Goal: Communication & Community: Answer question/provide support

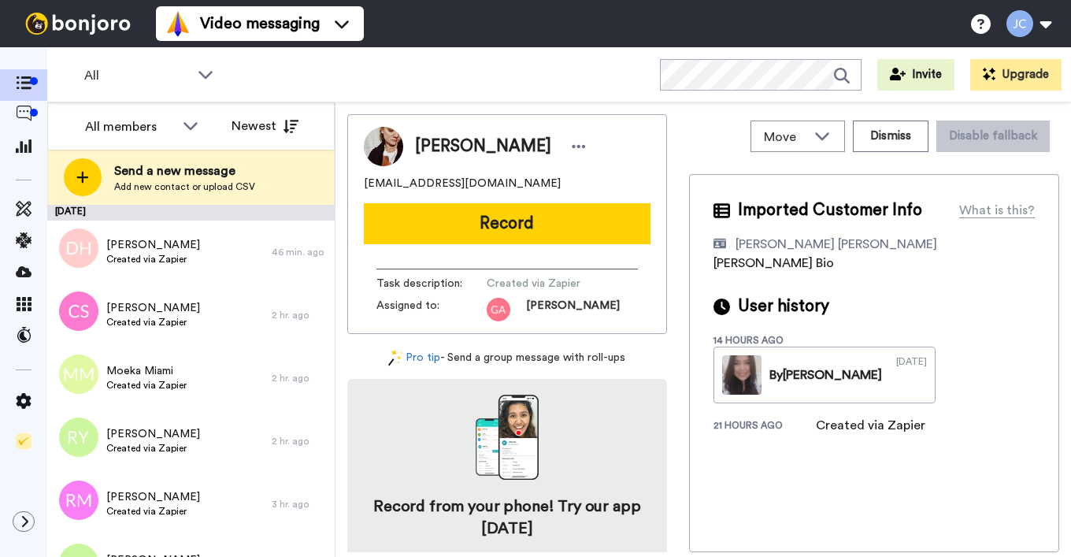
click at [178, 121] on div "All members" at bounding box center [142, 127] width 140 height 32
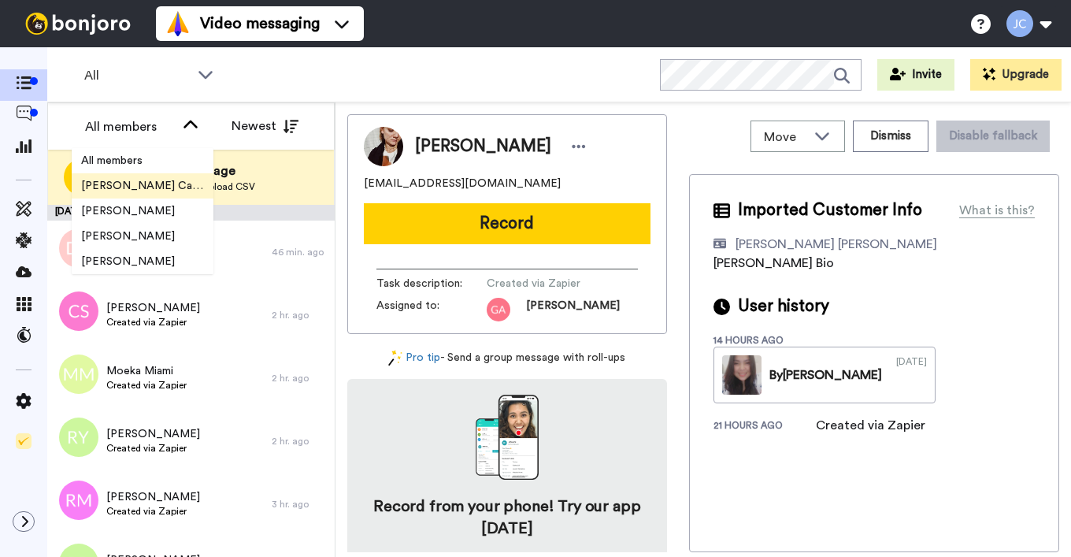
click at [147, 184] on span "[PERSON_NAME] Cataluña" at bounding box center [143, 186] width 142 height 16
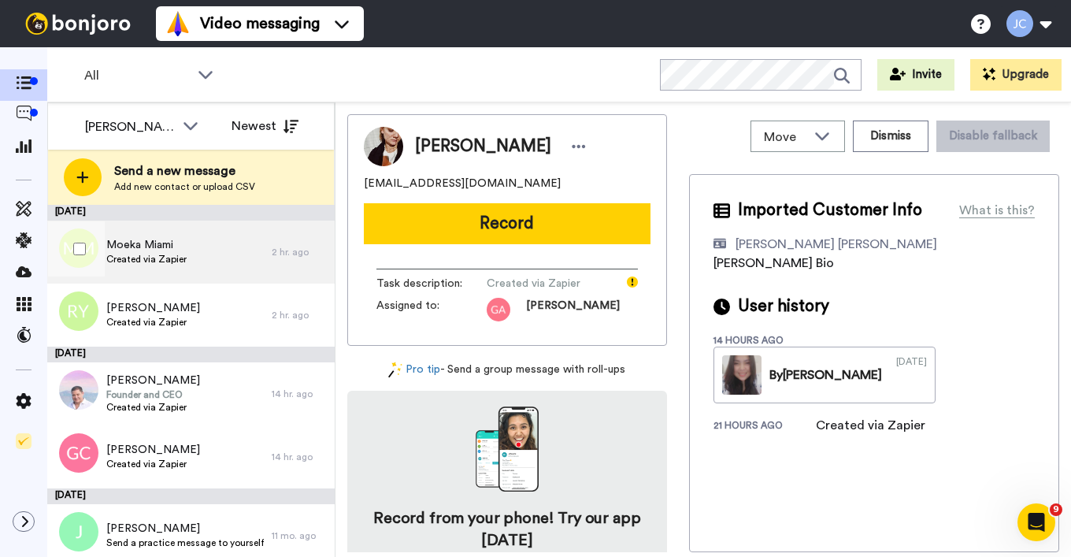
click at [187, 265] on div "Moeka Miami Created via Zapier" at bounding box center [159, 252] width 224 height 63
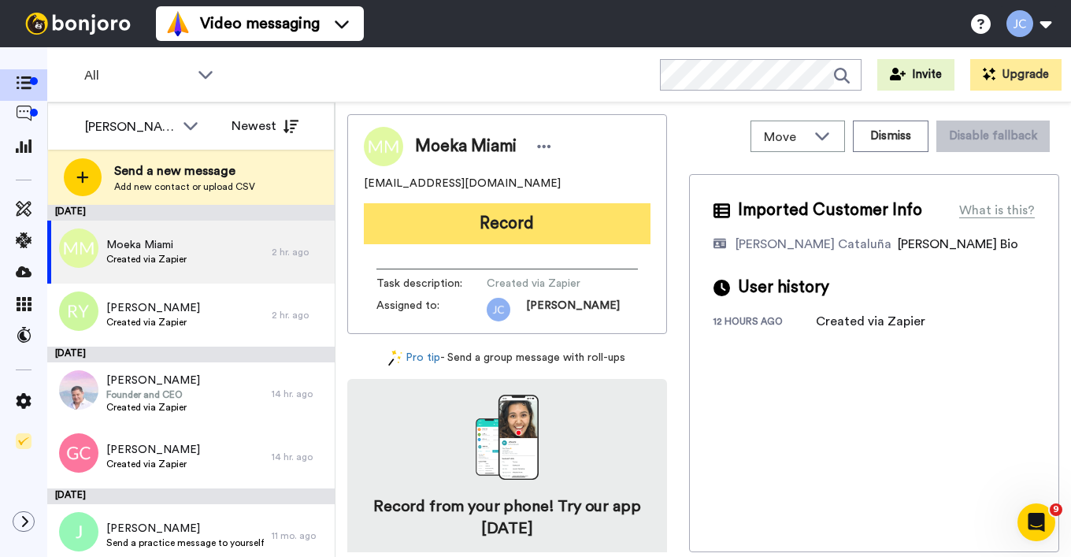
click at [459, 230] on button "Record" at bounding box center [507, 223] width 287 height 41
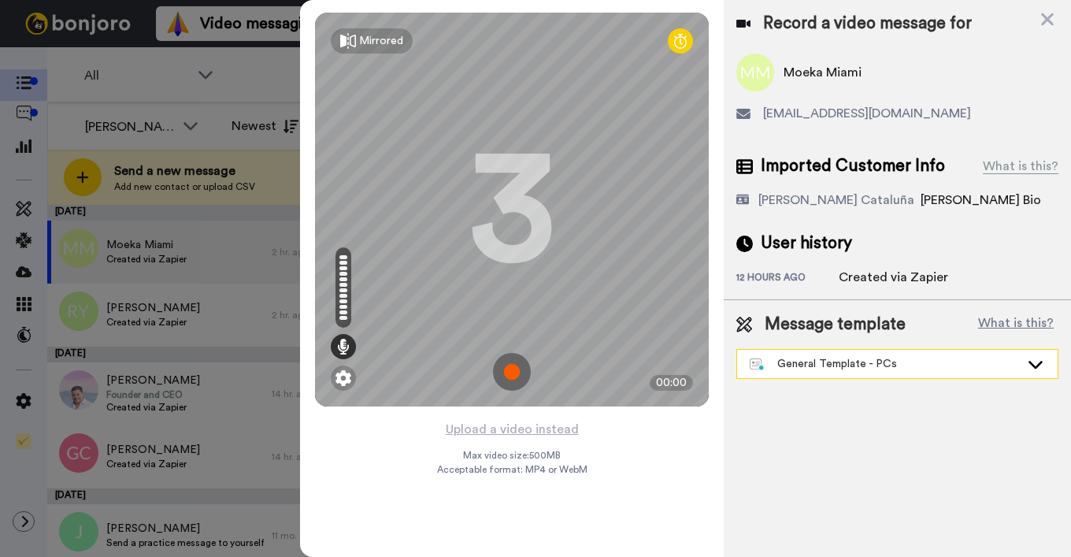
click at [778, 364] on div "General Template - PCs" at bounding box center [885, 364] width 270 height 16
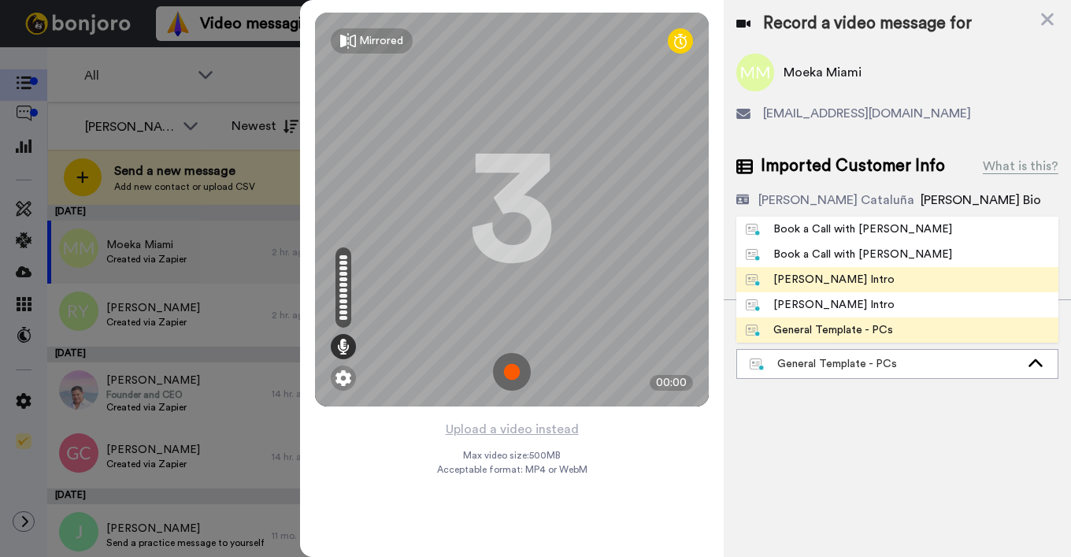
click at [798, 284] on div "[PERSON_NAME] Intro" at bounding box center [820, 280] width 149 height 16
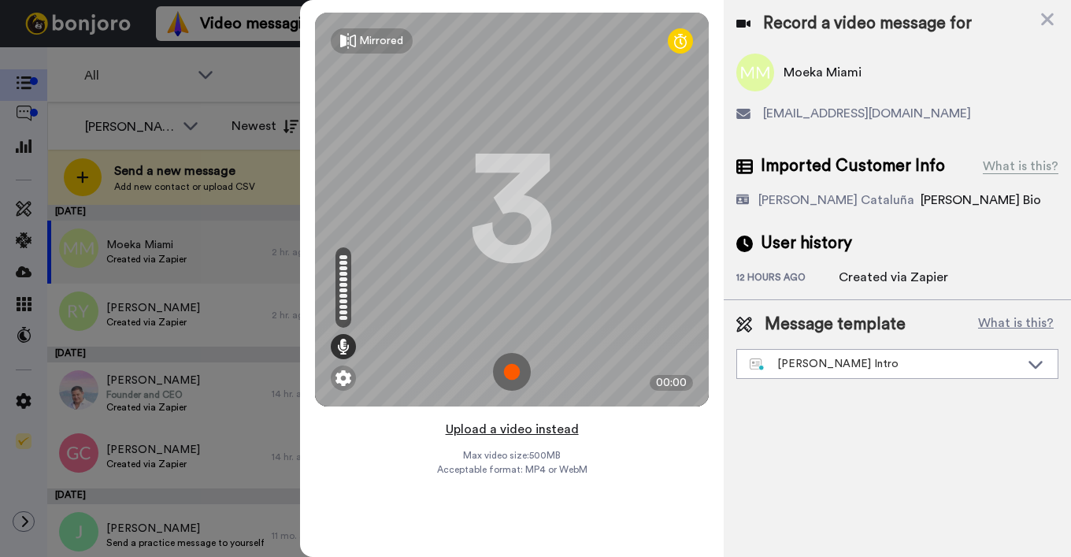
click at [498, 433] on button "Upload a video instead" at bounding box center [512, 429] width 143 height 20
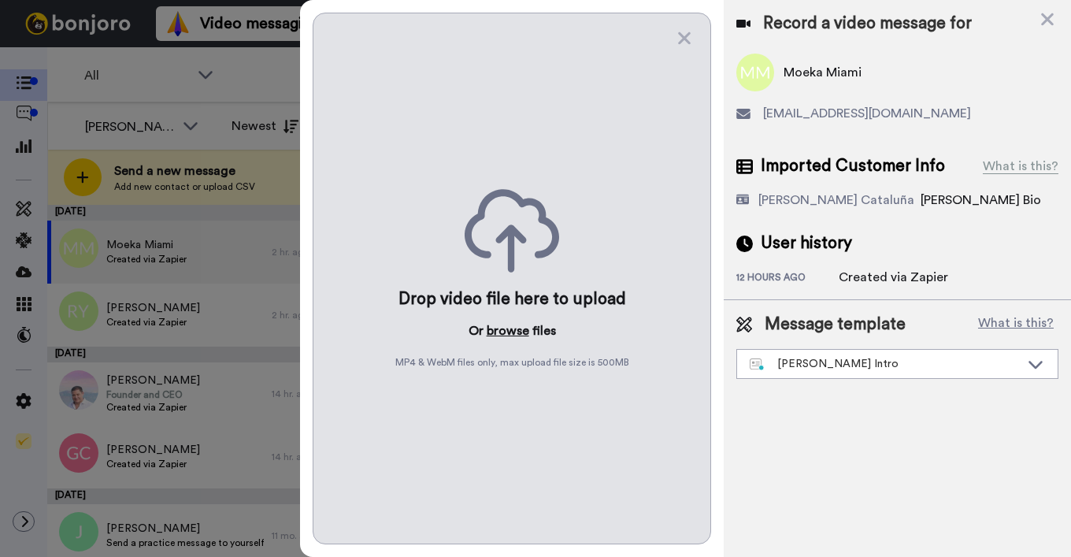
click at [503, 338] on button "browse" at bounding box center [508, 330] width 43 height 19
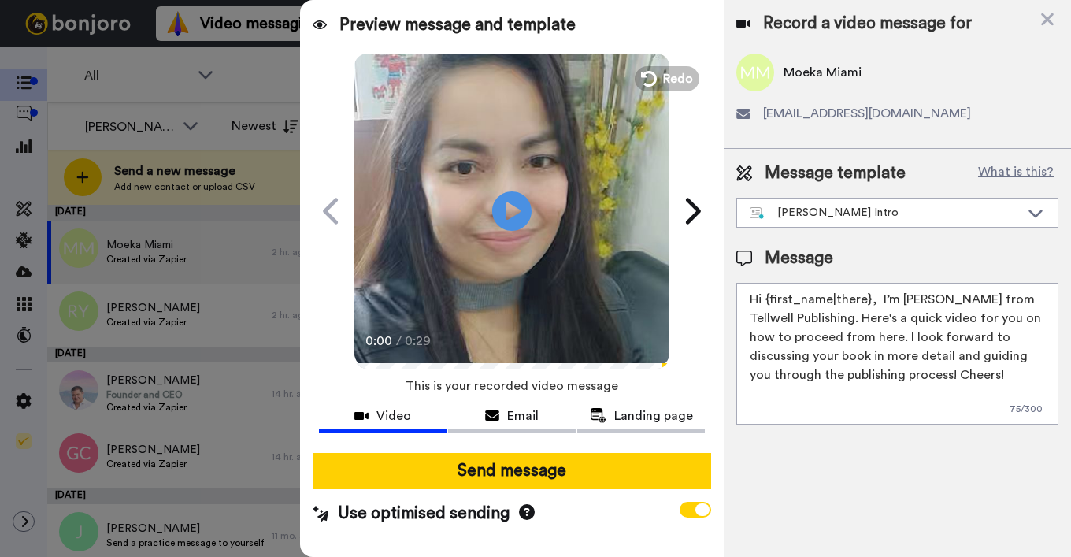
drag, startPoint x: 767, startPoint y: 298, endPoint x: 870, endPoint y: 296, distance: 103.2
click at [870, 296] on textarea "Hi {first_name|there}, I’m Joe from Tellwell Publishing. Here's a quick video f…" at bounding box center [898, 354] width 322 height 142
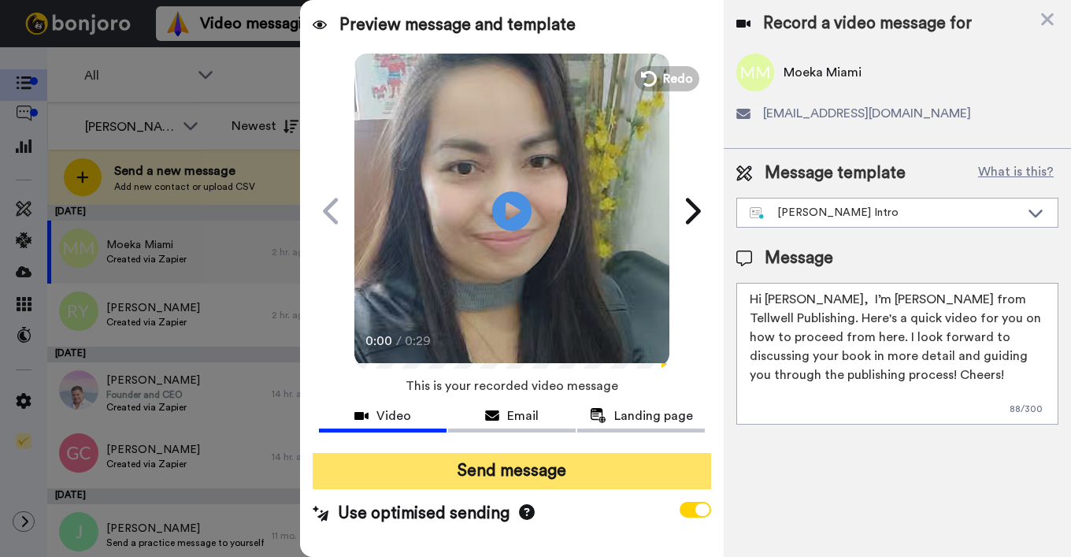
type textarea "Hi Moeka, I’m Joe from Tellwell Publishing. Here's a quick video for you on how…"
click at [559, 466] on button "Send message" at bounding box center [512, 471] width 399 height 36
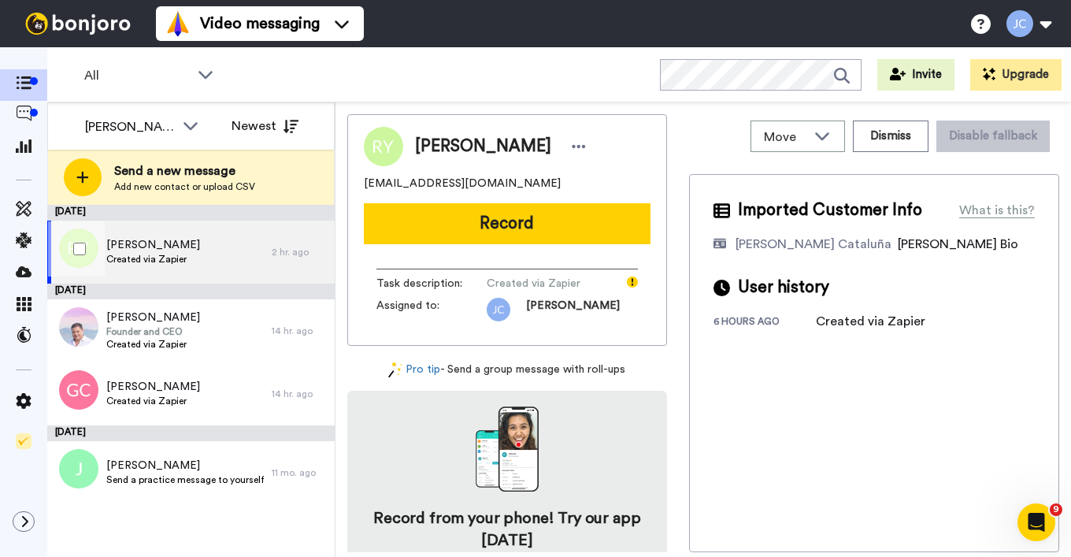
click at [157, 258] on span "Created via Zapier" at bounding box center [153, 259] width 94 height 13
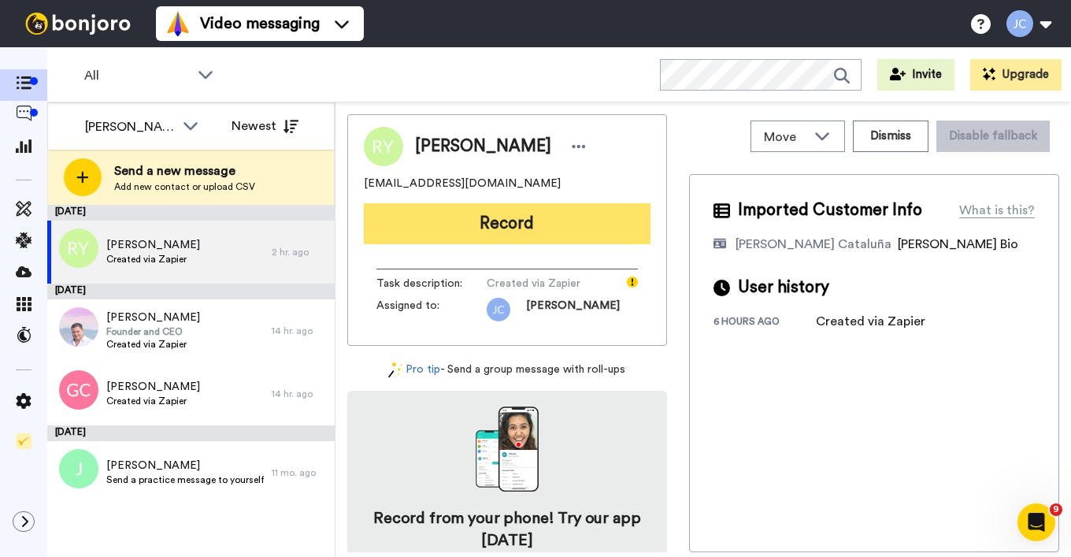
click at [449, 229] on button "Record" at bounding box center [507, 223] width 287 height 41
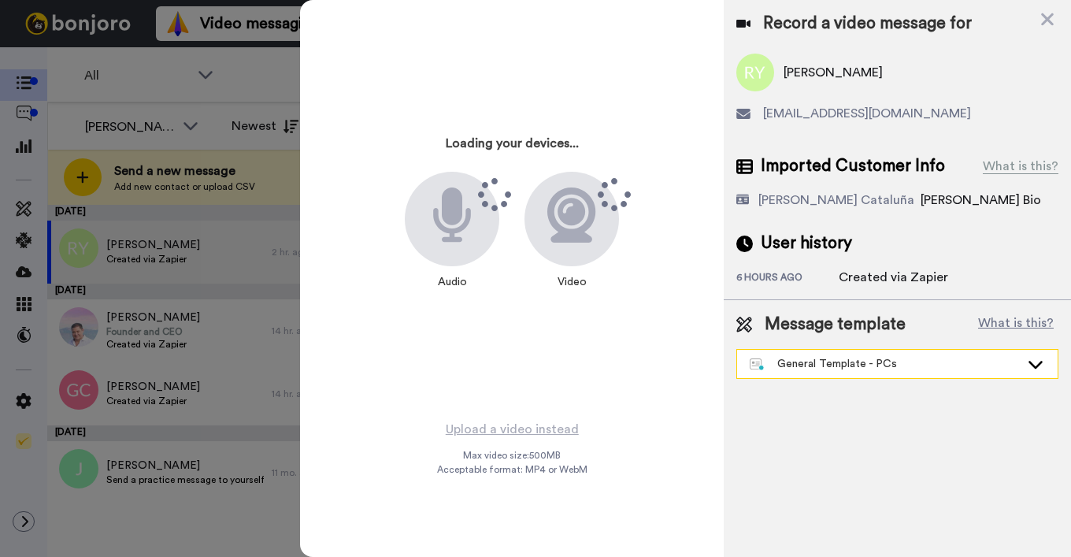
click at [833, 364] on div "General Template - PCs" at bounding box center [885, 364] width 270 height 16
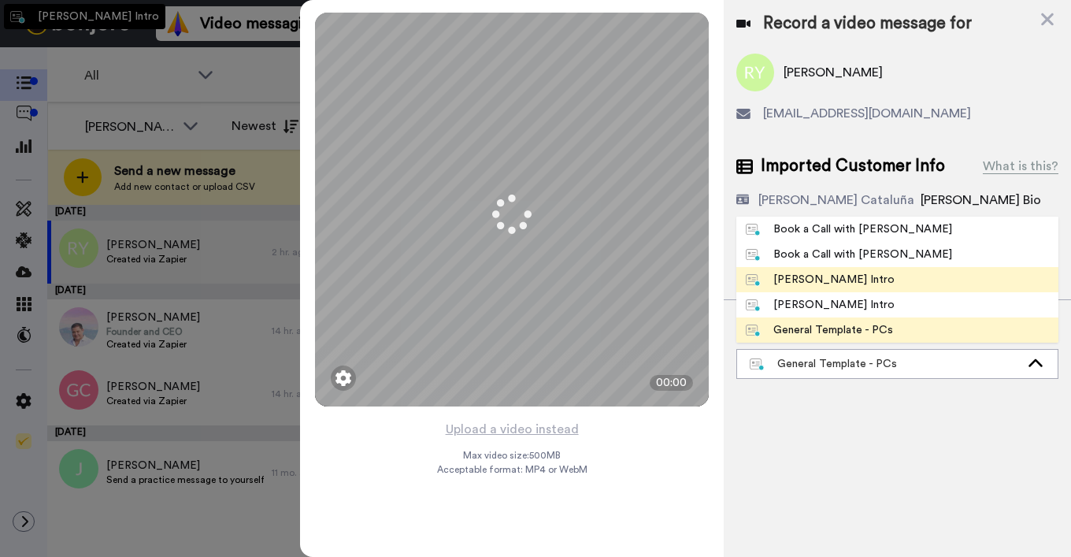
click at [803, 279] on div "Josephine Bonjoro Intro" at bounding box center [820, 280] width 149 height 16
click at [803, 280] on div "Record a video message for Rachel York 111thelighthouse@gmail.com Imported Cust…" at bounding box center [897, 278] width 347 height 557
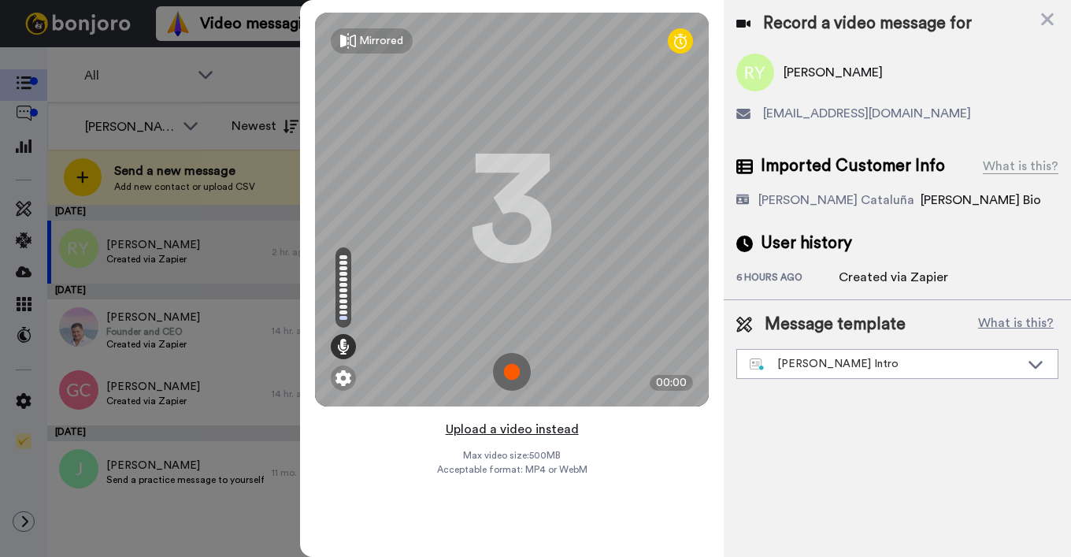
click at [504, 429] on button "Upload a video instead" at bounding box center [512, 429] width 143 height 20
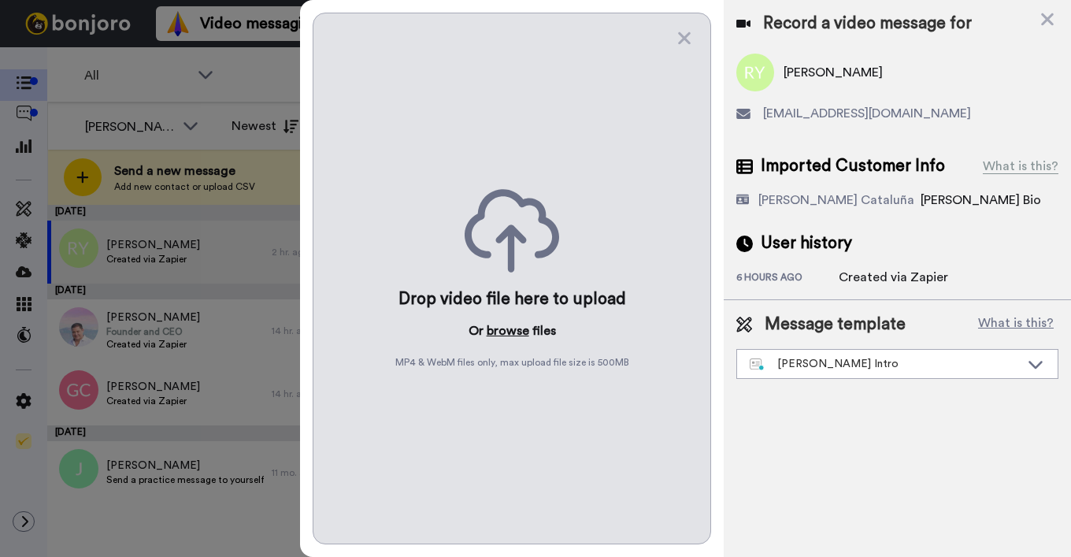
click at [506, 335] on button "browse" at bounding box center [508, 330] width 43 height 19
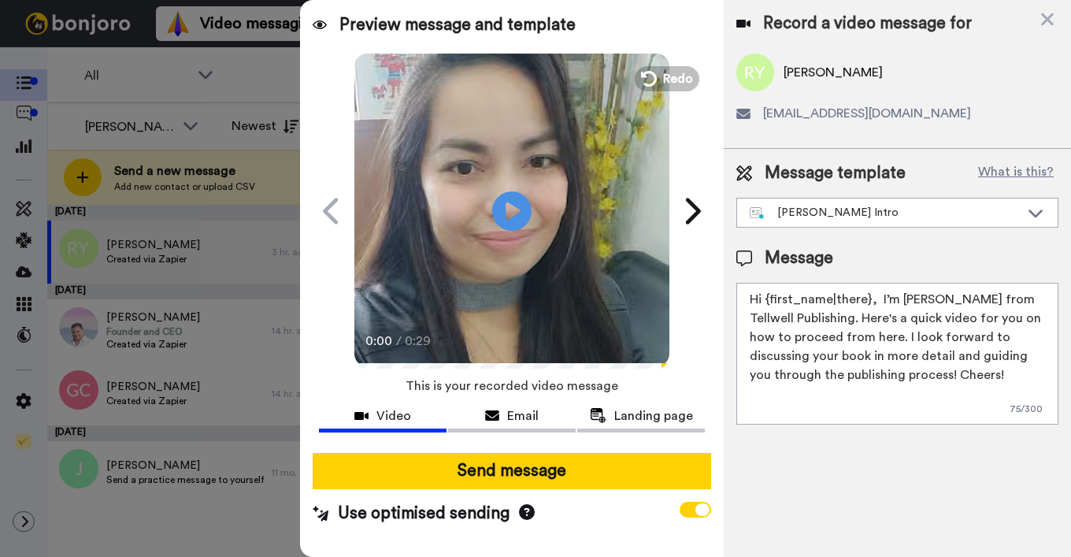
drag, startPoint x: 767, startPoint y: 300, endPoint x: 869, endPoint y: 301, distance: 101.6
click at [868, 301] on textarea "Hi {first_name|there}, I’m Joe from Tellwell Publishing. Here's a quick video f…" at bounding box center [898, 354] width 322 height 142
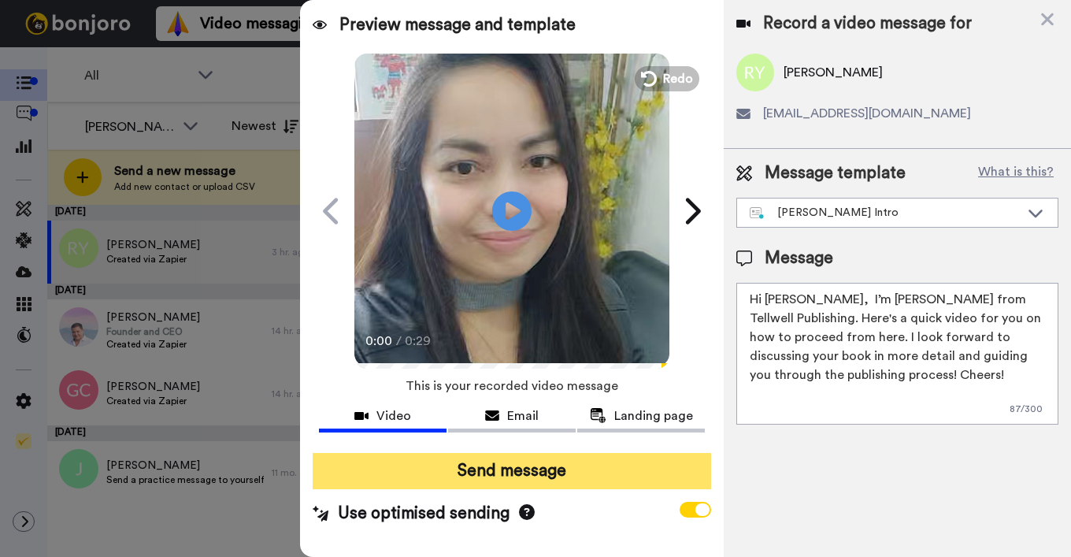
type textarea "Hi Rachel, I’m Joe from Tellwell Publishing. Here's a quick video for you on ho…"
click at [536, 471] on button "Send message" at bounding box center [512, 471] width 399 height 36
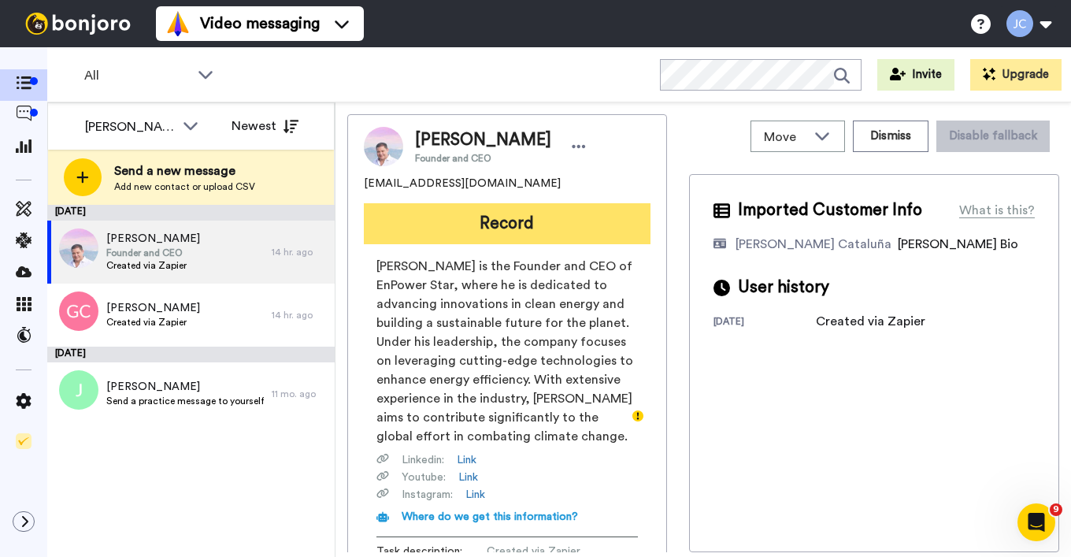
click at [449, 224] on button "Record" at bounding box center [507, 223] width 287 height 41
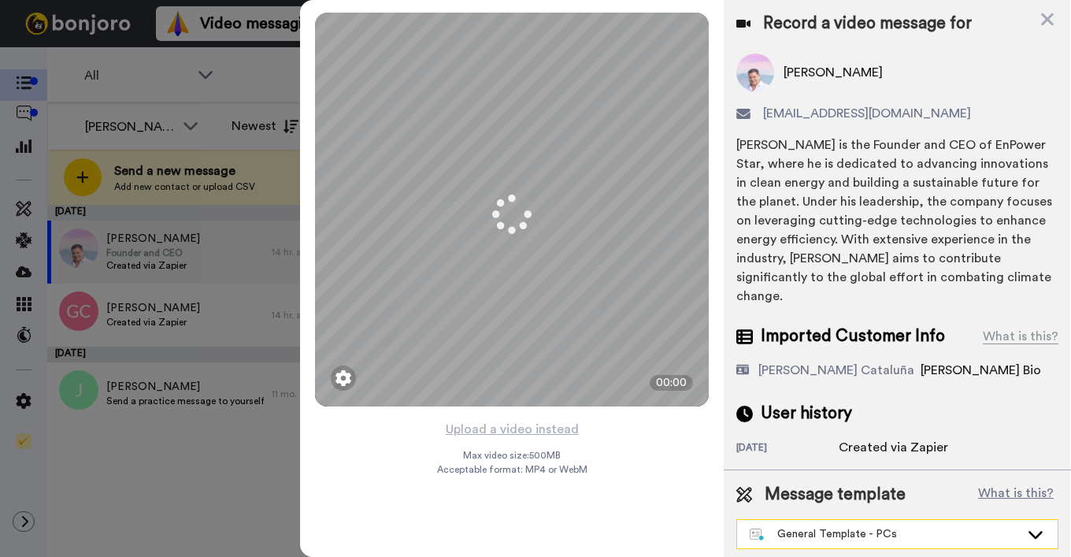
click at [822, 526] on div "General Template - PCs" at bounding box center [885, 534] width 270 height 16
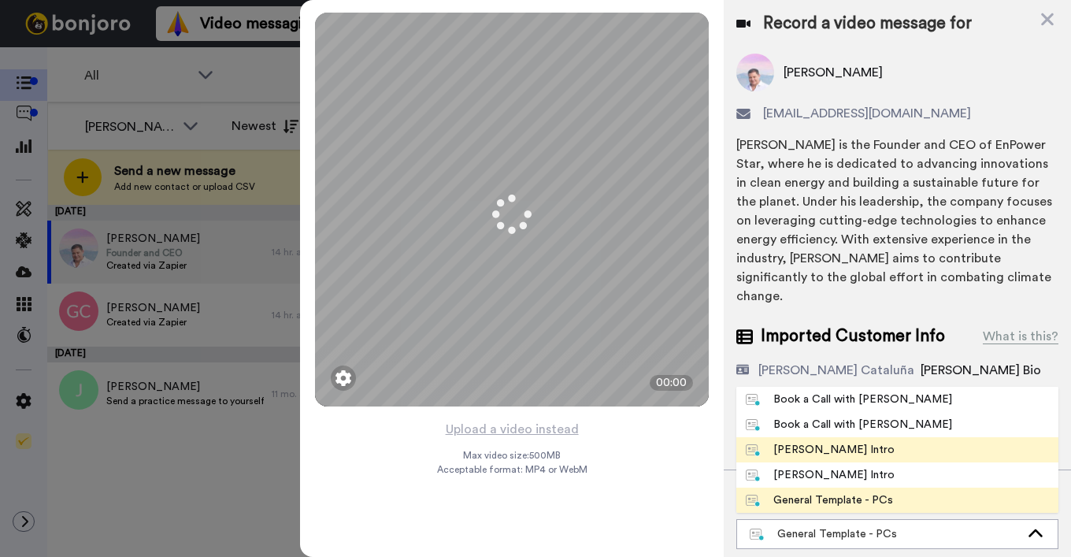
click at [818, 442] on div "[PERSON_NAME] Intro" at bounding box center [820, 450] width 149 height 16
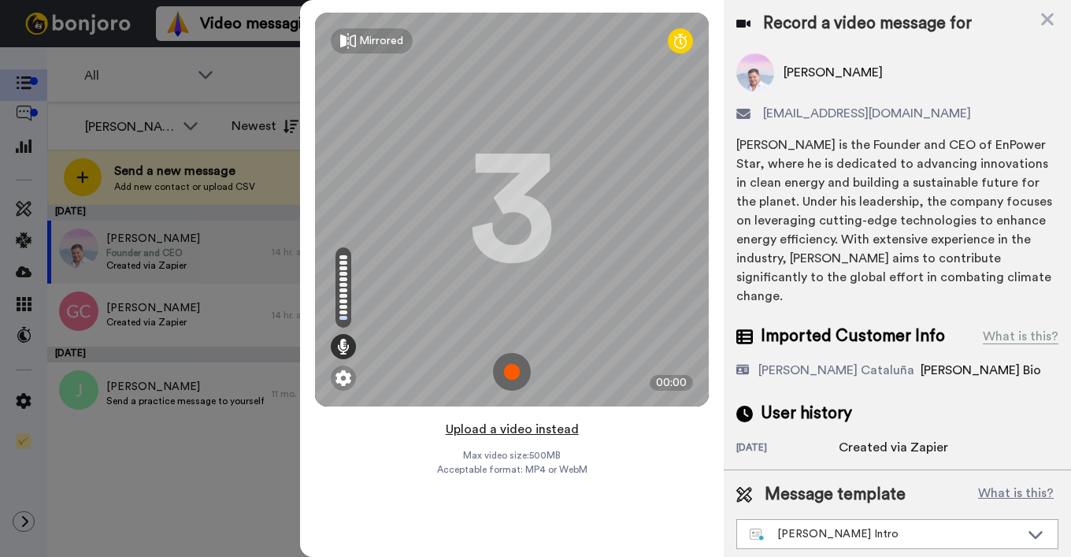
click at [507, 433] on button "Upload a video instead" at bounding box center [512, 429] width 143 height 20
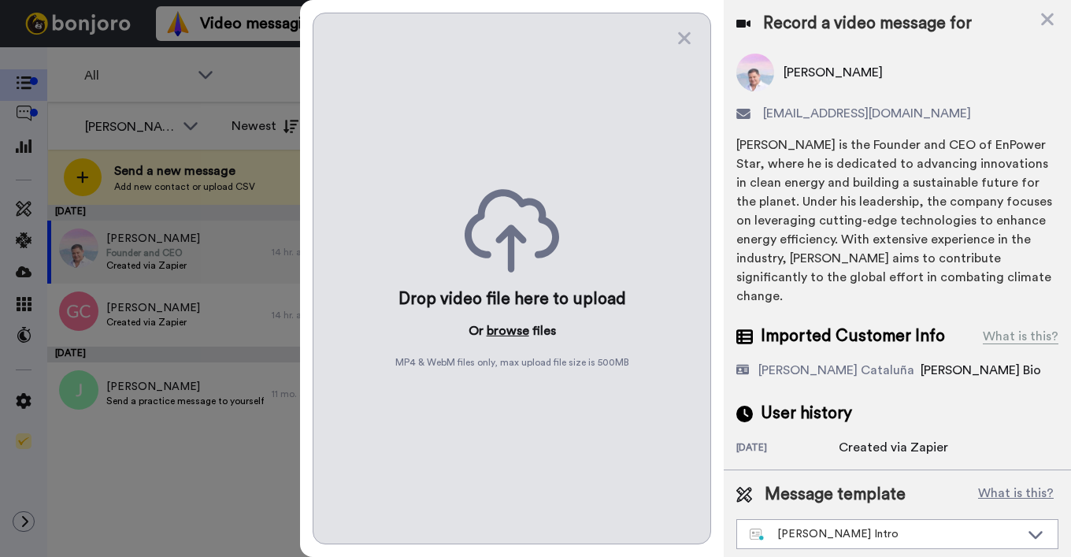
click at [503, 334] on button "browse" at bounding box center [508, 330] width 43 height 19
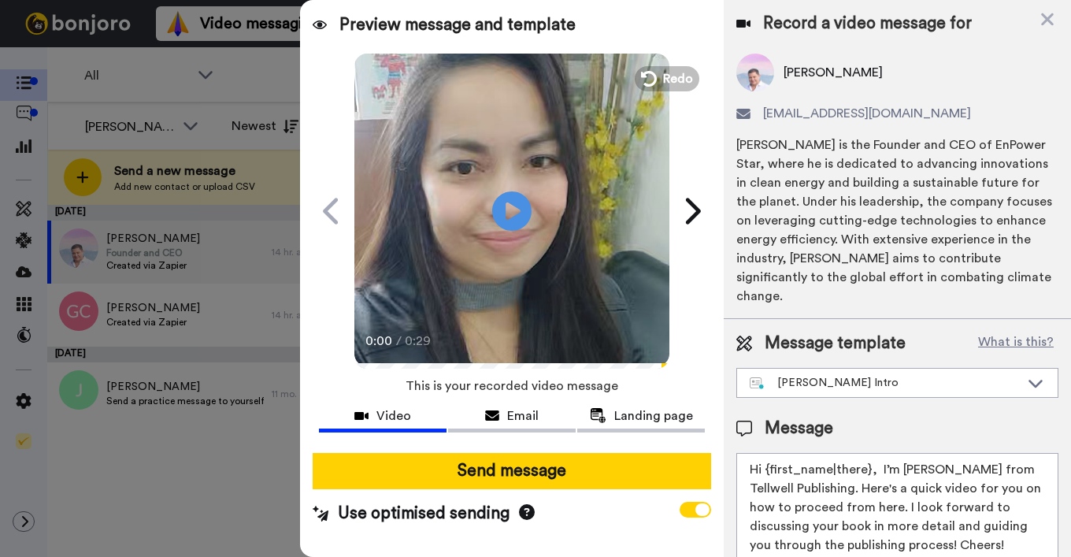
drag, startPoint x: 766, startPoint y: 450, endPoint x: 870, endPoint y: 449, distance: 104.0
click at [870, 453] on textarea "Hi {first_name|there}, I’m [PERSON_NAME] from Tellwell Publishing. Here's a qui…" at bounding box center [898, 524] width 322 height 142
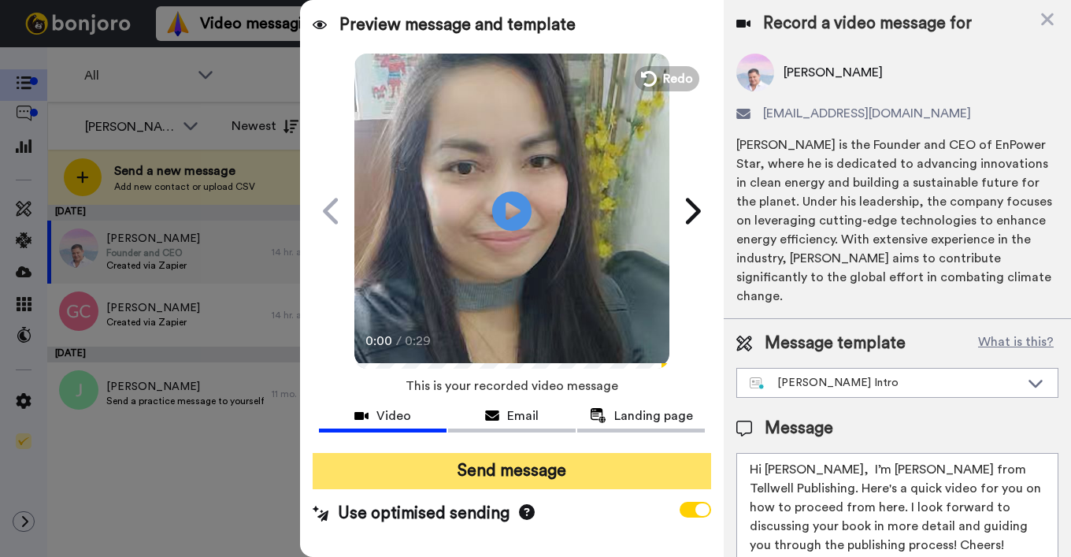
type textarea "Hi Steve, I’m Joe from Tellwell Publishing. Here's a quick video for you on how…"
click at [625, 465] on button "Send message" at bounding box center [512, 471] width 399 height 36
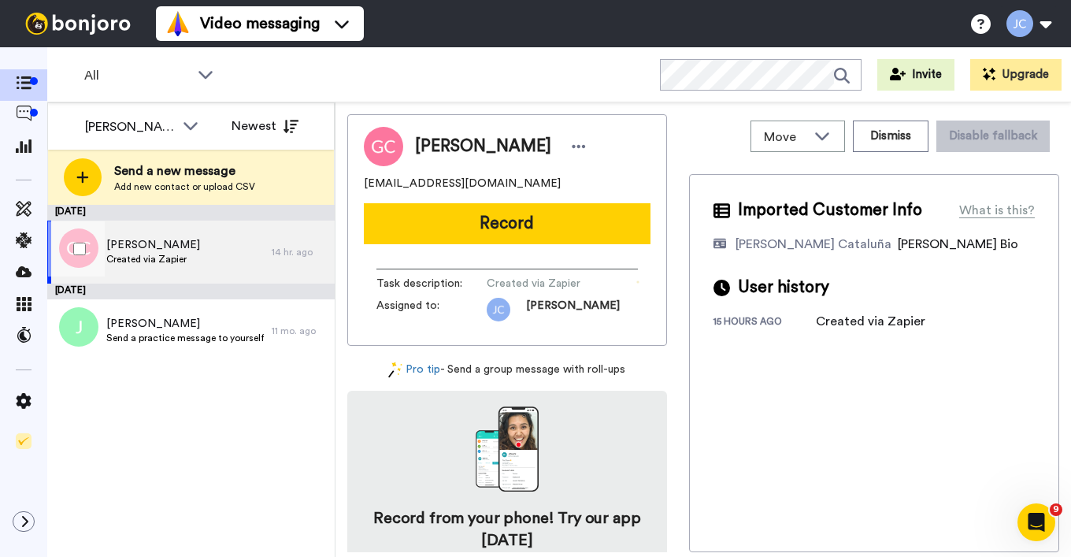
click at [192, 257] on span "Created via Zapier" at bounding box center [153, 259] width 94 height 13
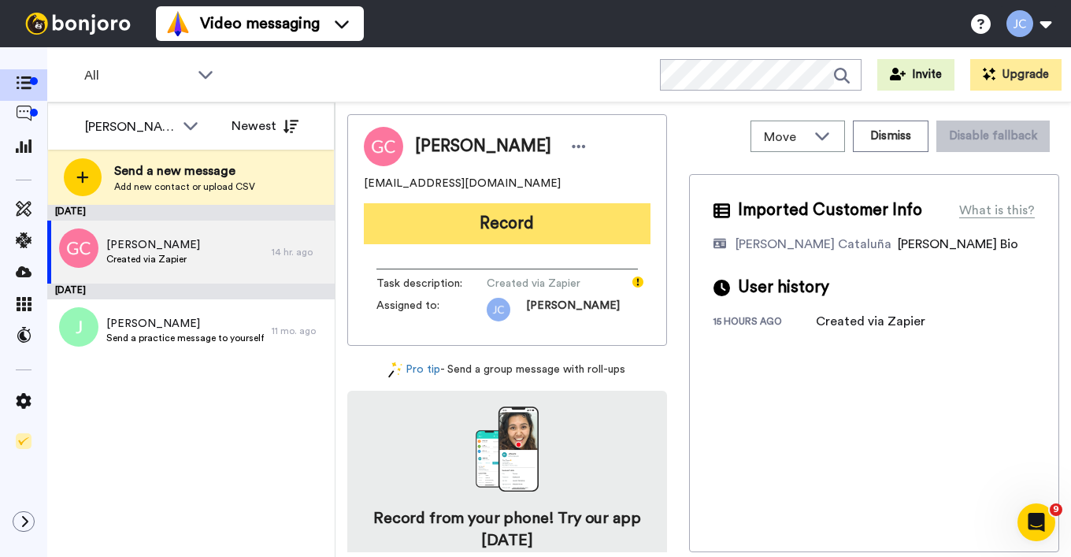
click at [496, 220] on button "Record" at bounding box center [507, 223] width 287 height 41
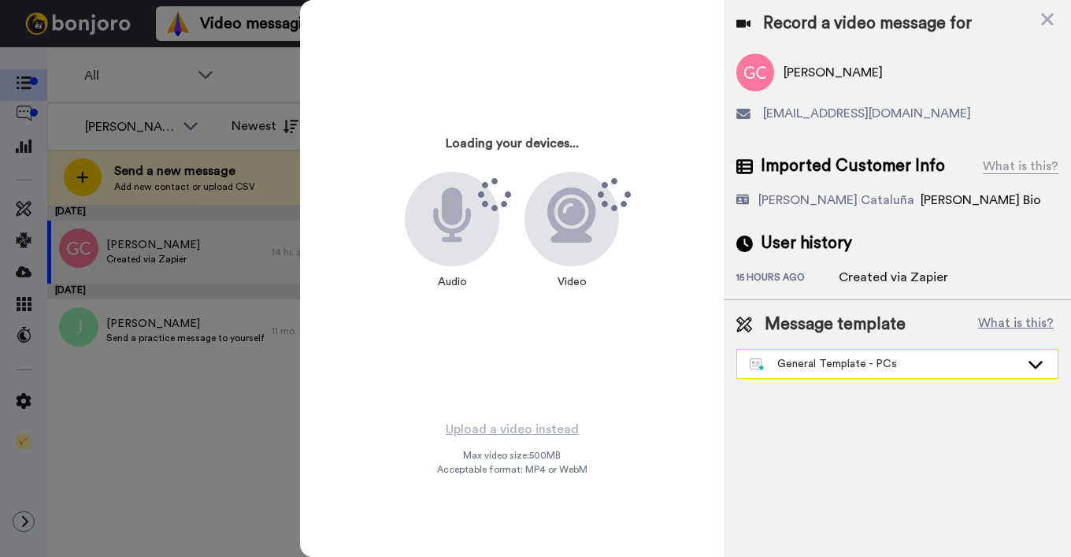
click at [833, 369] on div "General Template - PCs" at bounding box center [885, 364] width 270 height 16
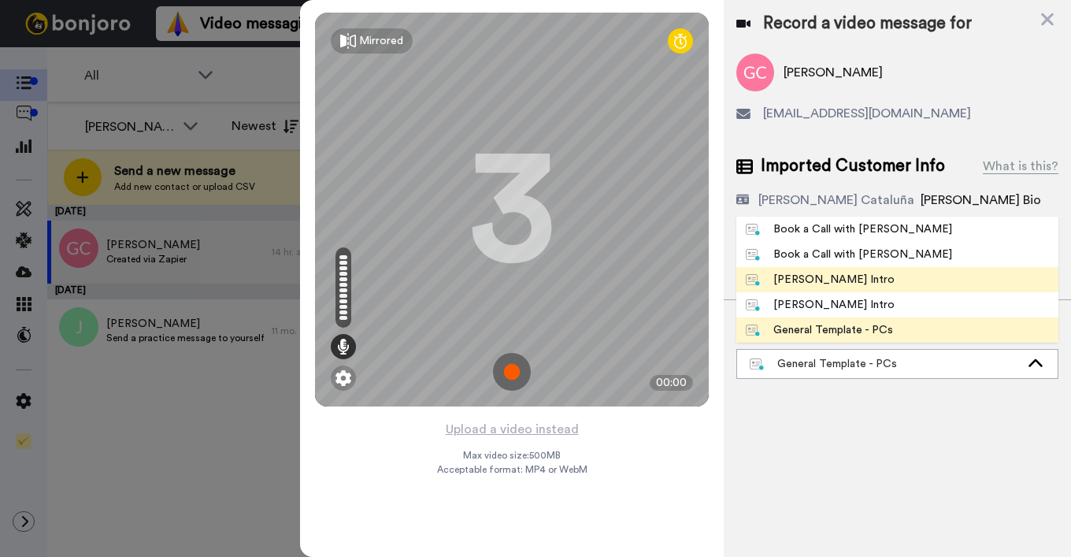
click at [874, 275] on div "[PERSON_NAME] Intro" at bounding box center [820, 280] width 149 height 16
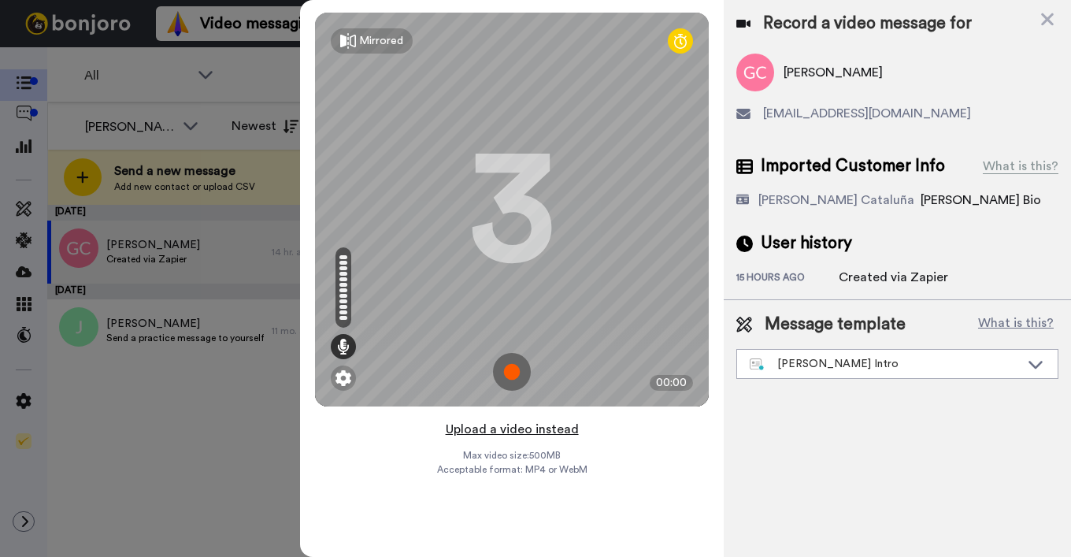
click at [497, 430] on button "Upload a video instead" at bounding box center [512, 429] width 143 height 20
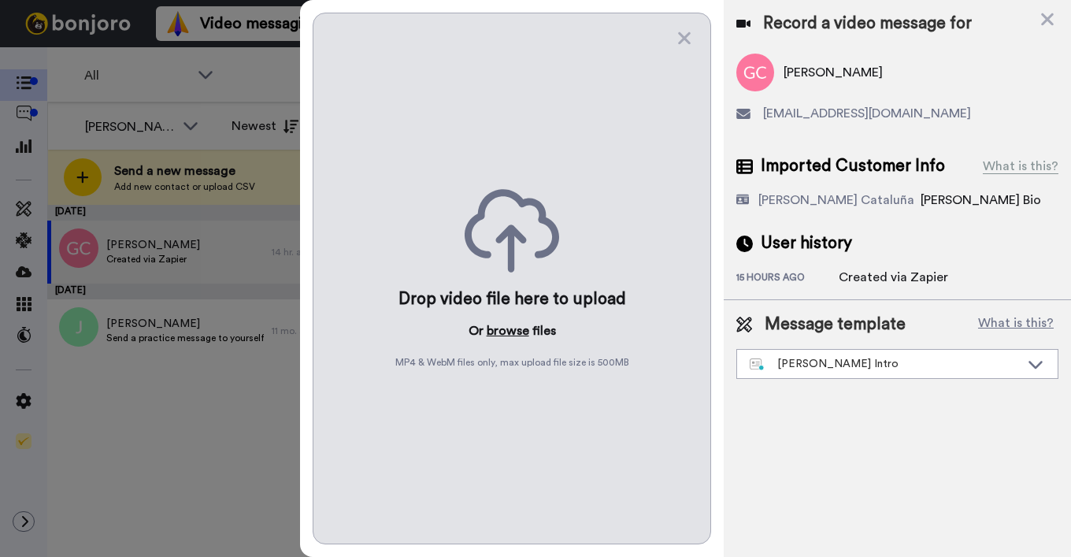
click at [493, 333] on button "browse" at bounding box center [508, 330] width 43 height 19
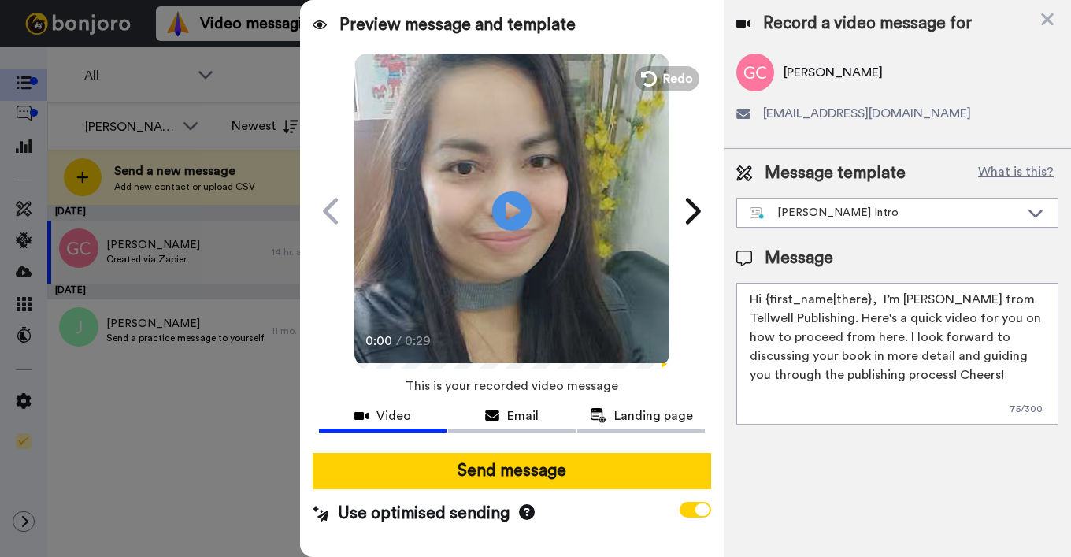
drag, startPoint x: 765, startPoint y: 301, endPoint x: 866, endPoint y: 297, distance: 100.9
click at [866, 297] on textarea "Hi {first_name|there}, I’m [PERSON_NAME] from Tellwell Publishing. Here's a qui…" at bounding box center [898, 354] width 322 height 142
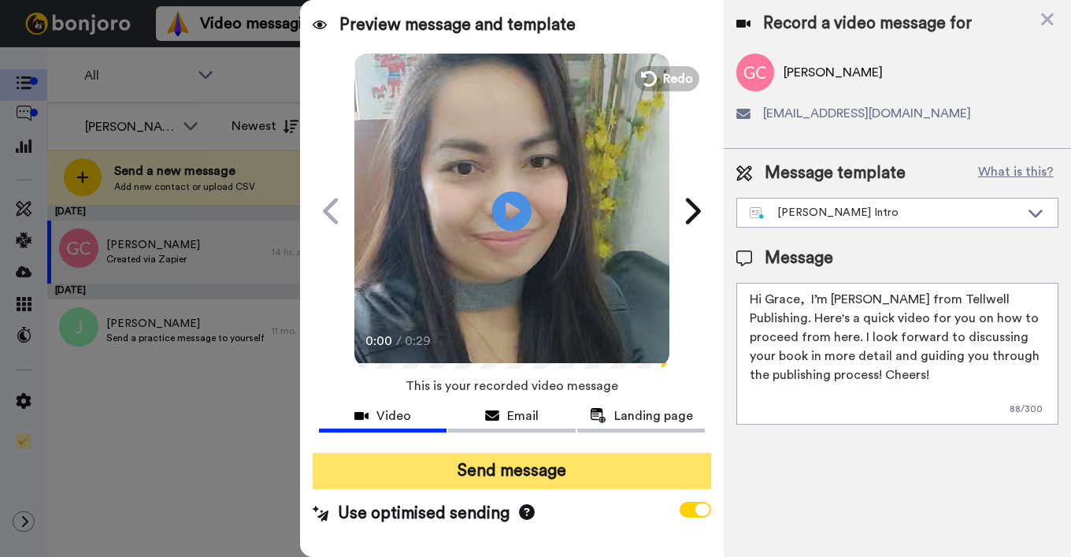
type textarea "Hi Grace, I’m Joe from Tellwell Publishing. Here's a quick video for you on how…"
click at [562, 470] on button "Send message" at bounding box center [512, 471] width 399 height 36
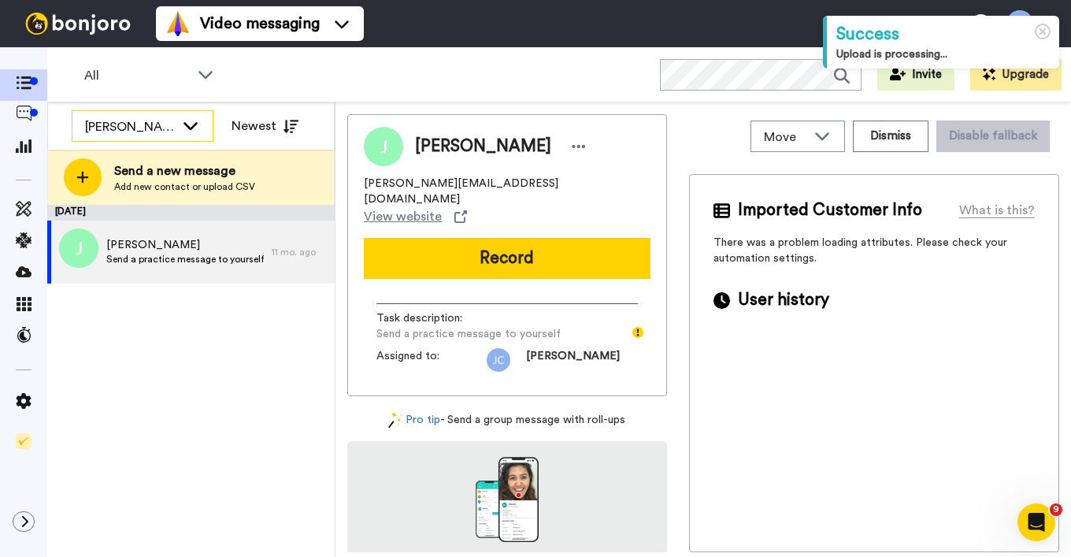
click at [193, 129] on icon at bounding box center [190, 125] width 19 height 16
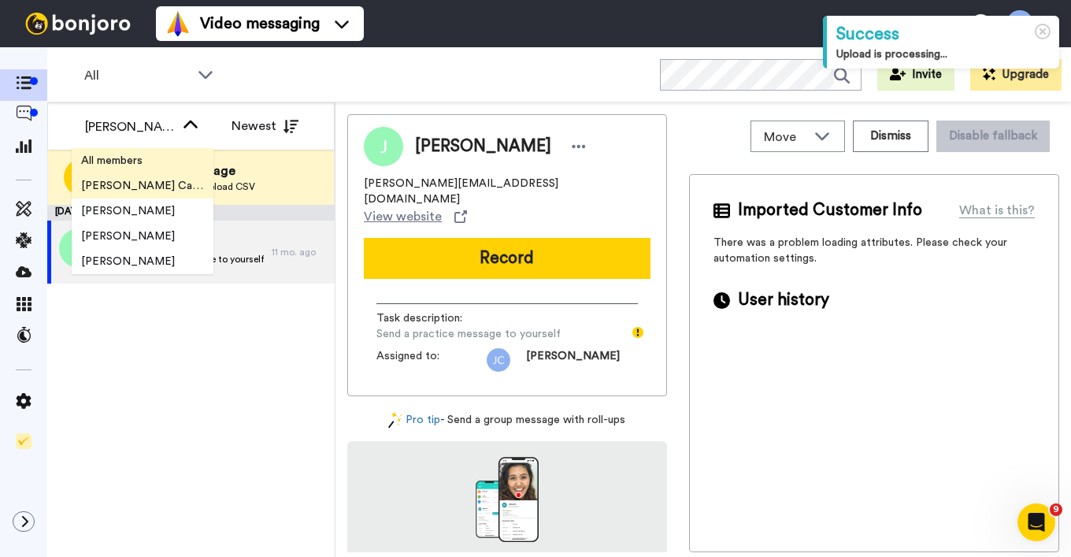
click at [158, 165] on li "All members" at bounding box center [143, 160] width 142 height 25
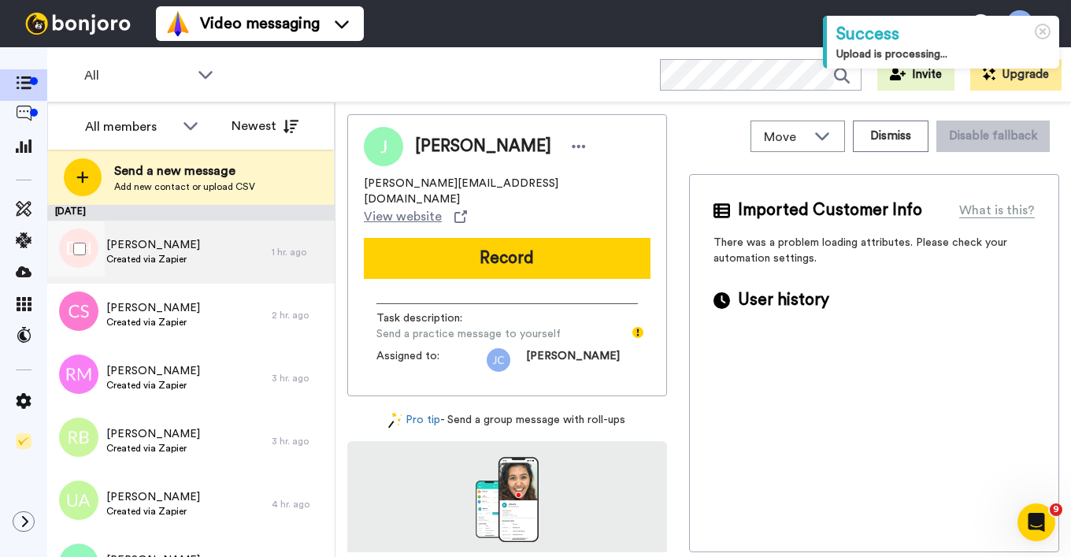
click at [171, 252] on span "Dominque Hasan" at bounding box center [153, 245] width 94 height 16
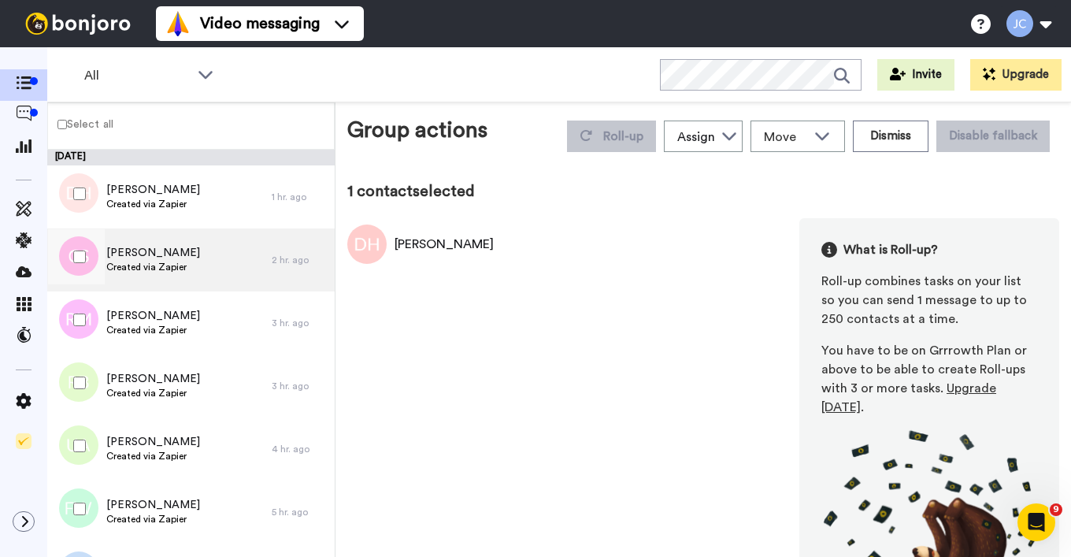
click at [135, 268] on span "Created via Zapier" at bounding box center [153, 267] width 94 height 13
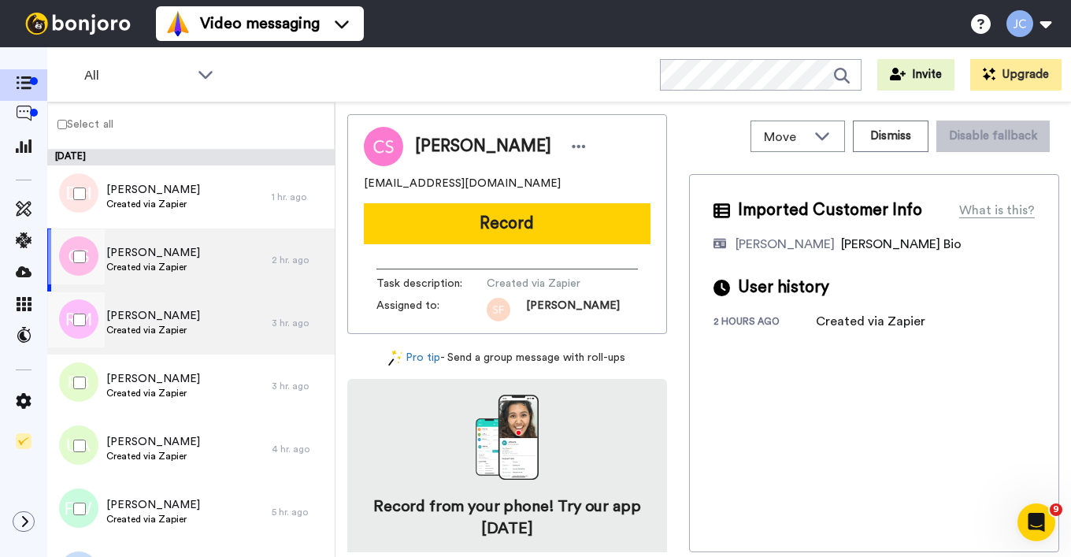
click at [127, 321] on span "[PERSON_NAME]" at bounding box center [153, 316] width 94 height 16
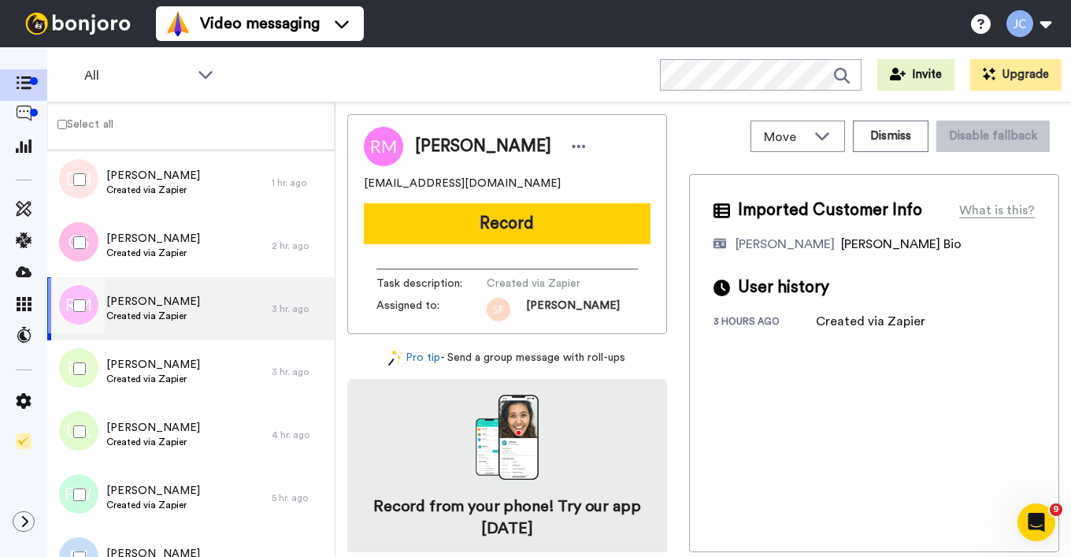
scroll to position [17, 0]
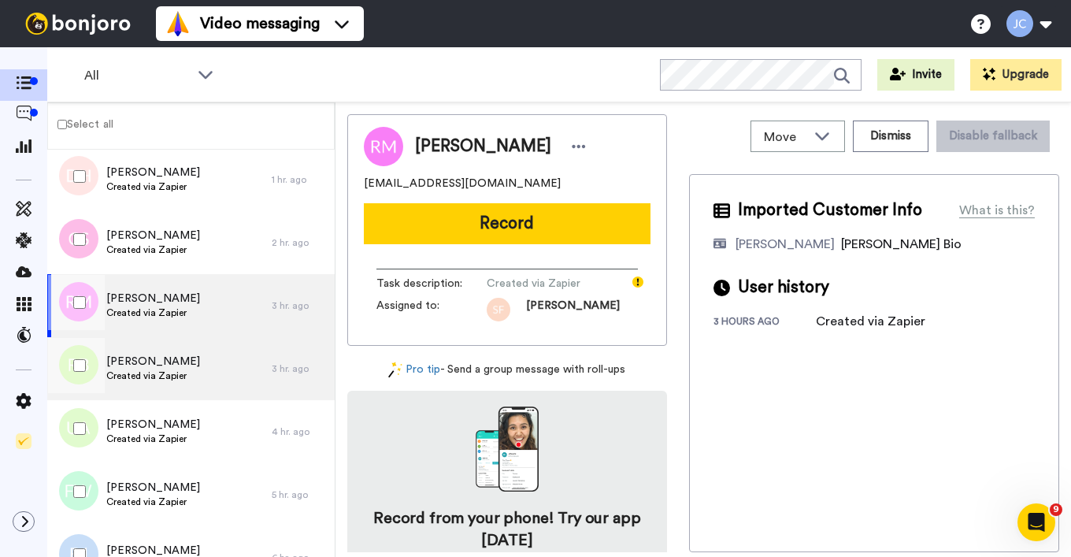
click at [127, 364] on span "[PERSON_NAME]" at bounding box center [153, 362] width 94 height 16
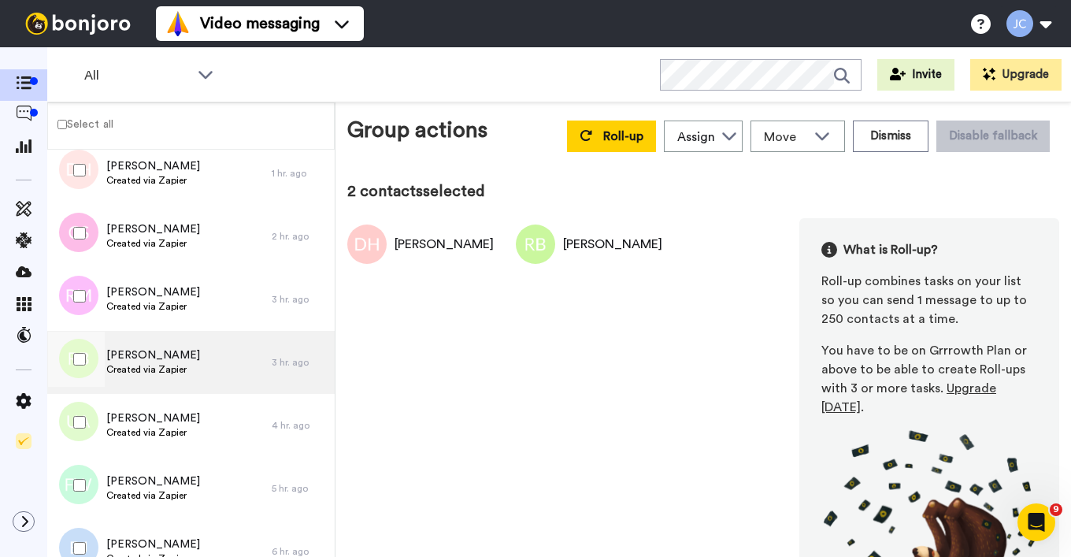
scroll to position [52, 0]
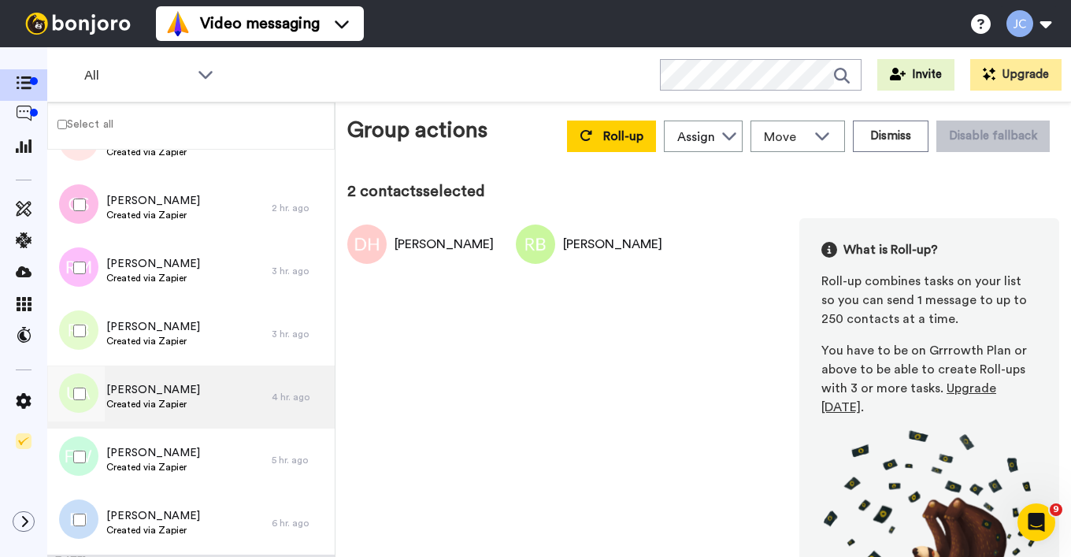
click at [150, 400] on span "Created via Zapier" at bounding box center [153, 404] width 94 height 13
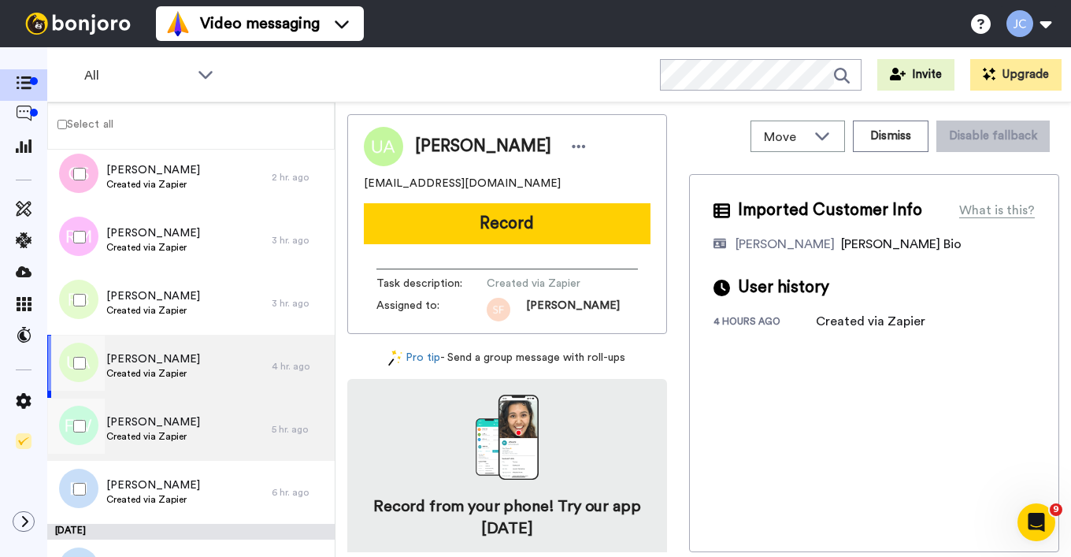
scroll to position [106, 0]
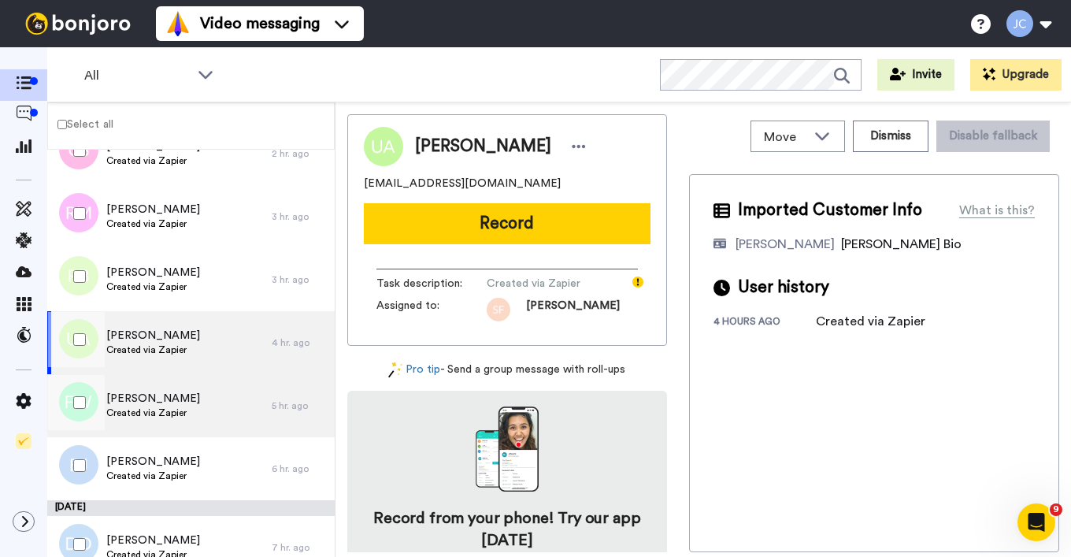
click at [150, 400] on span "[PERSON_NAME]" at bounding box center [153, 399] width 94 height 16
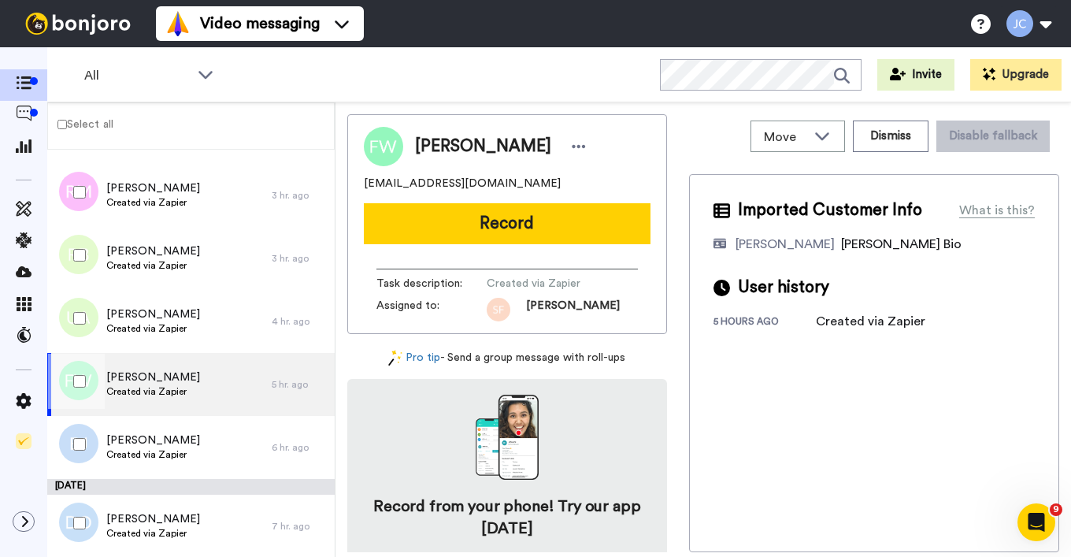
scroll to position [192, 0]
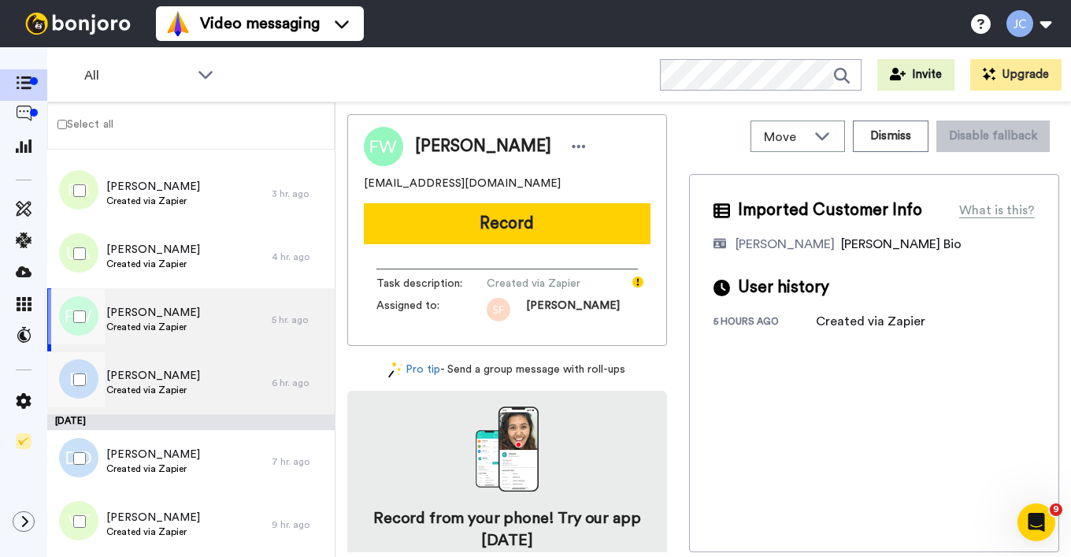
click at [153, 378] on span "[PERSON_NAME]" at bounding box center [153, 376] width 94 height 16
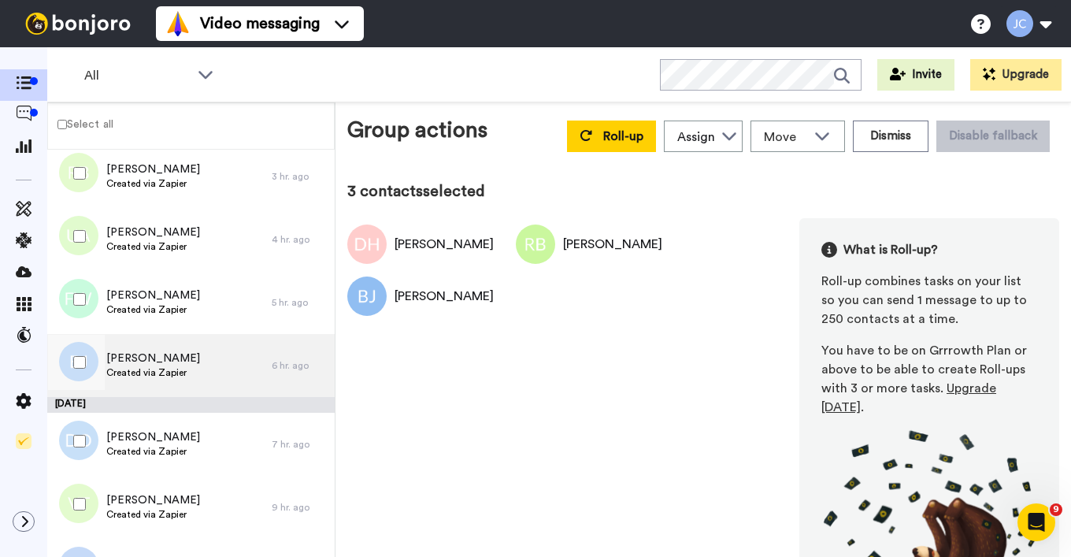
scroll to position [269, 0]
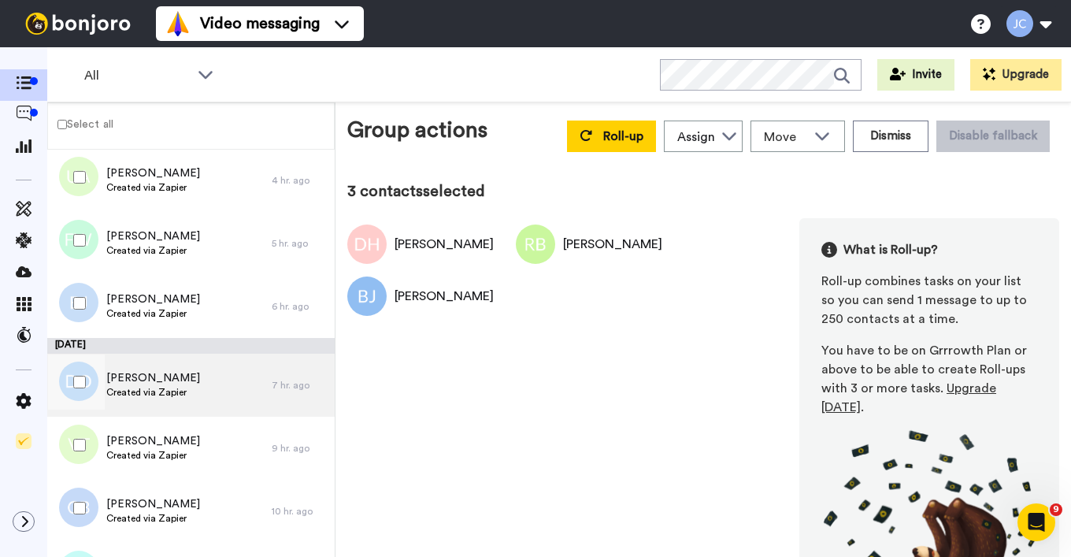
click at [145, 373] on span "[PERSON_NAME]" at bounding box center [153, 378] width 94 height 16
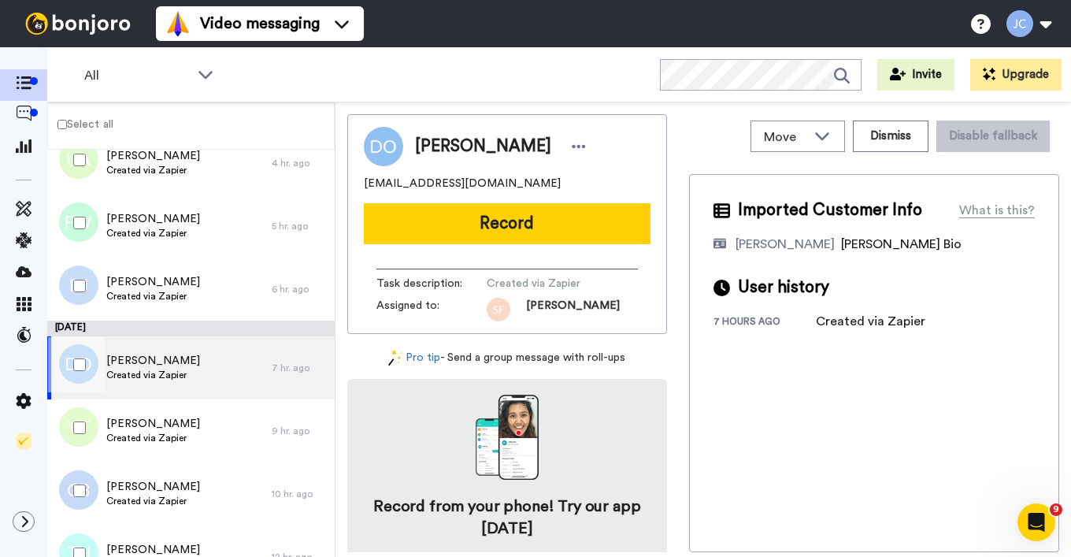
scroll to position [369, 0]
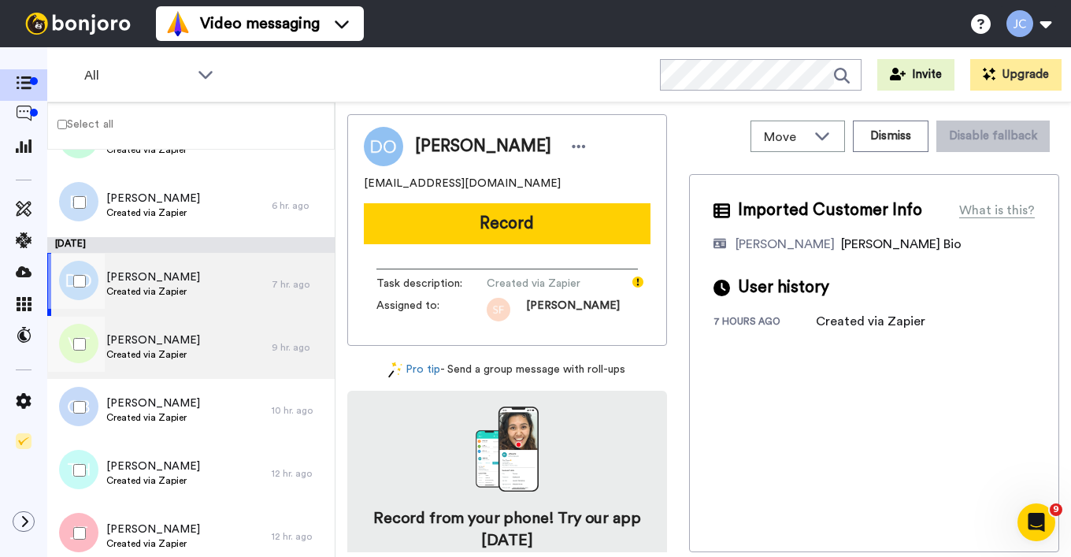
click at [150, 353] on span "Created via Zapier" at bounding box center [153, 354] width 94 height 13
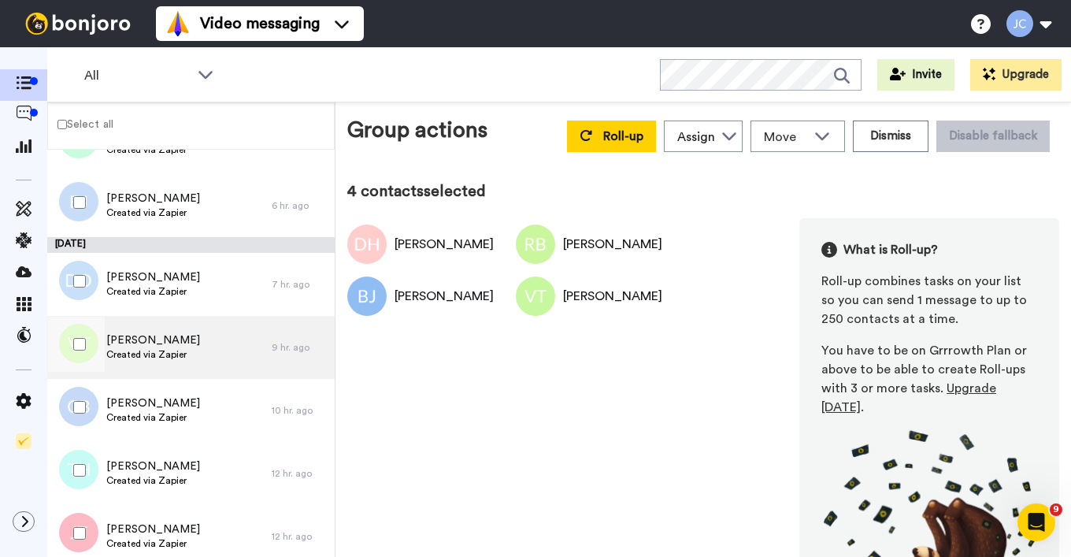
scroll to position [426, 0]
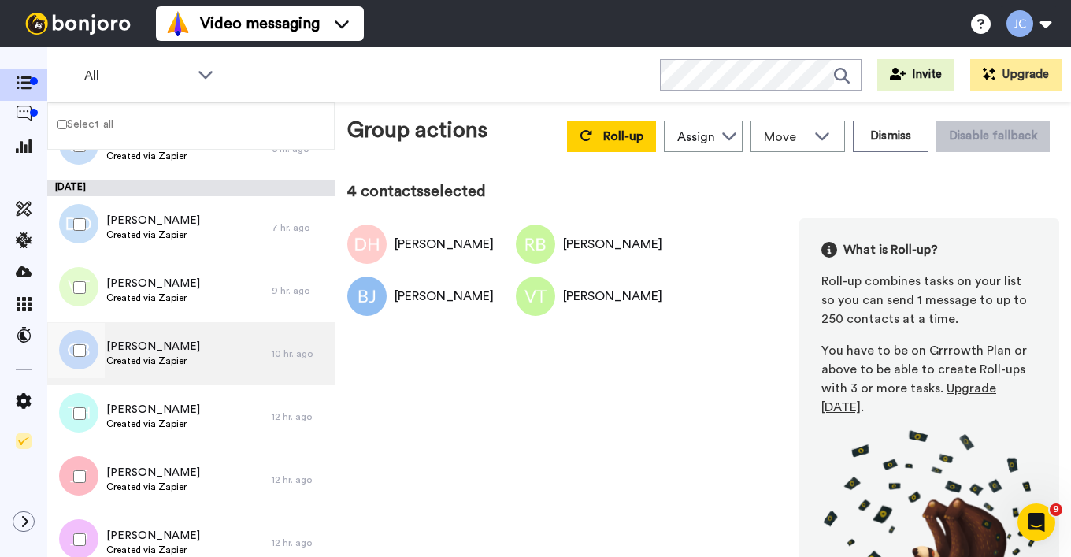
click at [173, 347] on span "[PERSON_NAME]" at bounding box center [153, 347] width 94 height 16
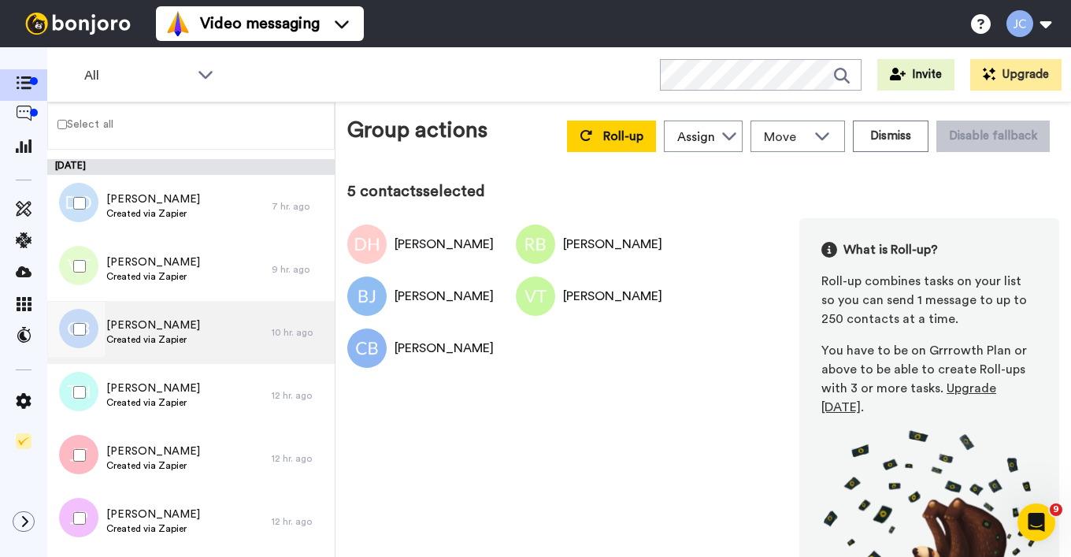
scroll to position [518, 0]
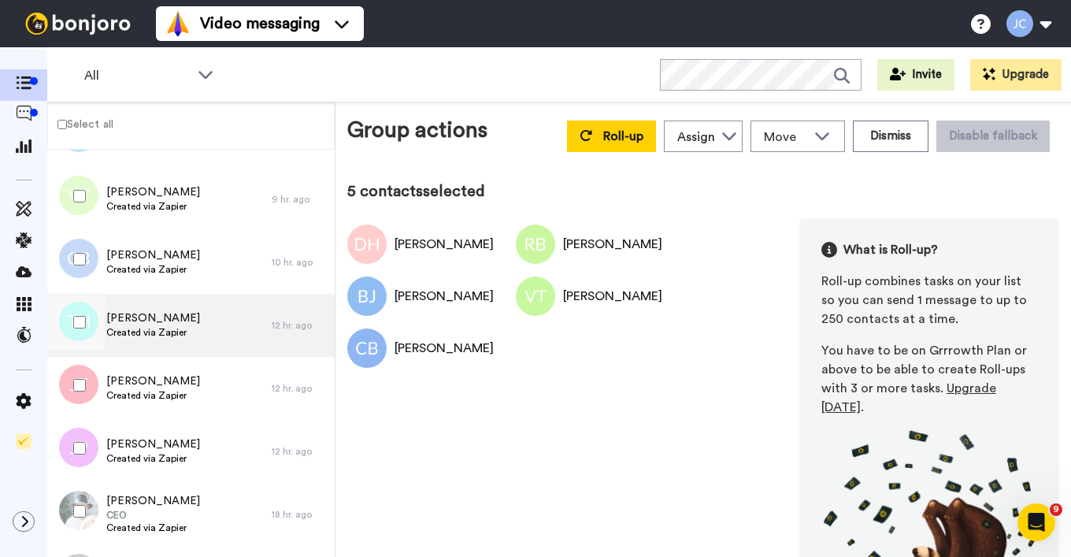
click at [145, 340] on div "Tina Hutchinson Created via Zapier" at bounding box center [153, 325] width 94 height 30
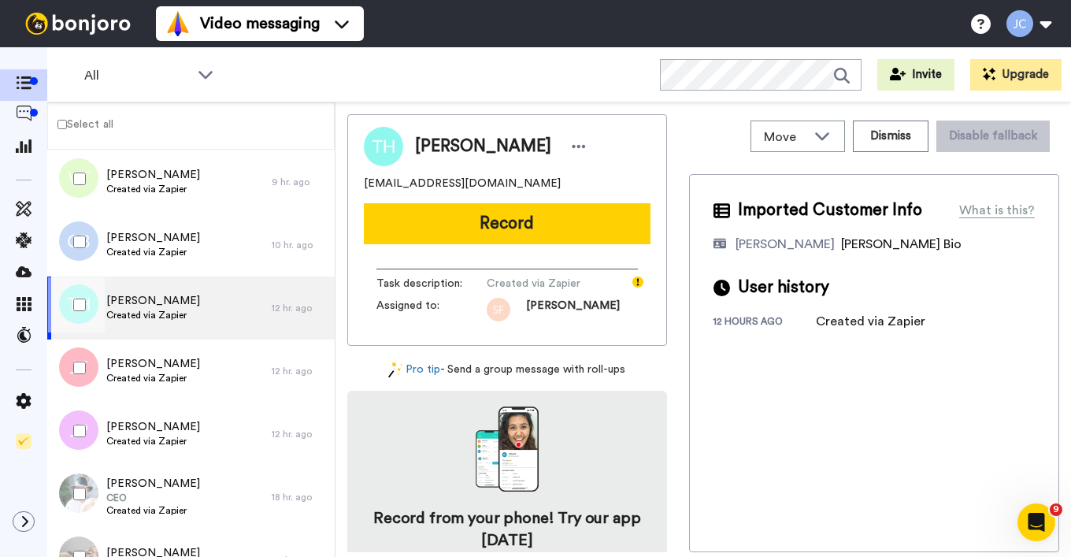
scroll to position [569, 0]
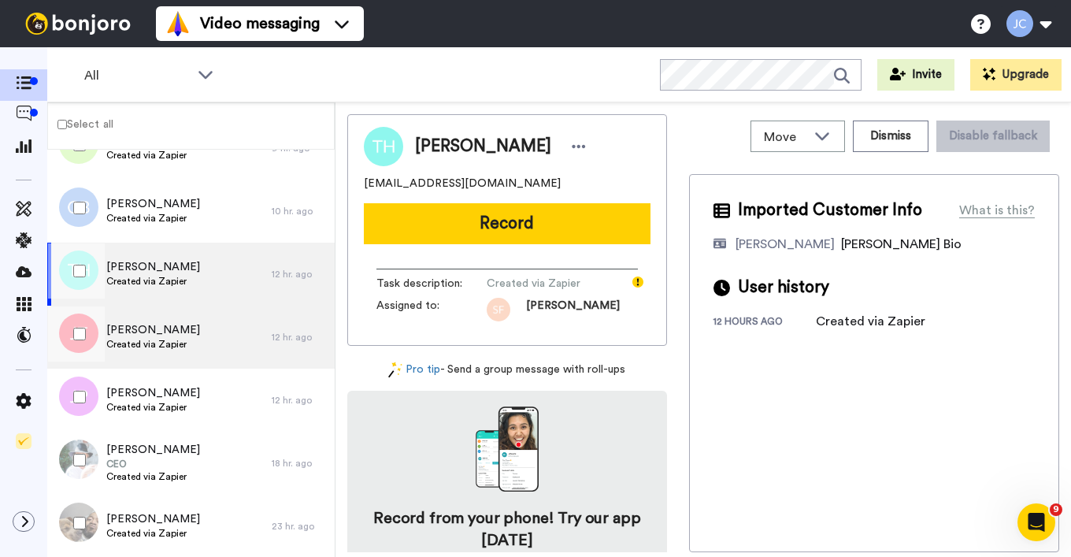
click at [145, 338] on span "Created via Zapier" at bounding box center [153, 344] width 94 height 13
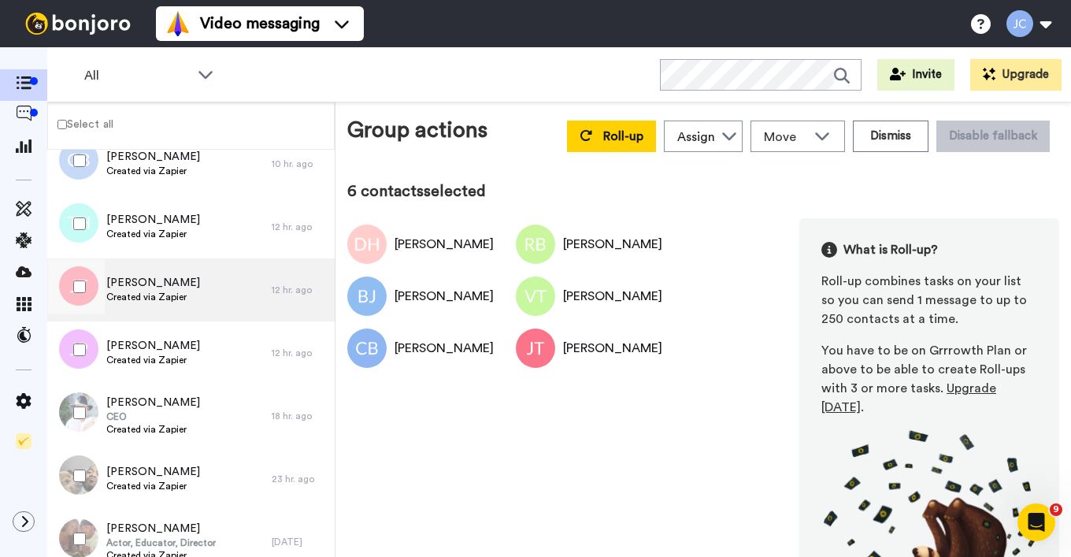
scroll to position [644, 0]
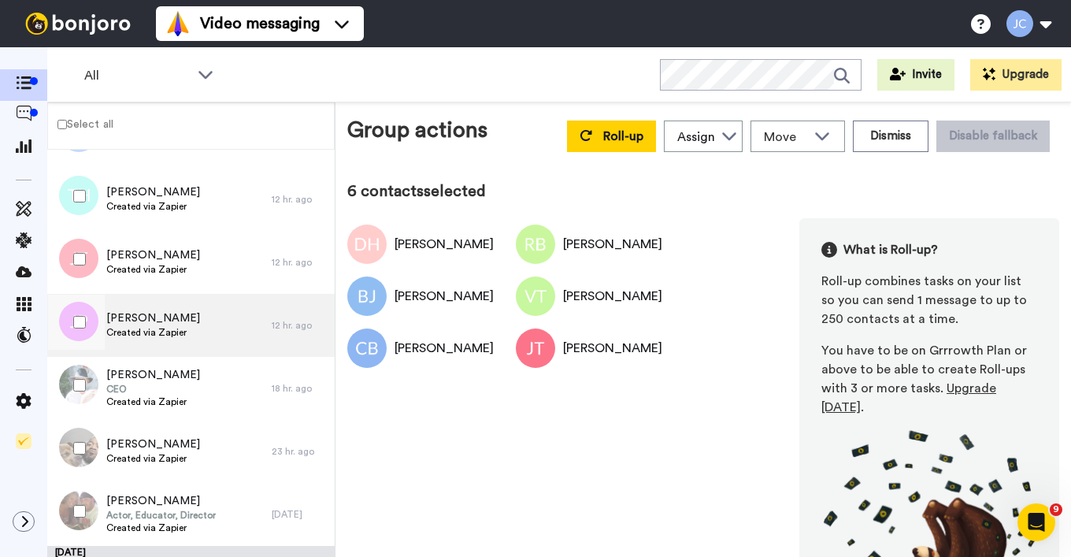
click at [154, 336] on span "Created via Zapier" at bounding box center [153, 332] width 94 height 13
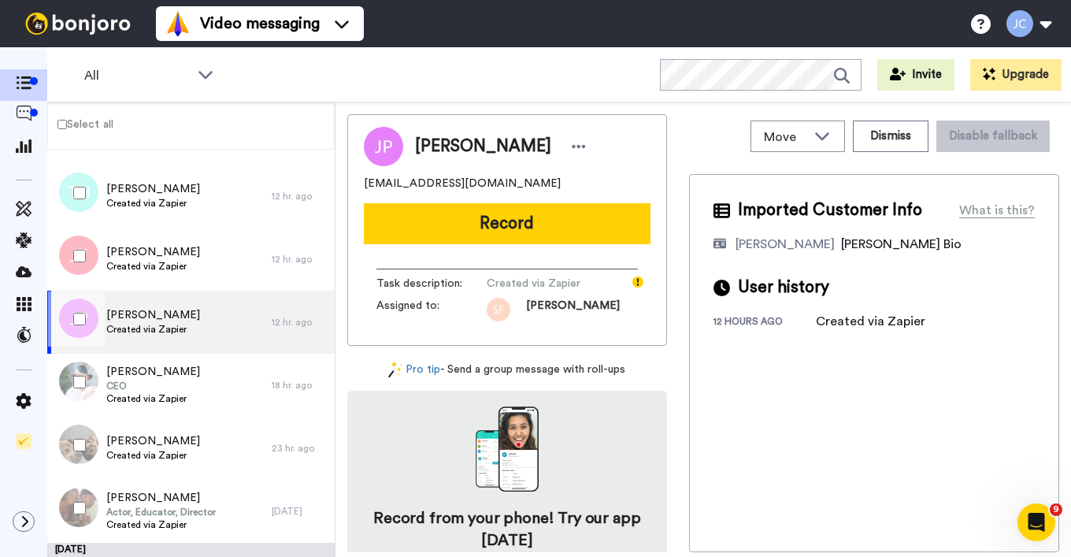
scroll to position [675, 0]
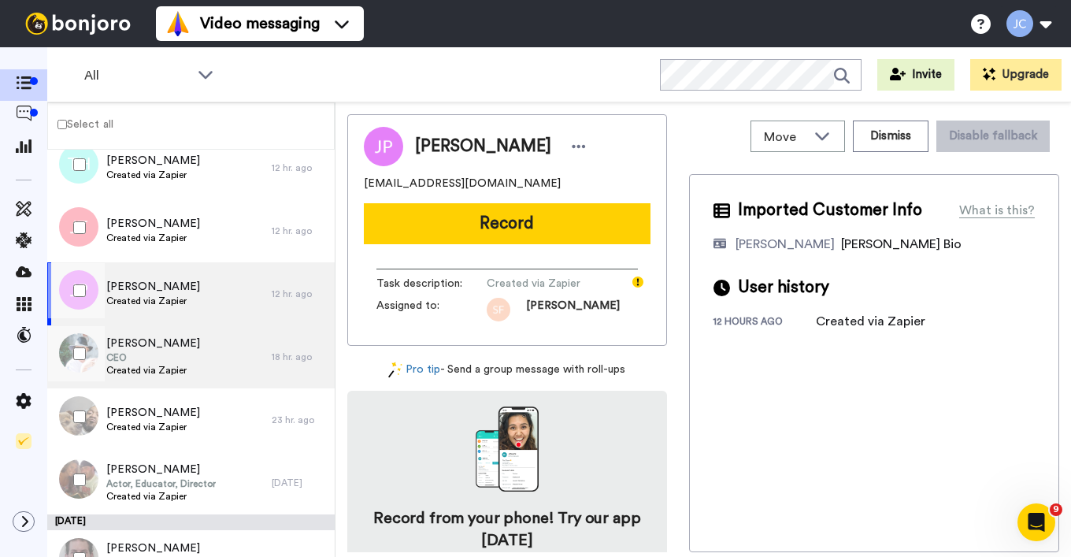
click at [154, 336] on span "[PERSON_NAME]" at bounding box center [153, 344] width 94 height 16
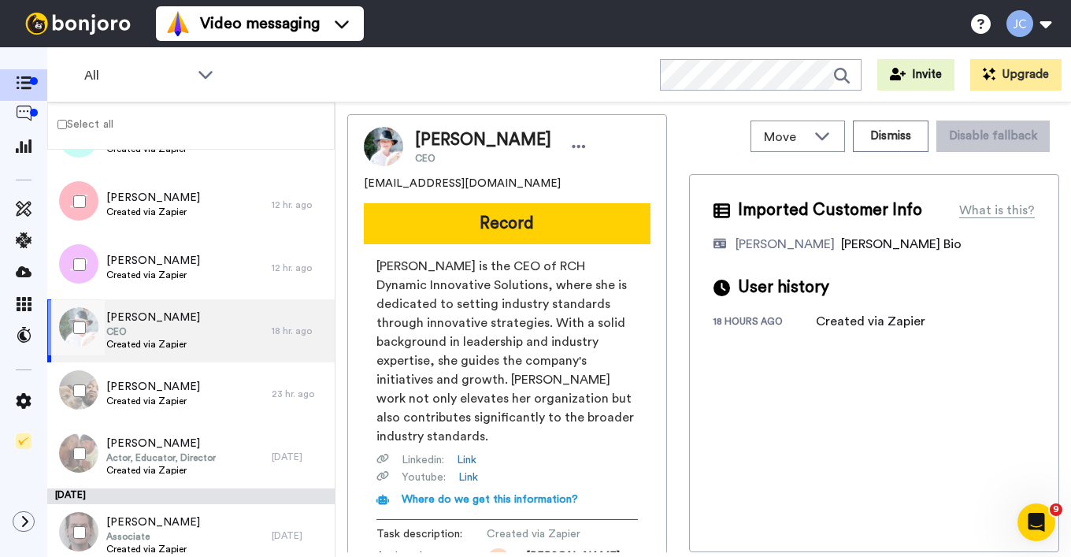
scroll to position [808, 0]
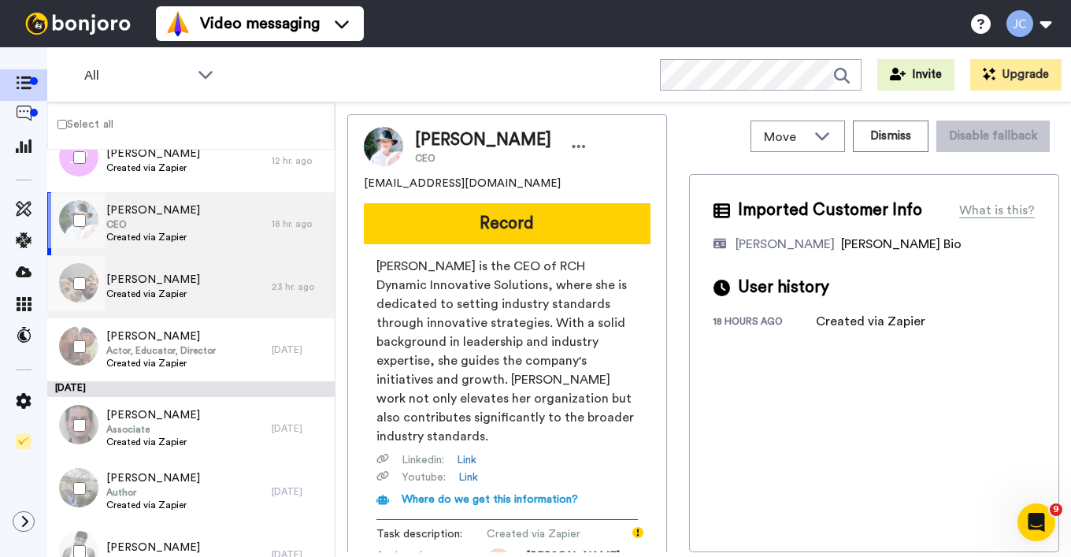
click at [154, 304] on div "RENESHIA HILL Created via Zapier" at bounding box center [159, 286] width 224 height 63
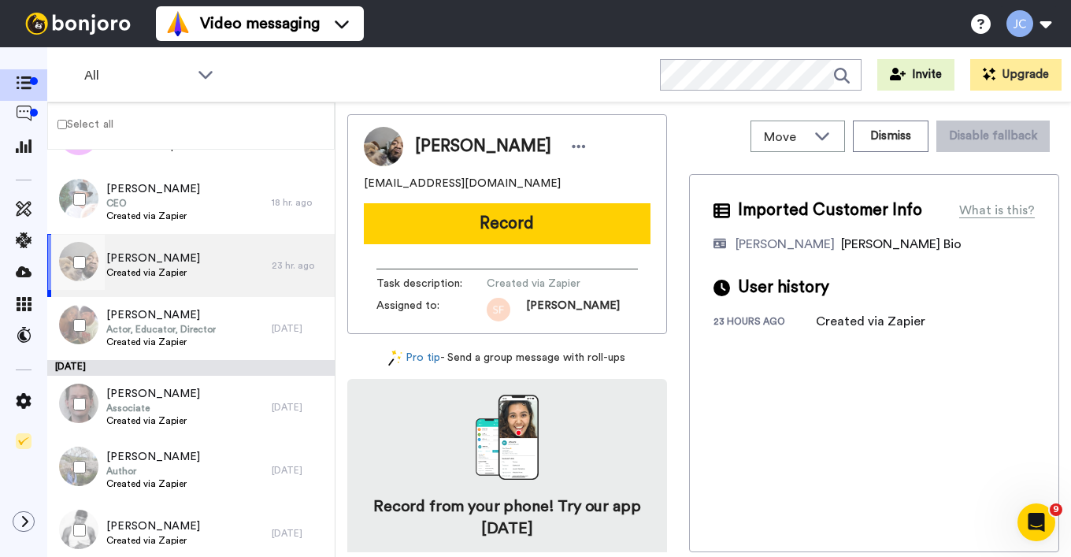
scroll to position [854, 0]
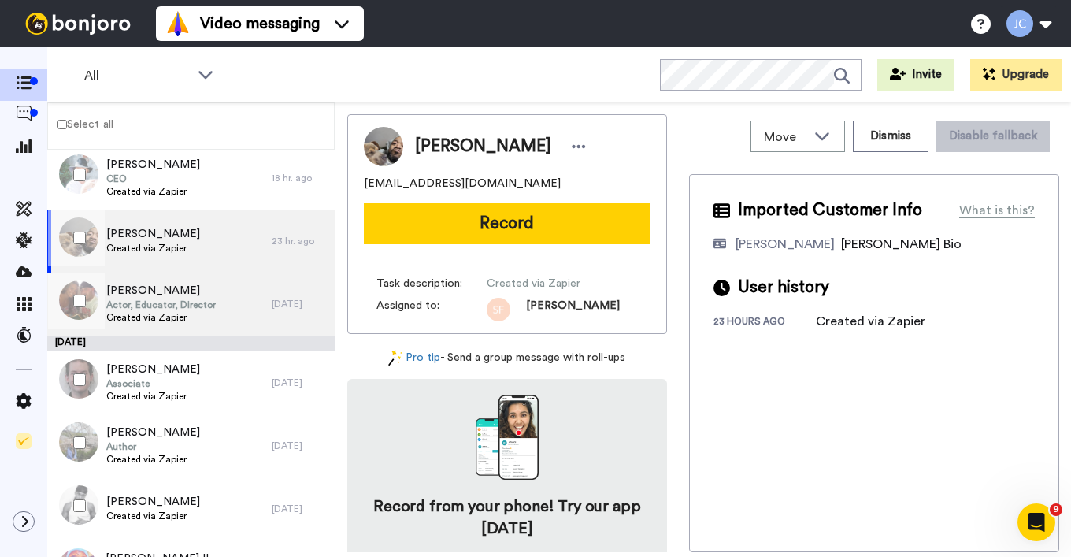
click at [154, 304] on span "Actor, Educator, Director" at bounding box center [160, 305] width 109 height 13
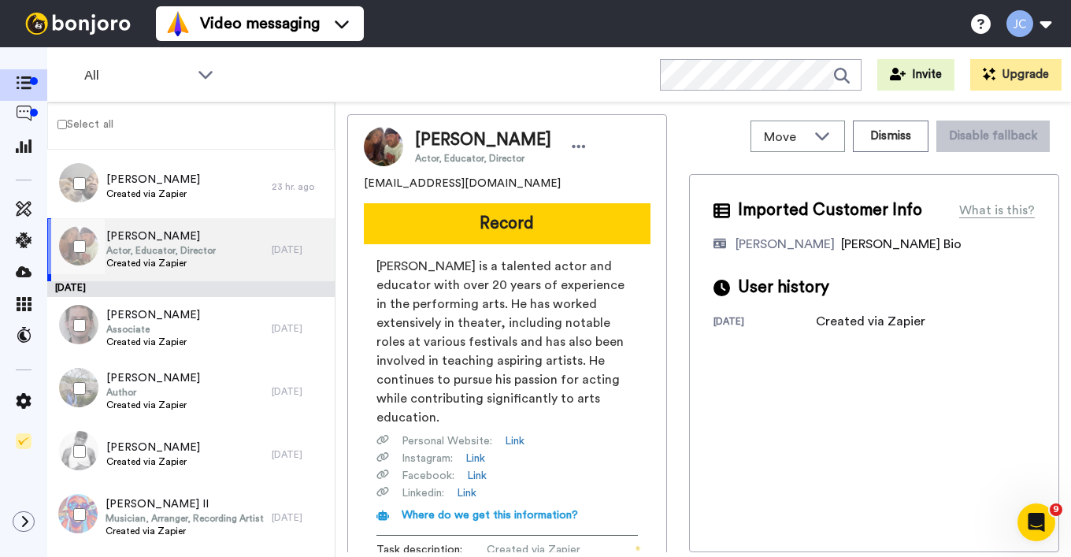
scroll to position [911, 0]
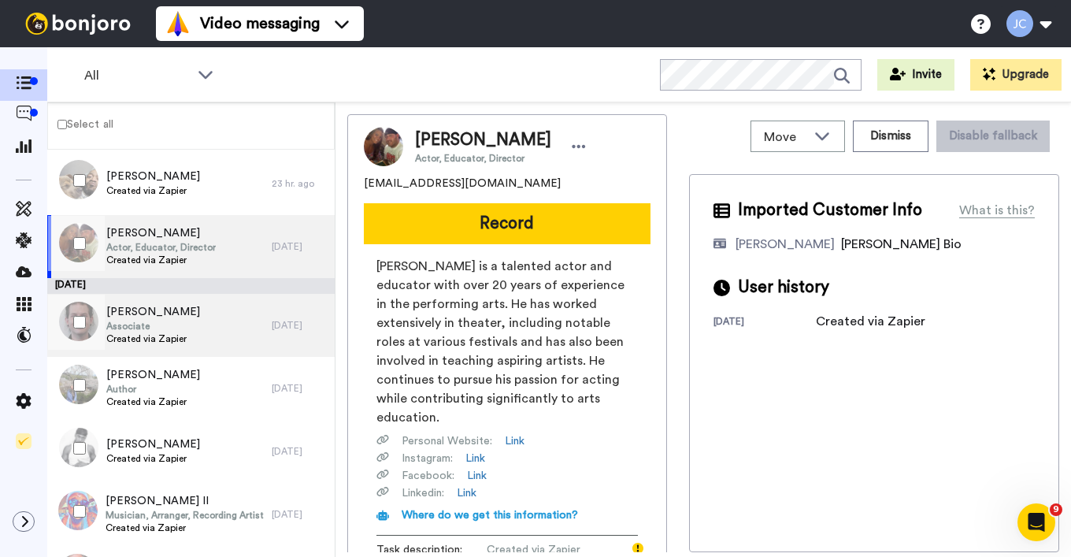
click at [155, 321] on span "Associate" at bounding box center [153, 326] width 94 height 13
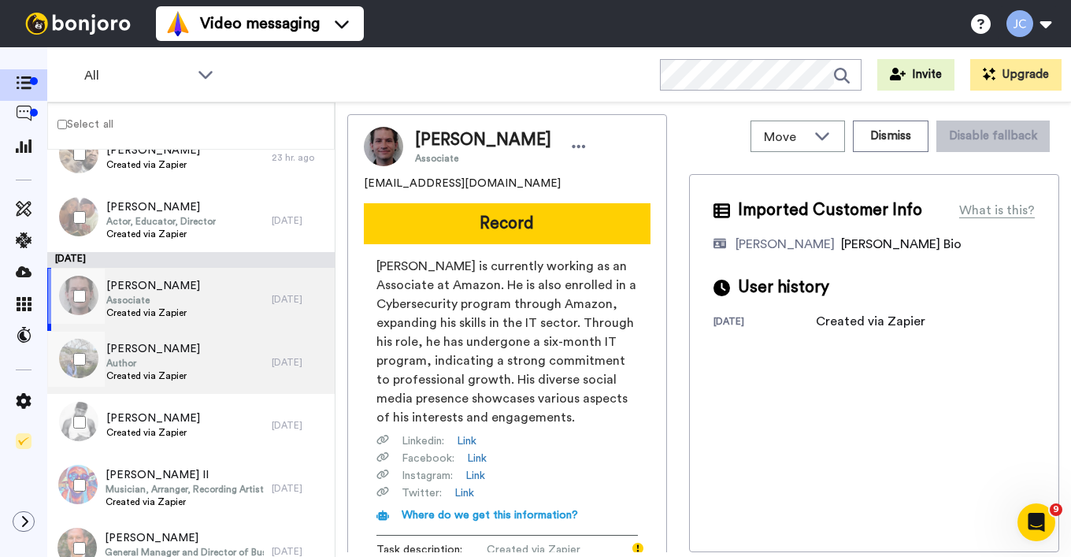
scroll to position [941, 0]
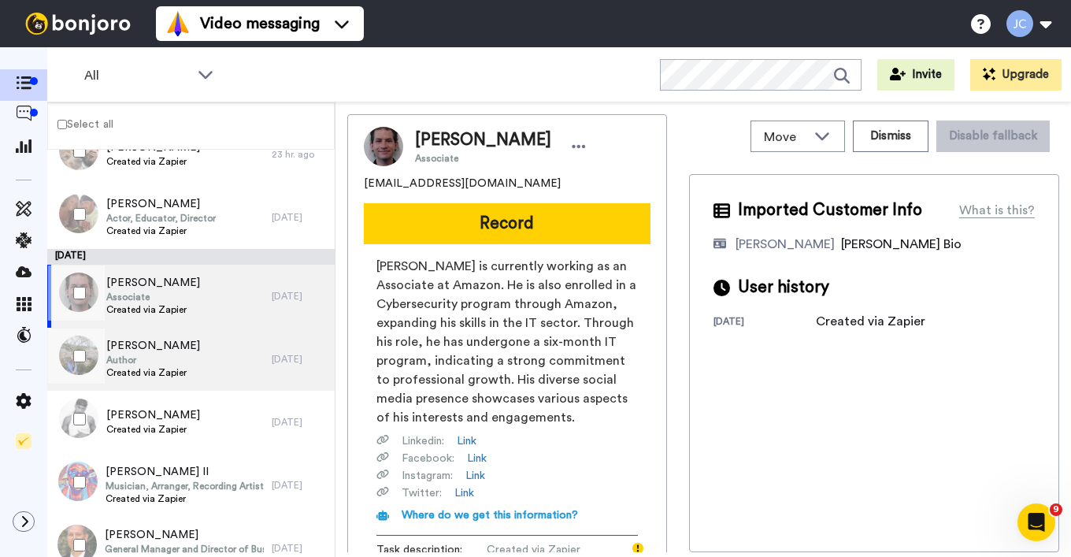
click at [158, 351] on span "[PERSON_NAME]" at bounding box center [153, 346] width 94 height 16
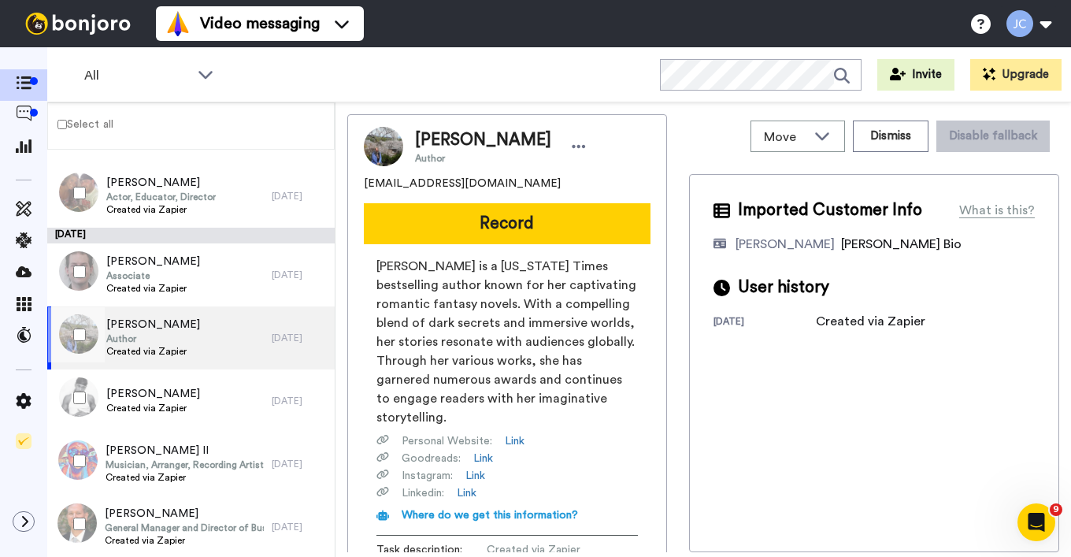
scroll to position [1001, 0]
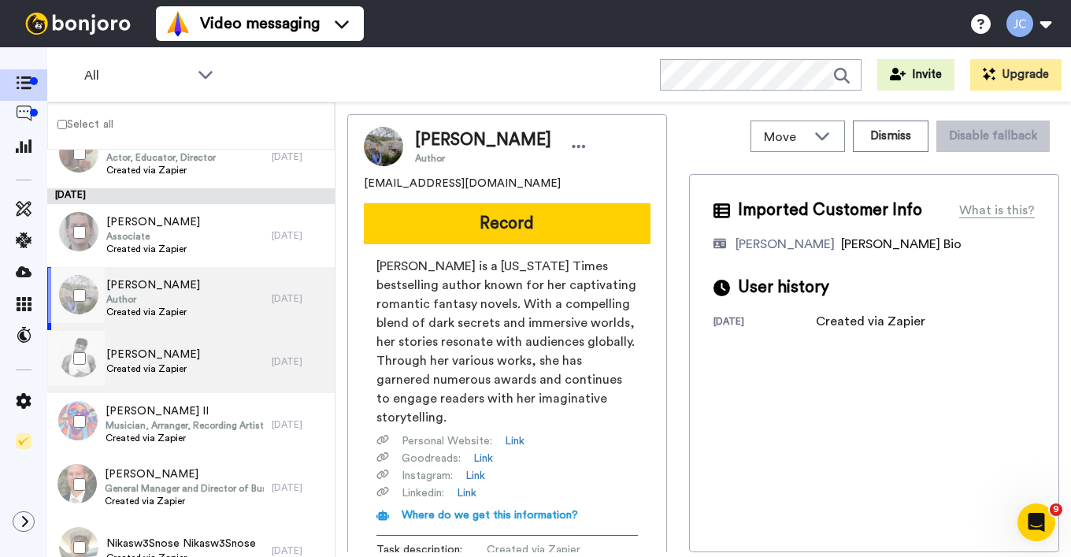
click at [158, 351] on span "[PERSON_NAME]" at bounding box center [153, 355] width 94 height 16
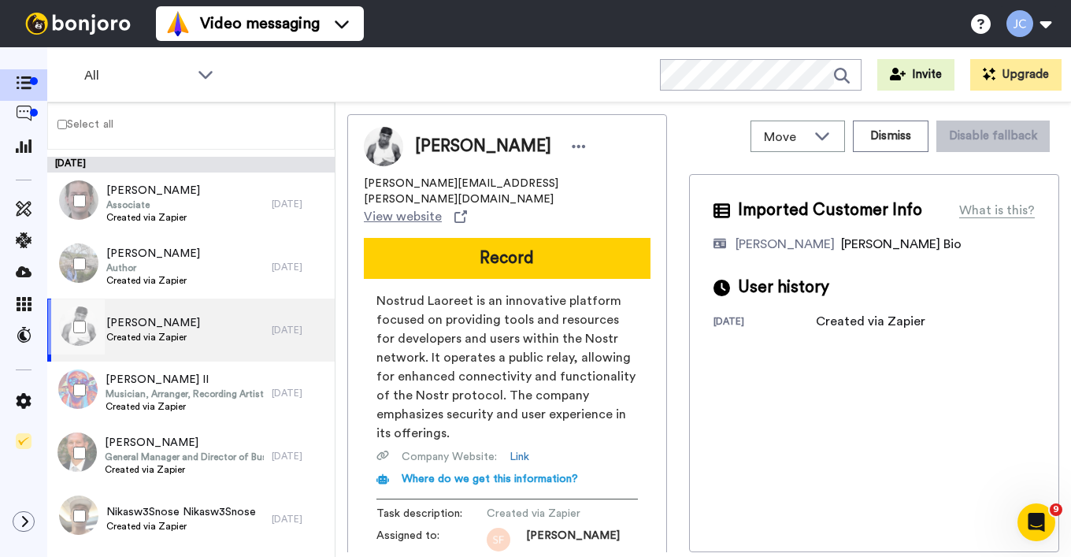
scroll to position [1056, 0]
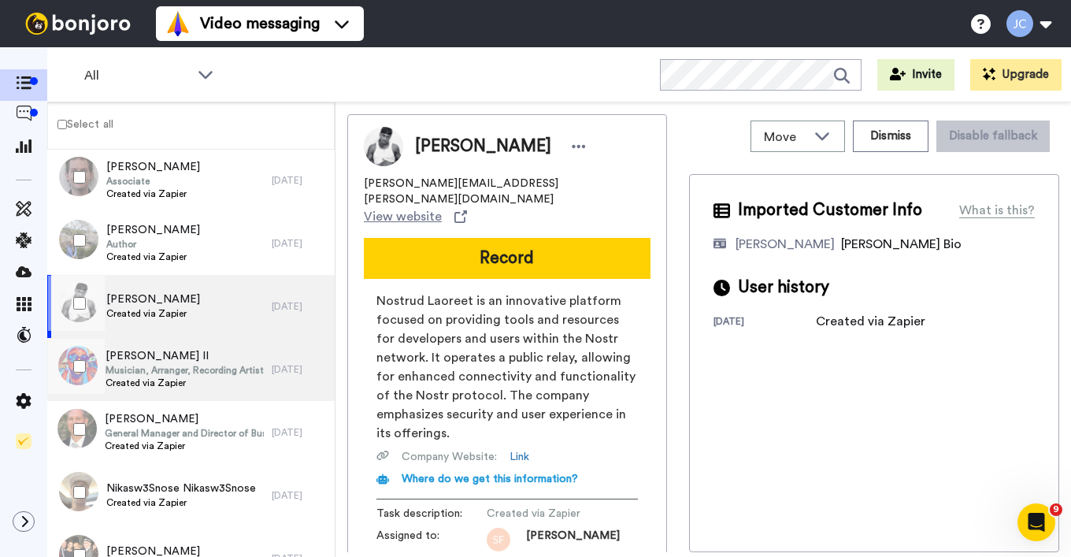
click at [153, 377] on span "Created via Zapier" at bounding box center [185, 383] width 158 height 13
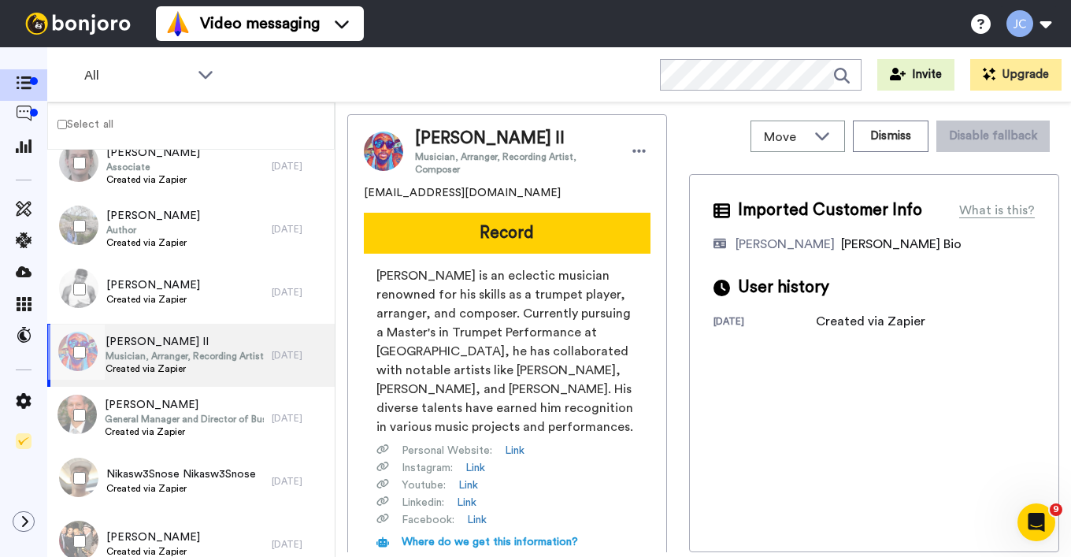
scroll to position [1087, 0]
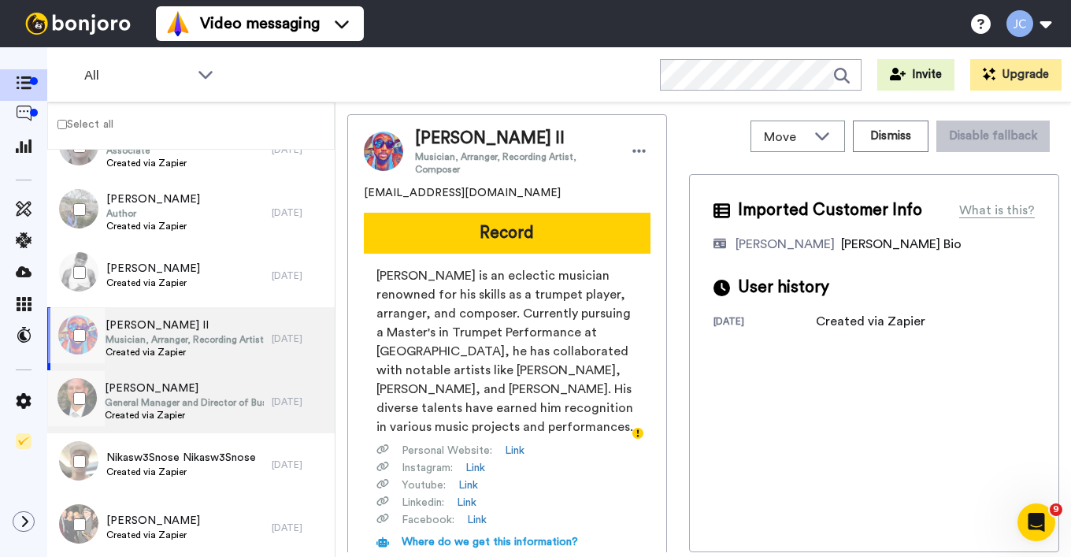
click at [161, 395] on span "[PERSON_NAME]" at bounding box center [184, 388] width 159 height 16
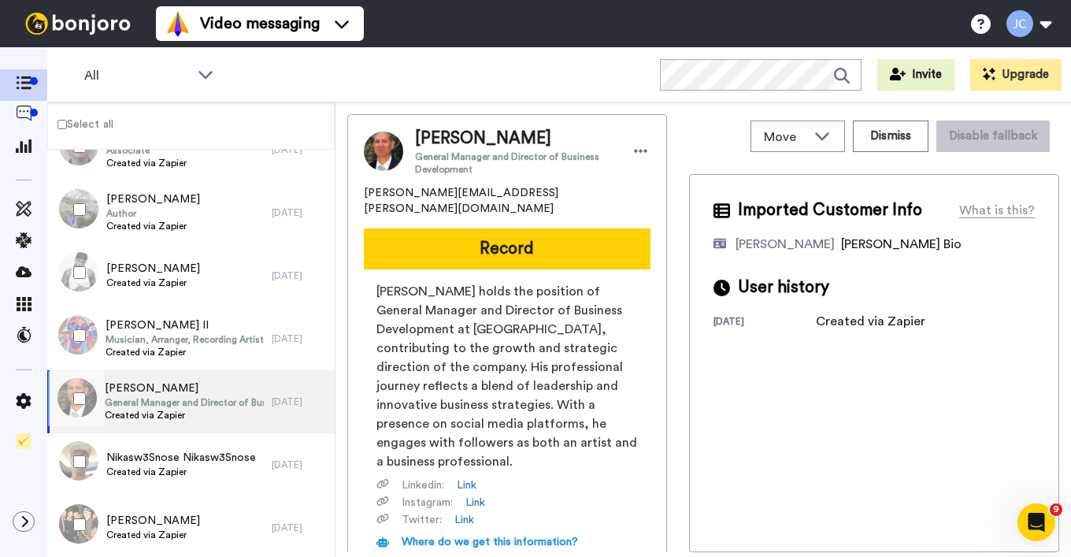
scroll to position [1183, 0]
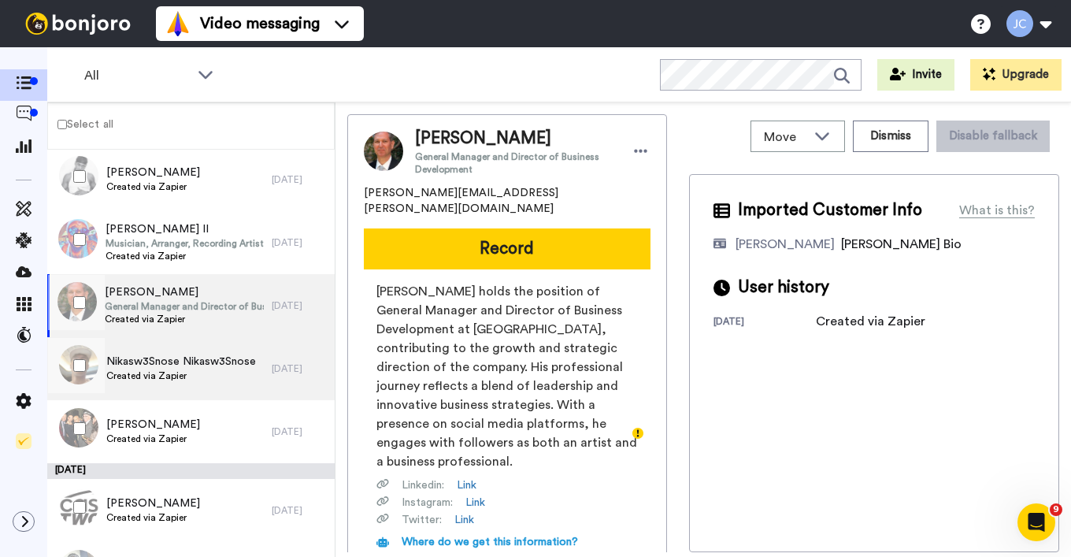
click at [169, 376] on span "Created via Zapier" at bounding box center [181, 375] width 150 height 13
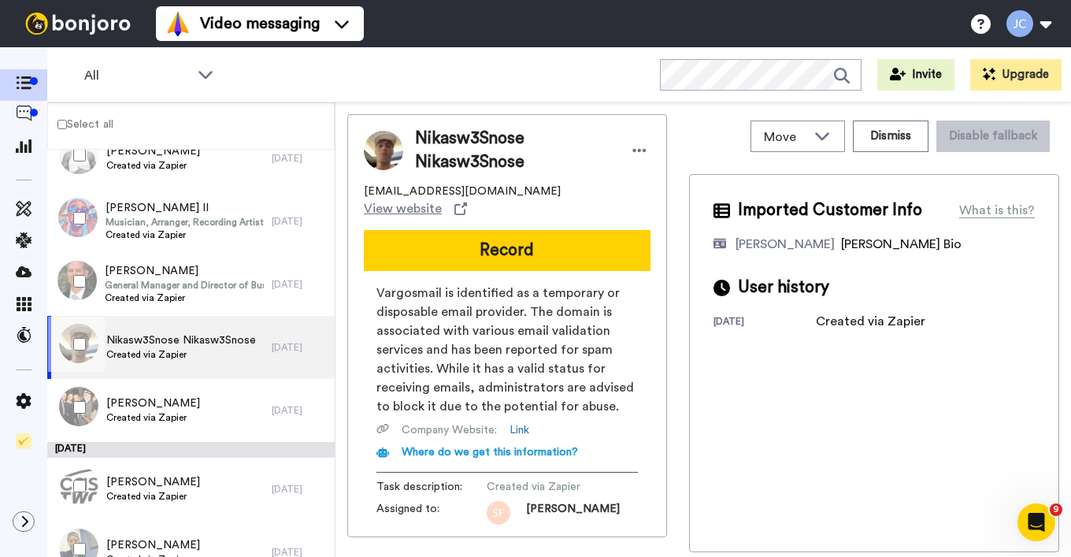
scroll to position [1245, 0]
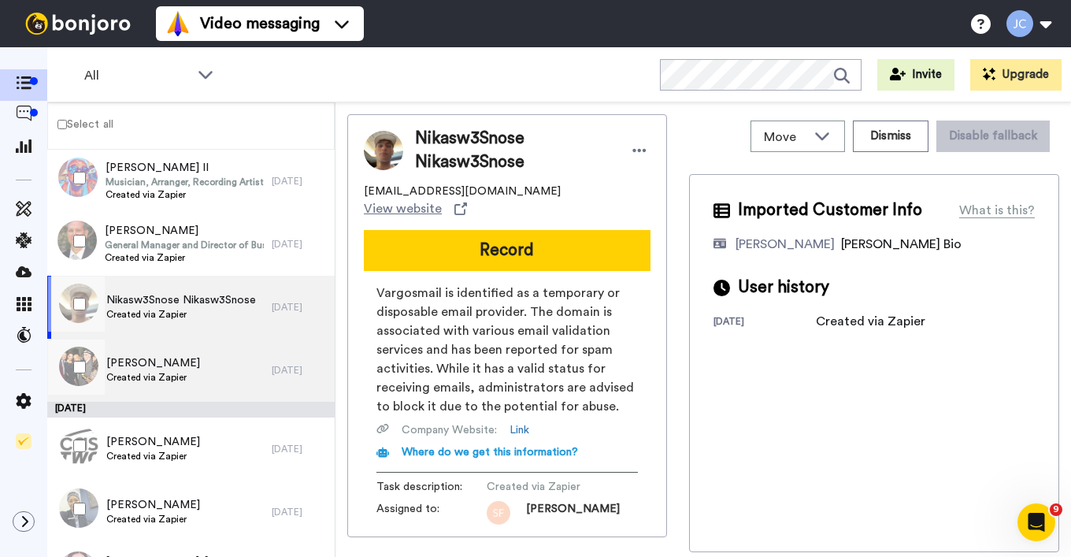
click at [168, 376] on span "Created via Zapier" at bounding box center [153, 377] width 94 height 13
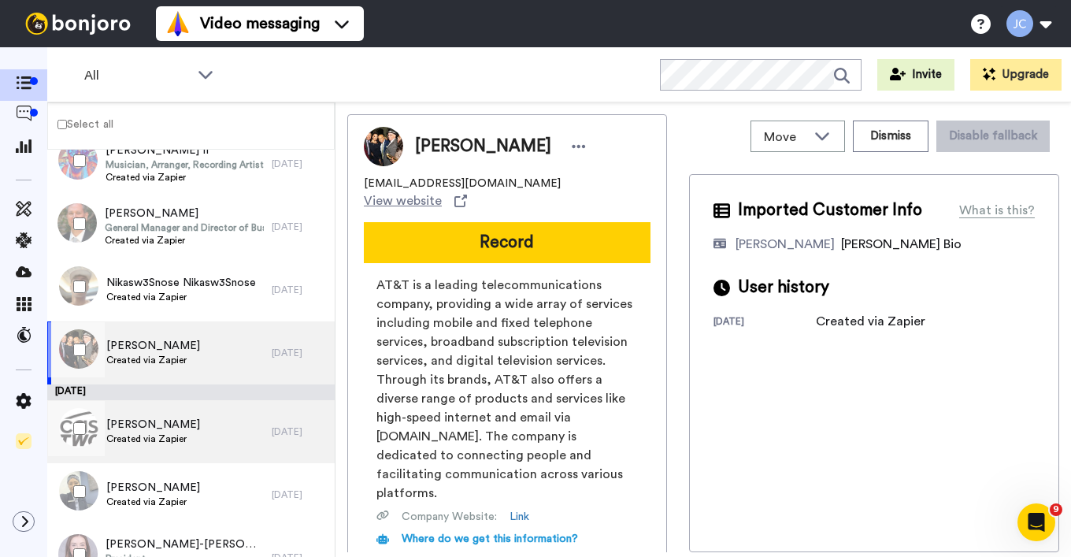
scroll to position [1294, 0]
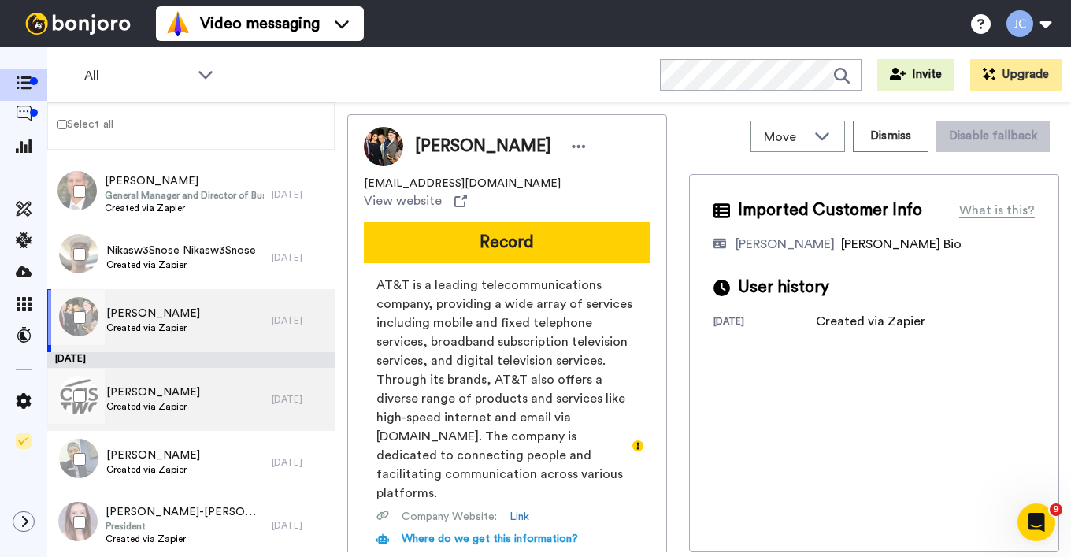
click at [164, 395] on span "[PERSON_NAME]" at bounding box center [153, 392] width 94 height 16
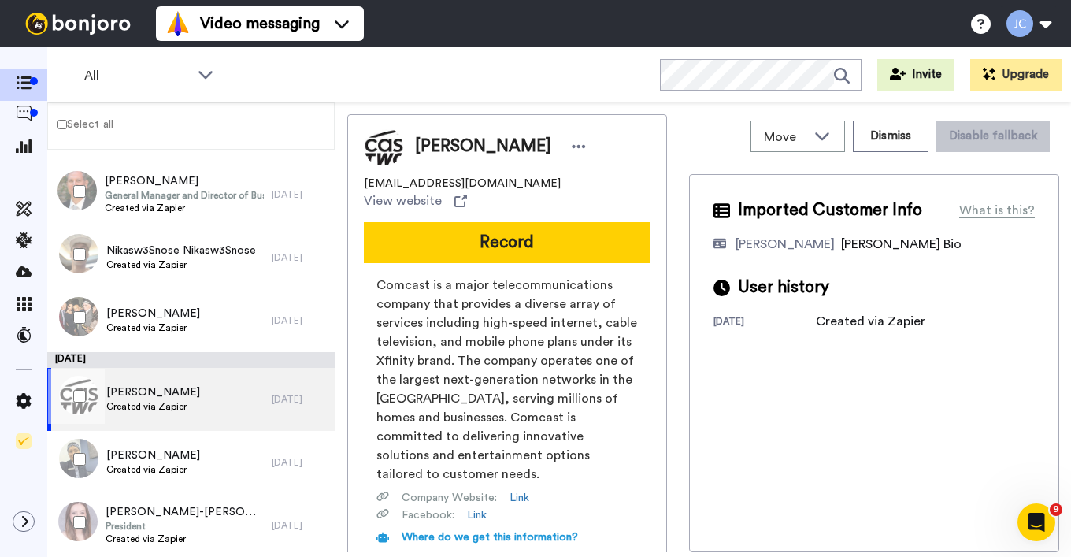
scroll to position [1419, 0]
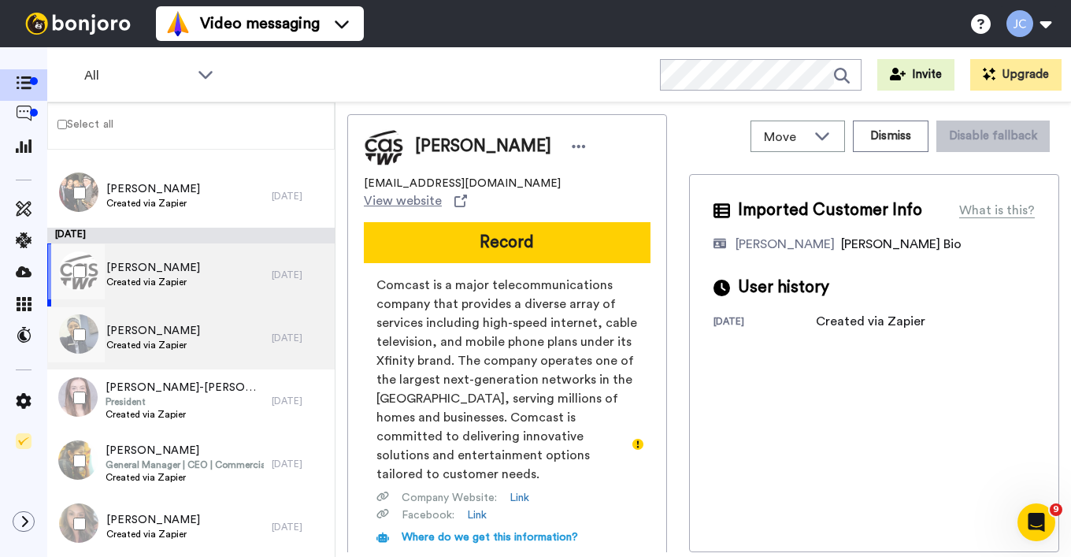
click at [158, 341] on span "Created via Zapier" at bounding box center [153, 345] width 94 height 13
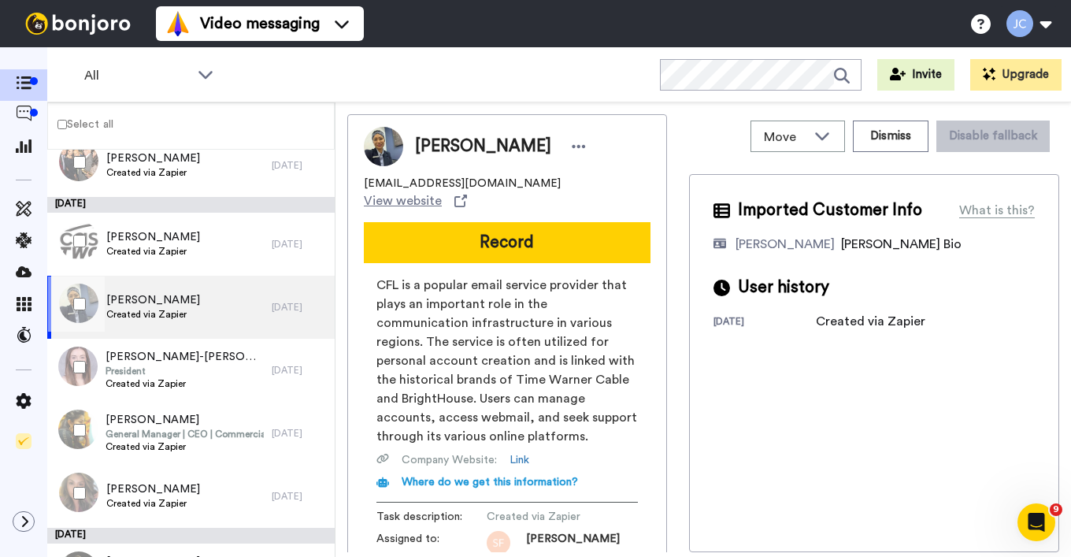
scroll to position [1490, 0]
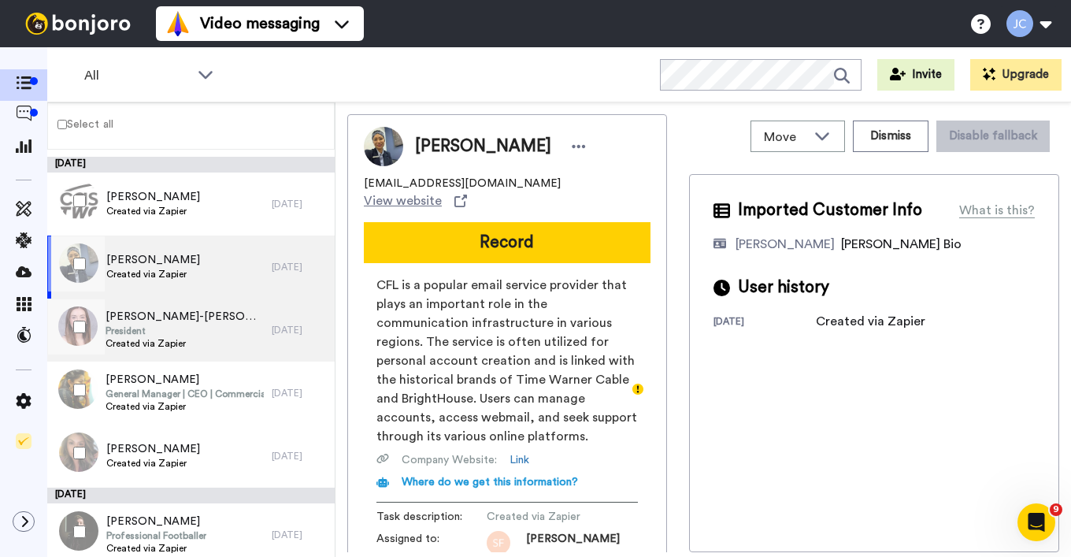
click at [158, 342] on span "Created via Zapier" at bounding box center [185, 343] width 158 height 13
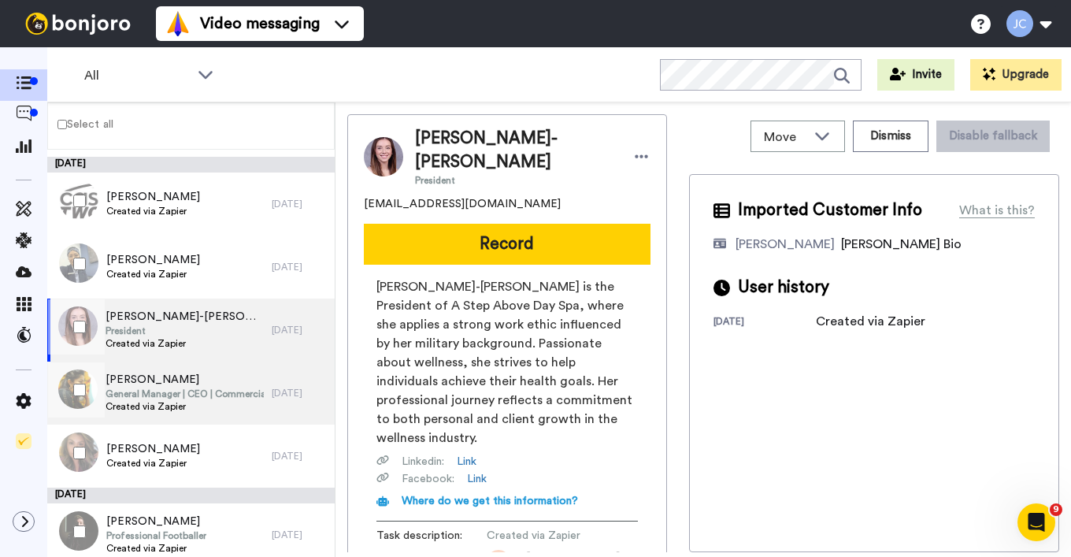
click at [161, 383] on span "Ash Saini" at bounding box center [185, 380] width 158 height 16
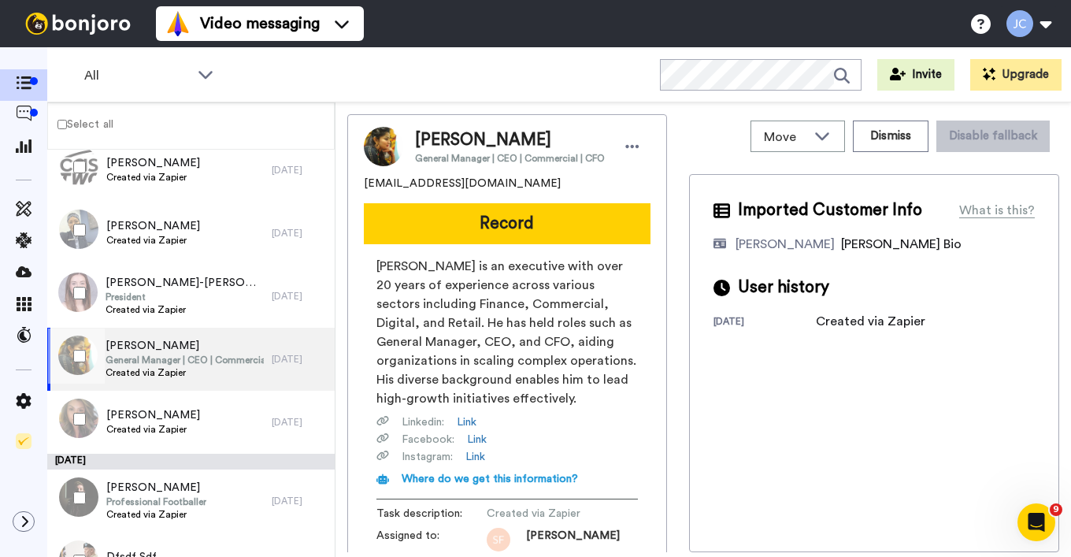
scroll to position [1527, 0]
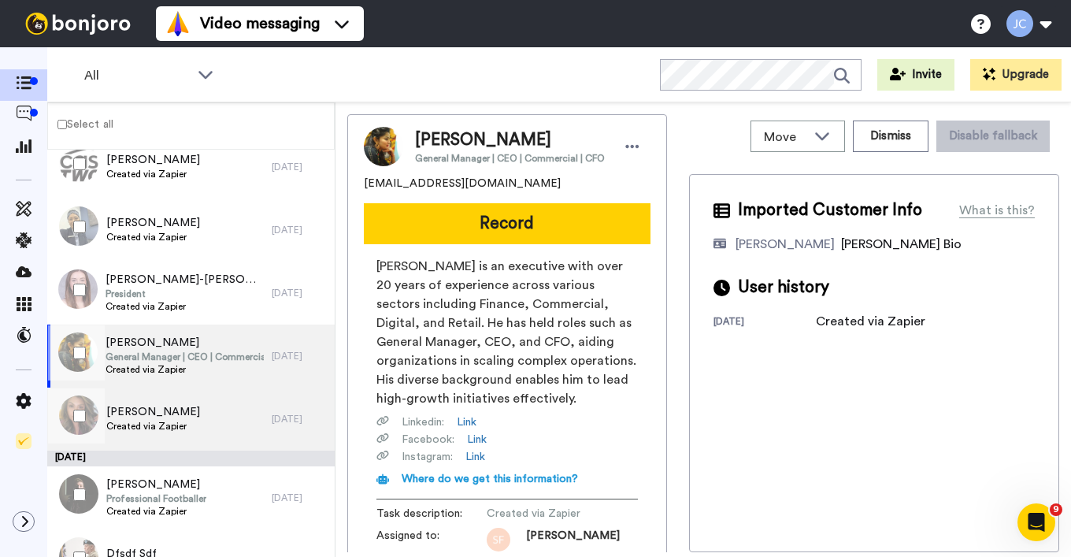
click at [162, 411] on span "ROSA Jacquez" at bounding box center [153, 412] width 94 height 16
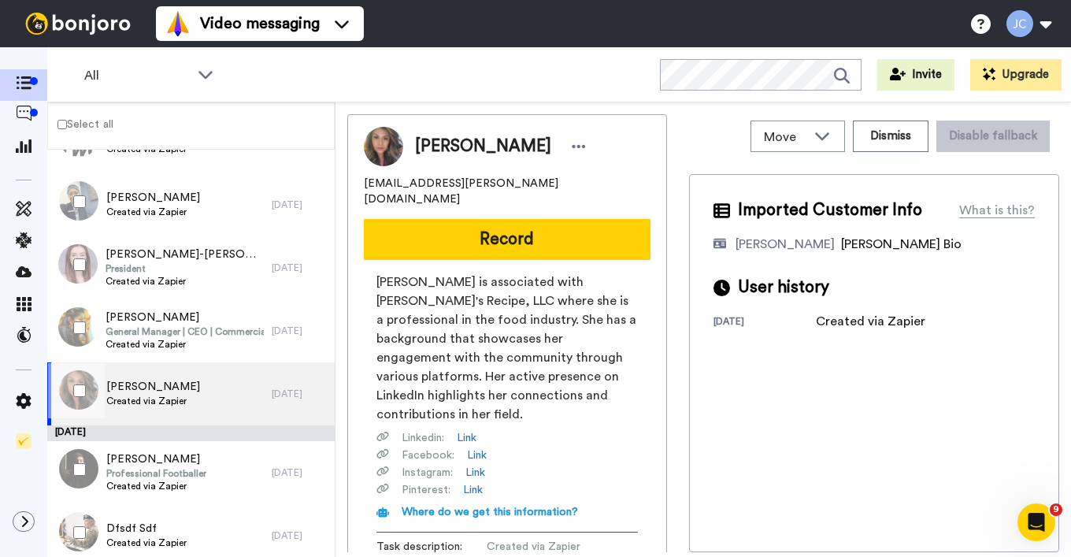
scroll to position [1611, 0]
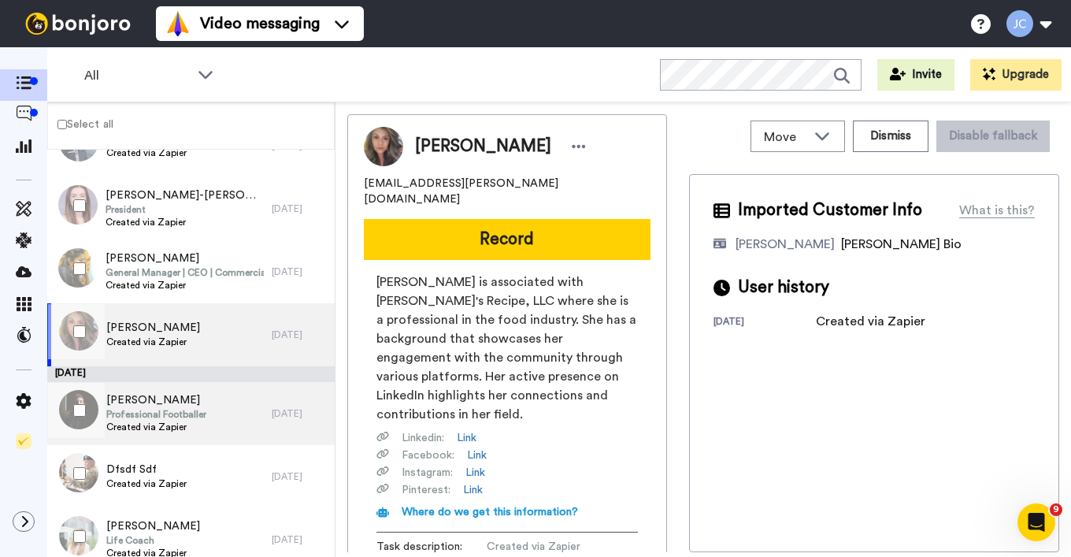
click at [162, 411] on span "Professional Footballer" at bounding box center [156, 414] width 100 height 13
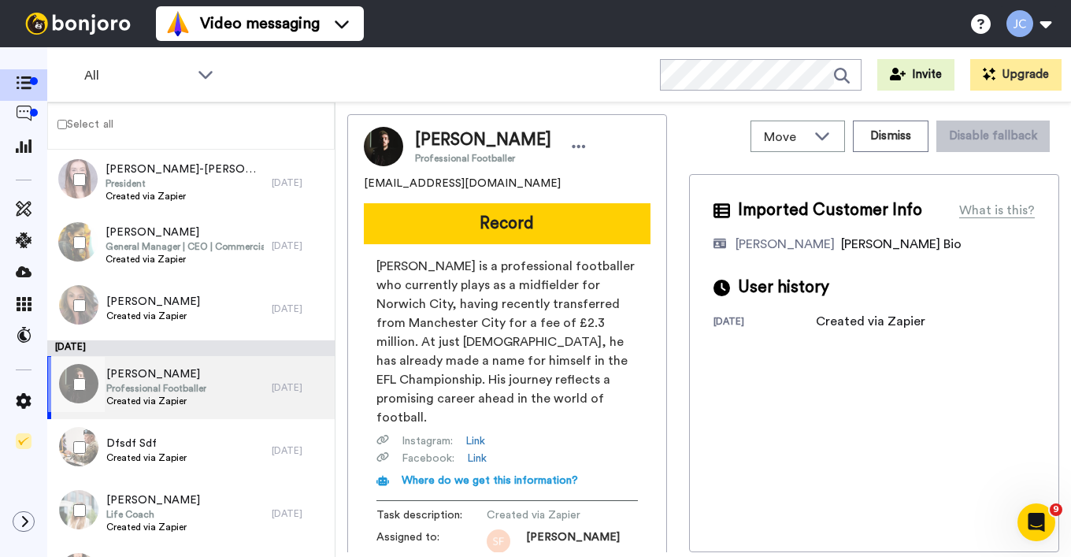
scroll to position [1697, 0]
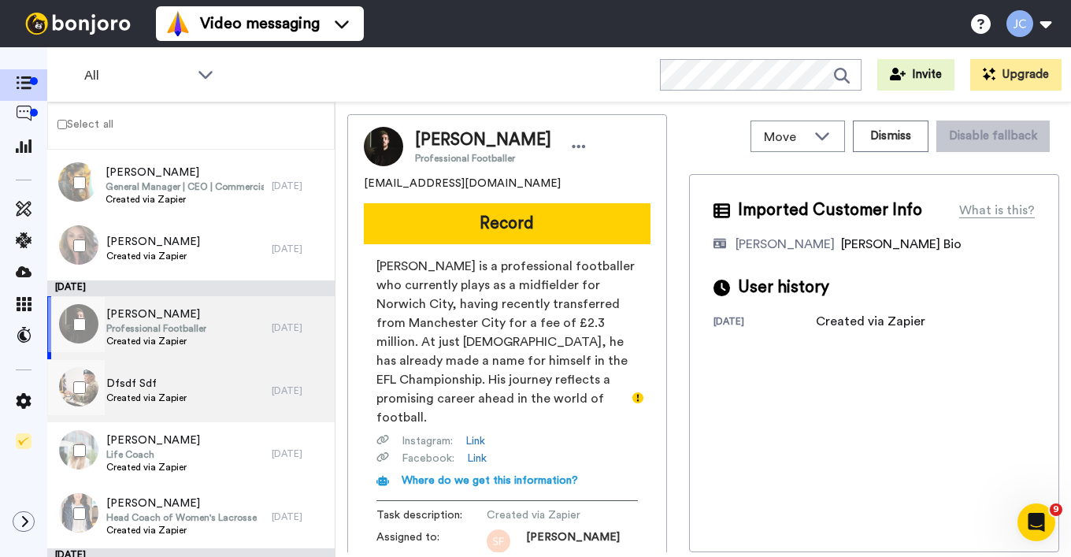
click at [163, 399] on span "Created via Zapier" at bounding box center [146, 397] width 80 height 13
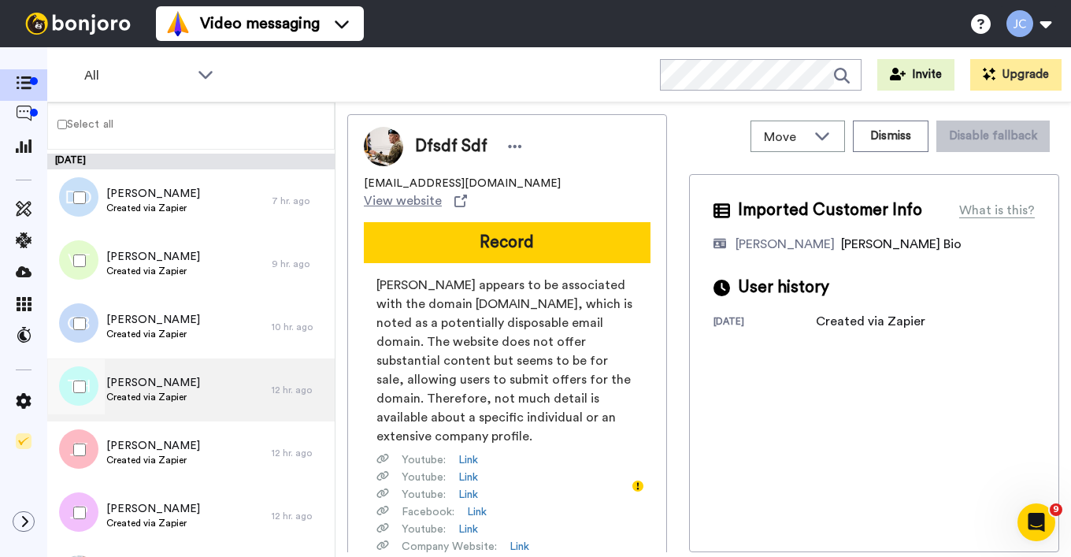
scroll to position [479, 0]
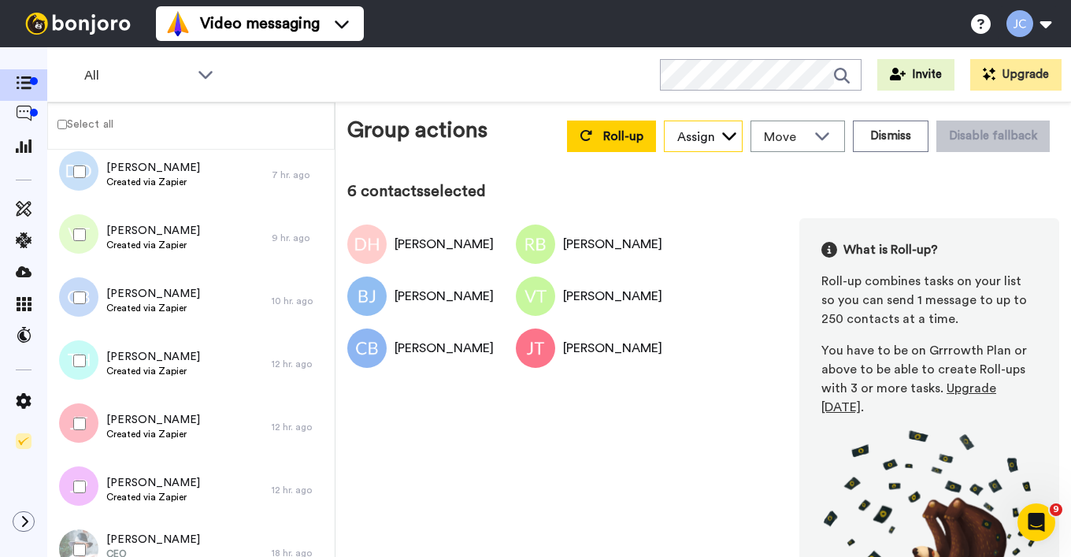
click at [679, 137] on div "Assign" at bounding box center [696, 137] width 38 height 19
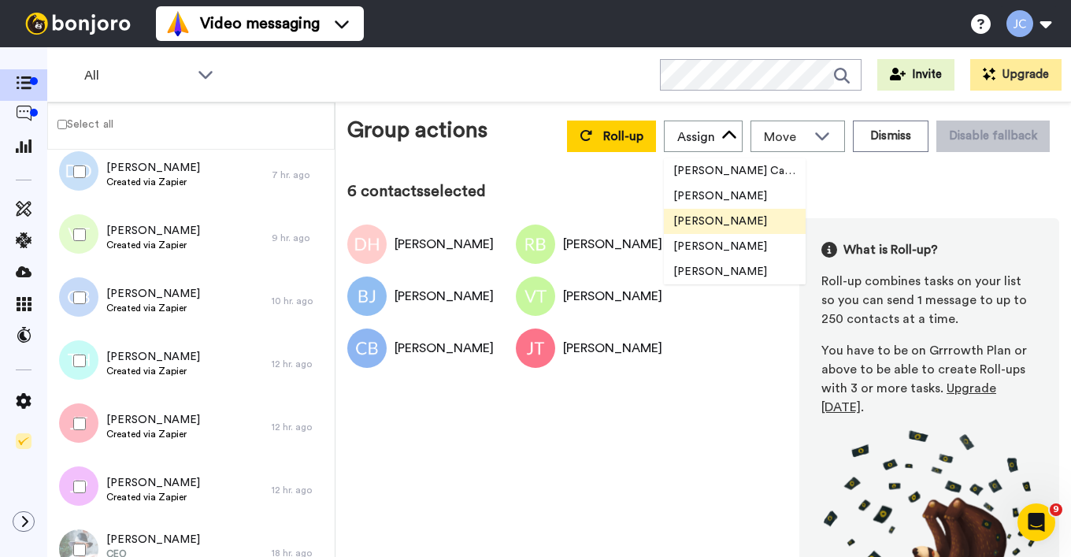
click at [676, 228] on span "[PERSON_NAME]" at bounding box center [720, 221] width 113 height 16
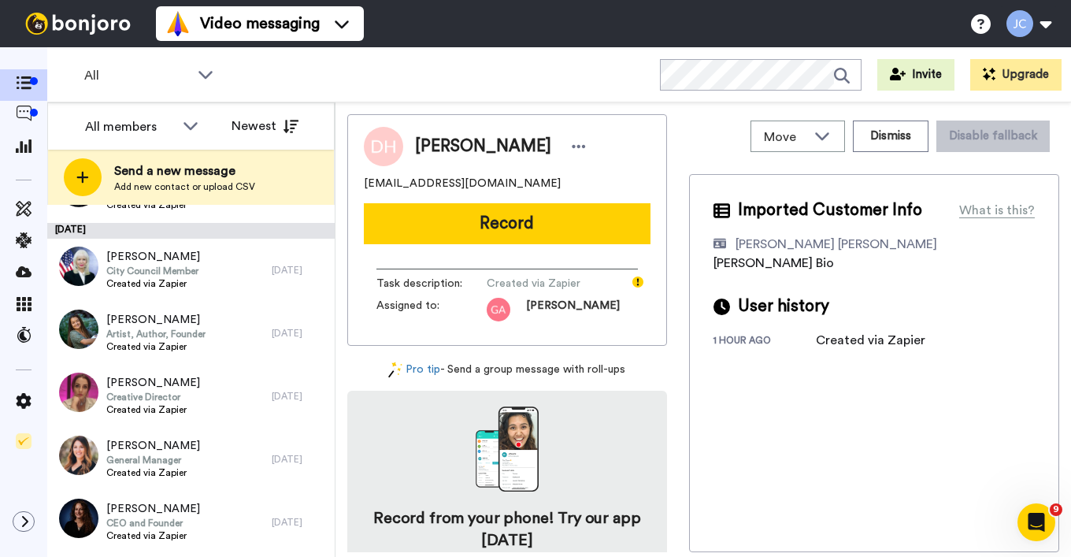
scroll to position [3145, 0]
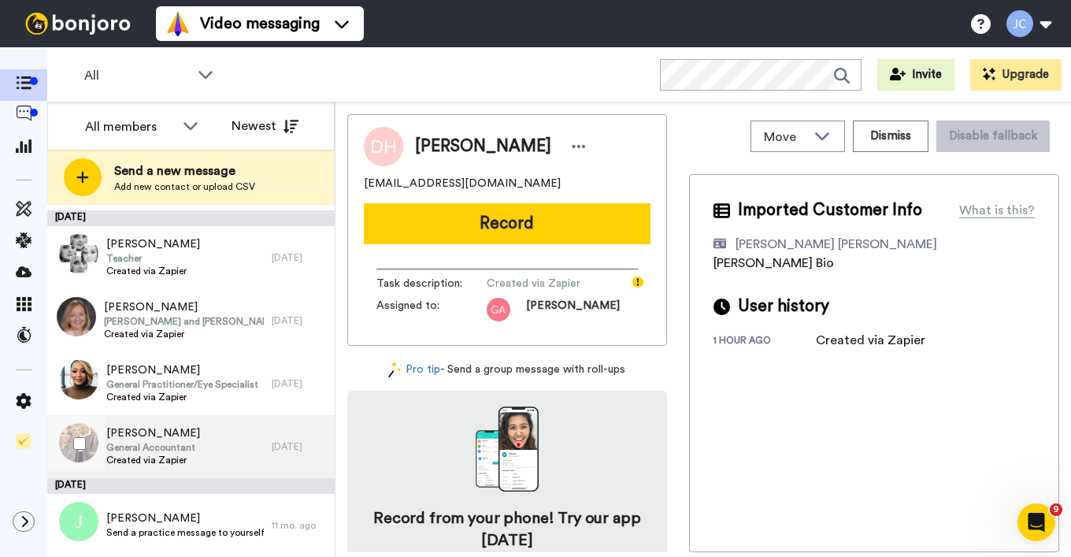
click at [162, 442] on span "General Accountant" at bounding box center [153, 447] width 94 height 13
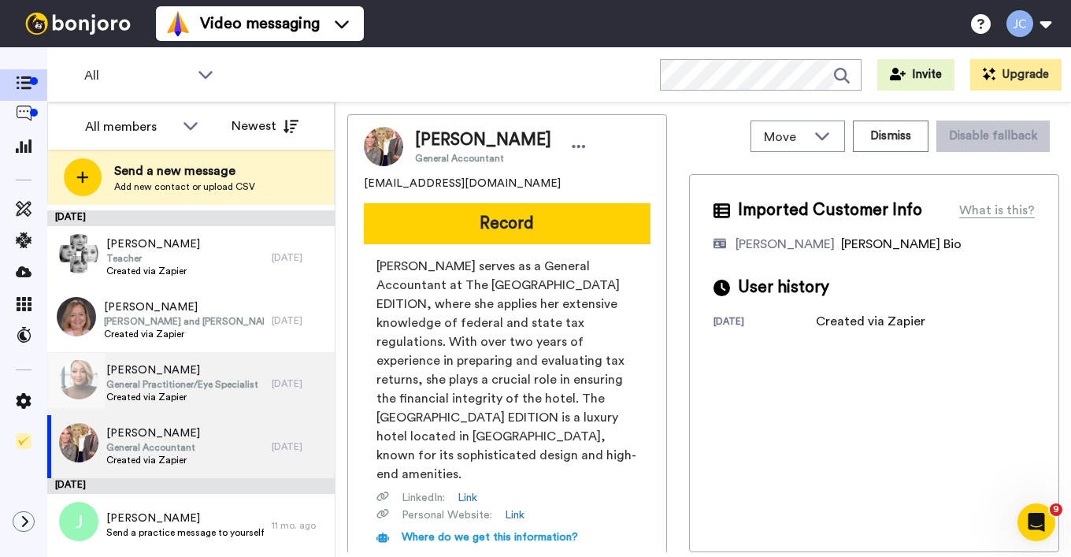
click at [150, 369] on span "Earlyne Thomas" at bounding box center [182, 370] width 152 height 16
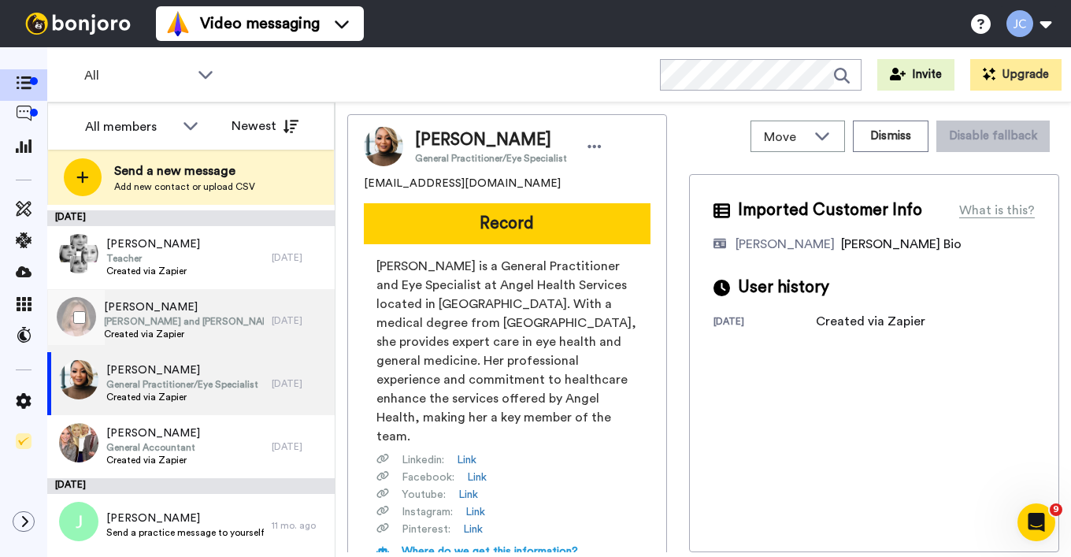
click at [150, 318] on span "Hazel Davis and Robert Kennedy Endowed Chair in Government and Public Service" at bounding box center [184, 321] width 160 height 13
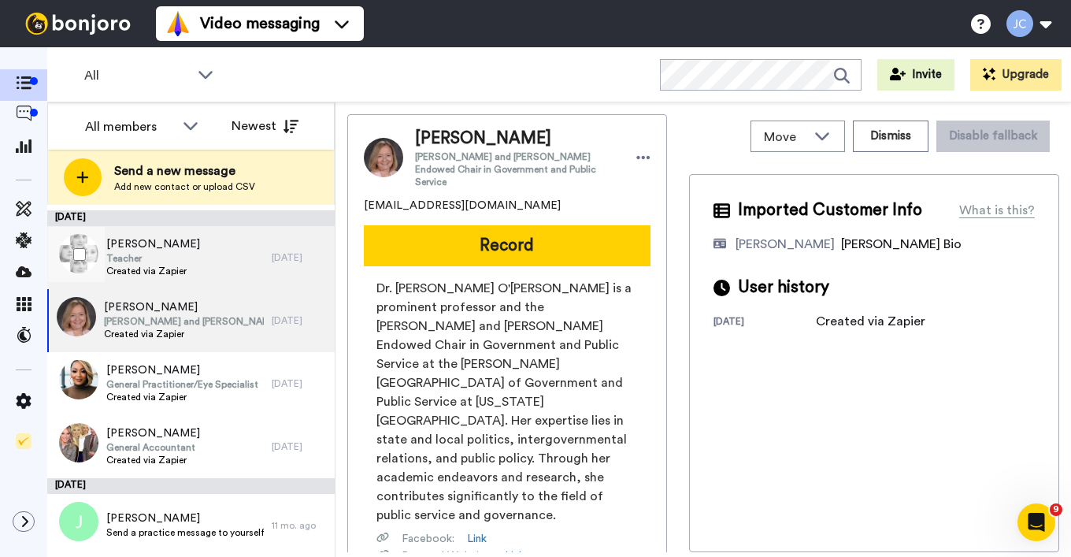
click at [167, 269] on span "Created via Zapier" at bounding box center [153, 271] width 94 height 13
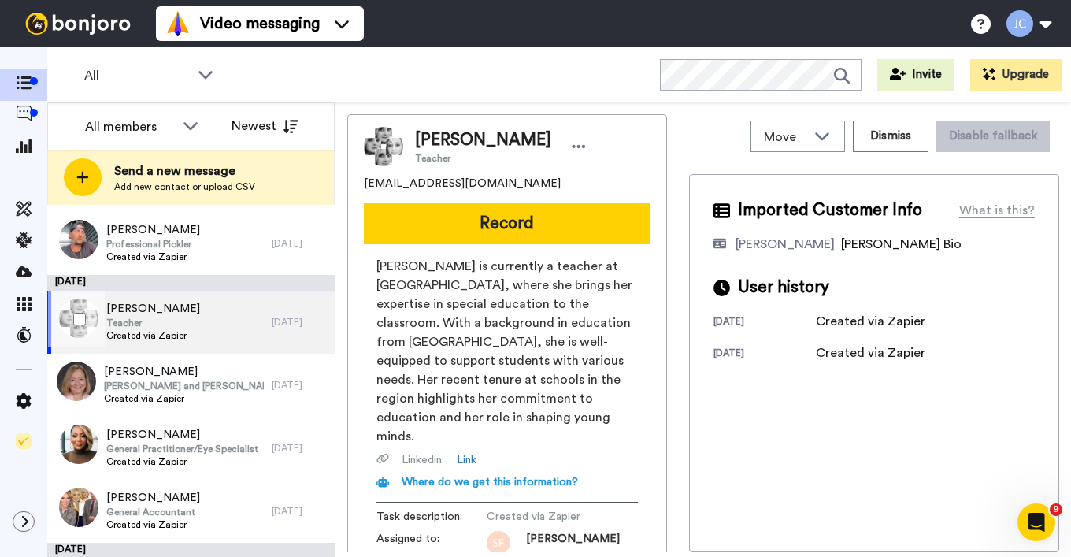
scroll to position [2969, 0]
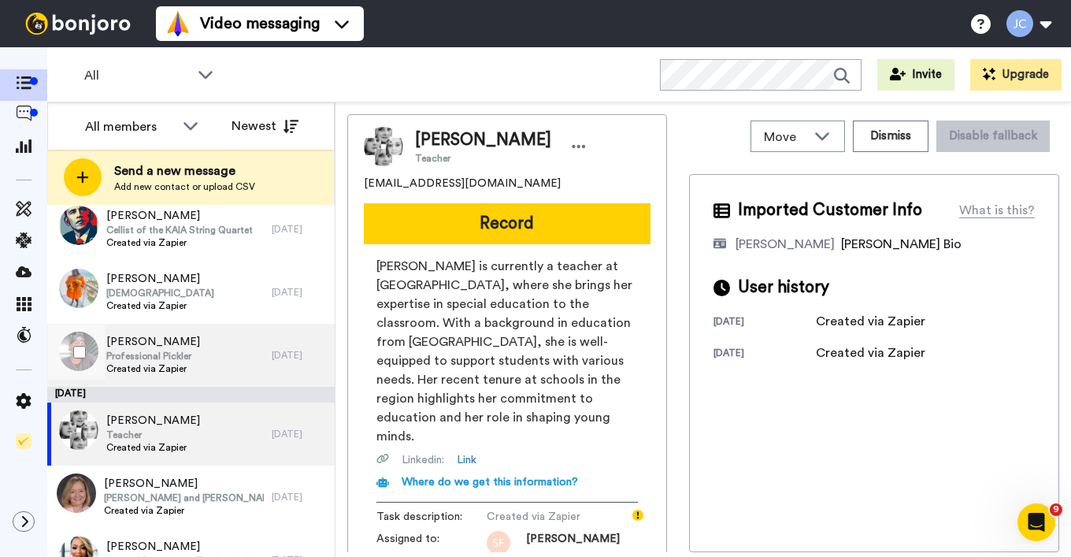
click at [163, 351] on span "Professional Pickler" at bounding box center [153, 356] width 94 height 13
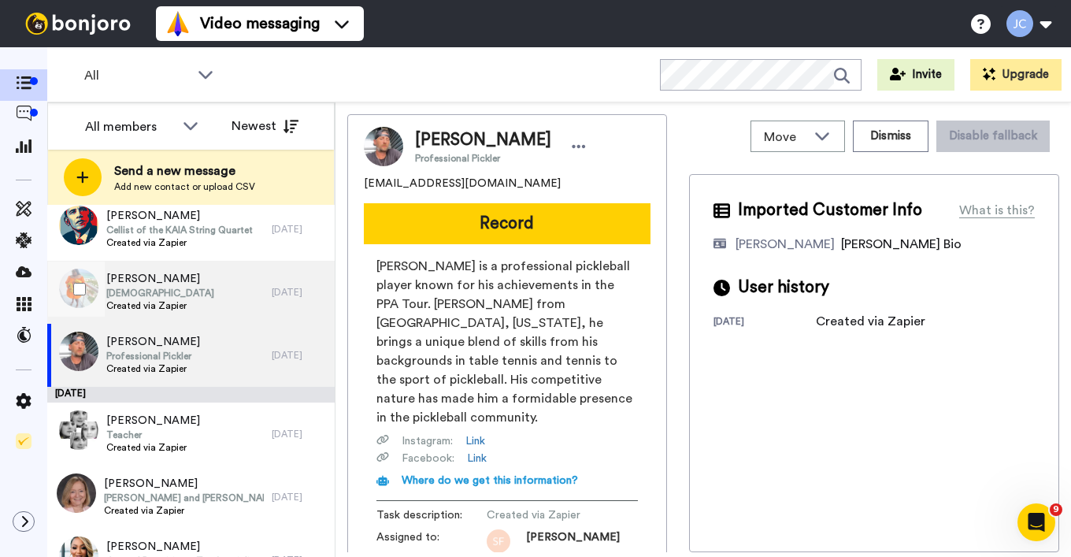
click at [167, 288] on span "Pastor" at bounding box center [160, 293] width 108 height 13
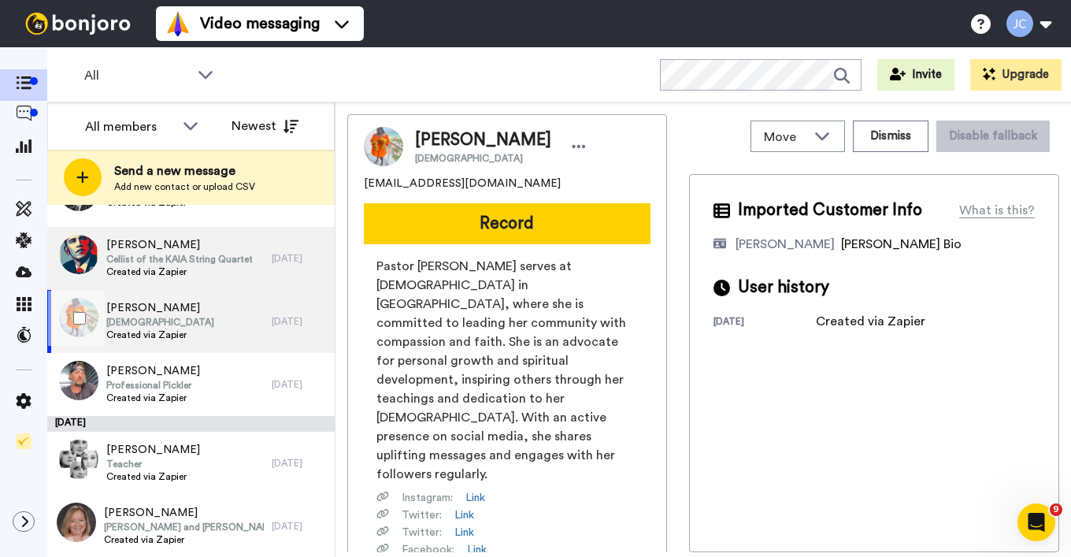
scroll to position [2863, 0]
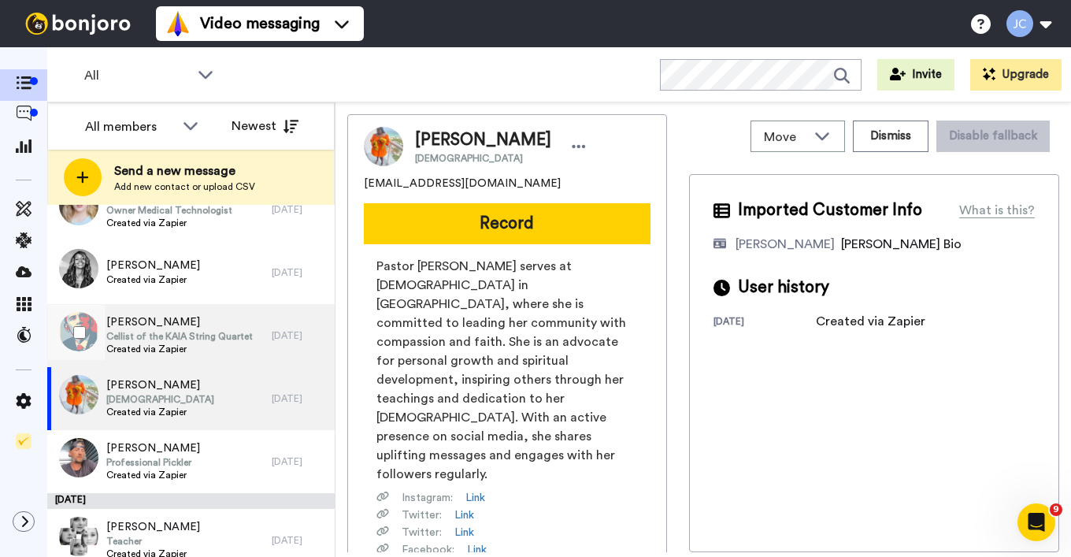
click at [168, 306] on div "Hope Shepard Cellist of the KAIA String Quartet Created via Zapier" at bounding box center [159, 335] width 224 height 63
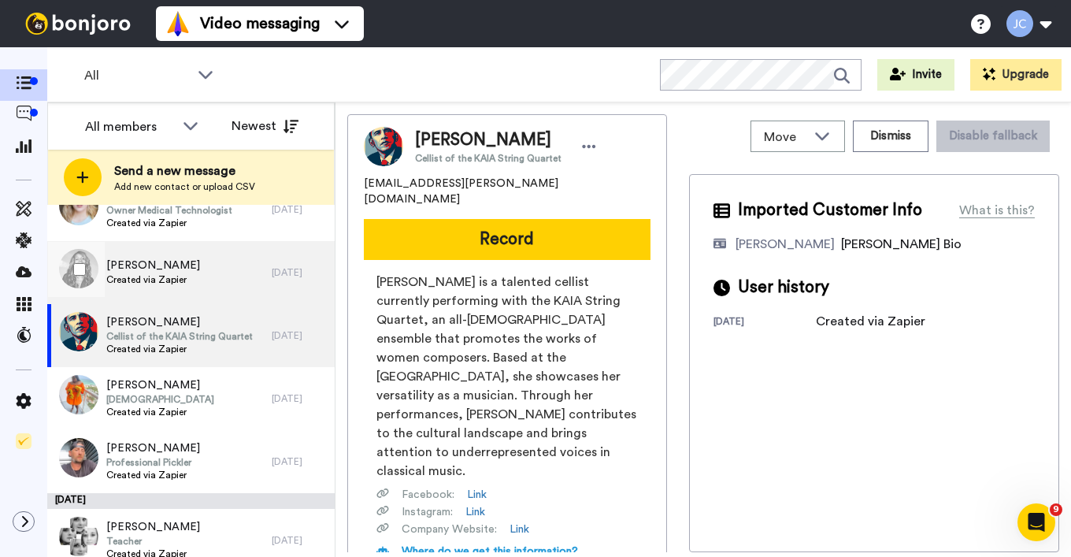
click at [177, 280] on span "Created via Zapier" at bounding box center [153, 279] width 94 height 13
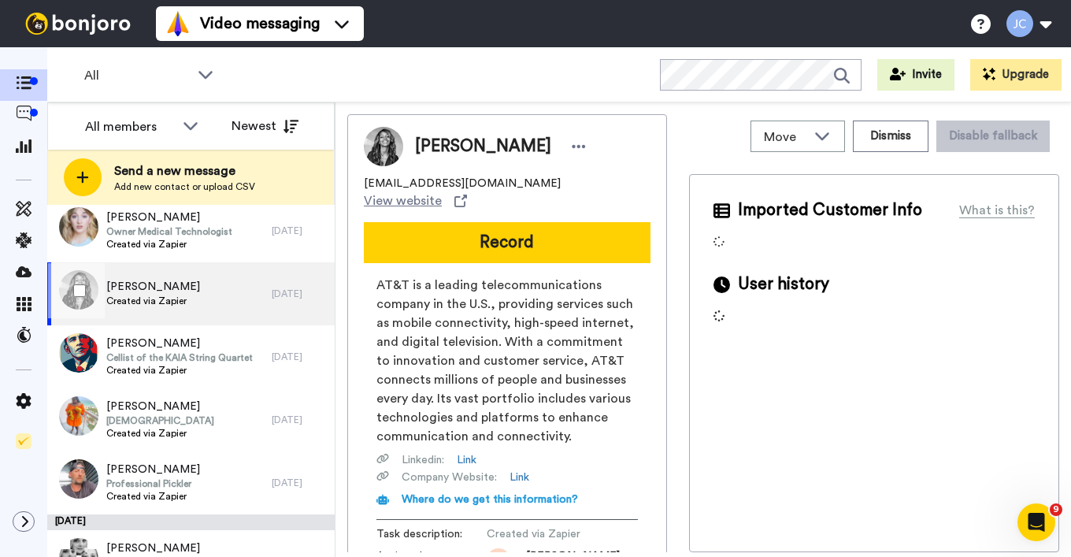
scroll to position [2801, 0]
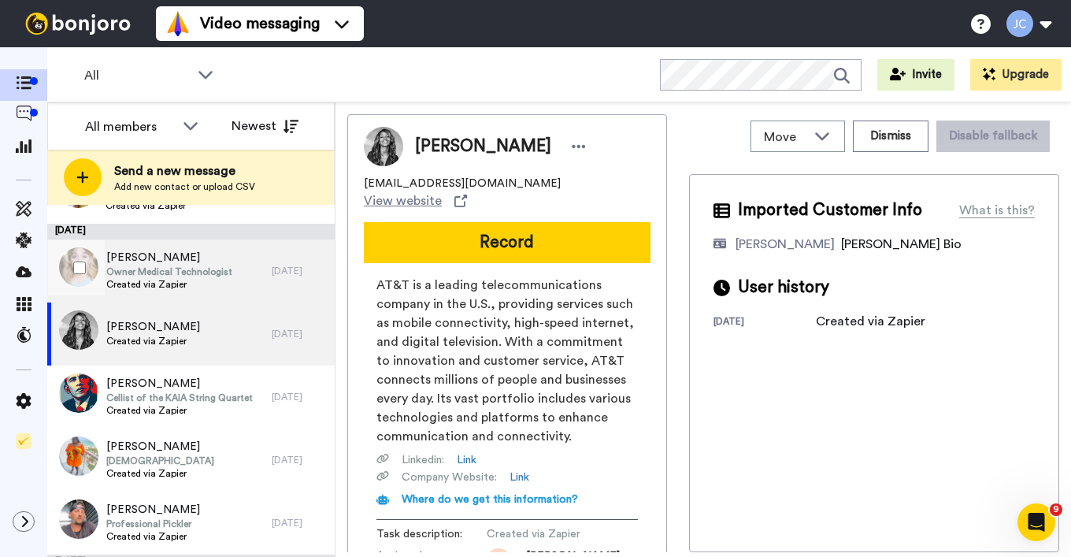
click at [177, 284] on span "Created via Zapier" at bounding box center [169, 284] width 126 height 13
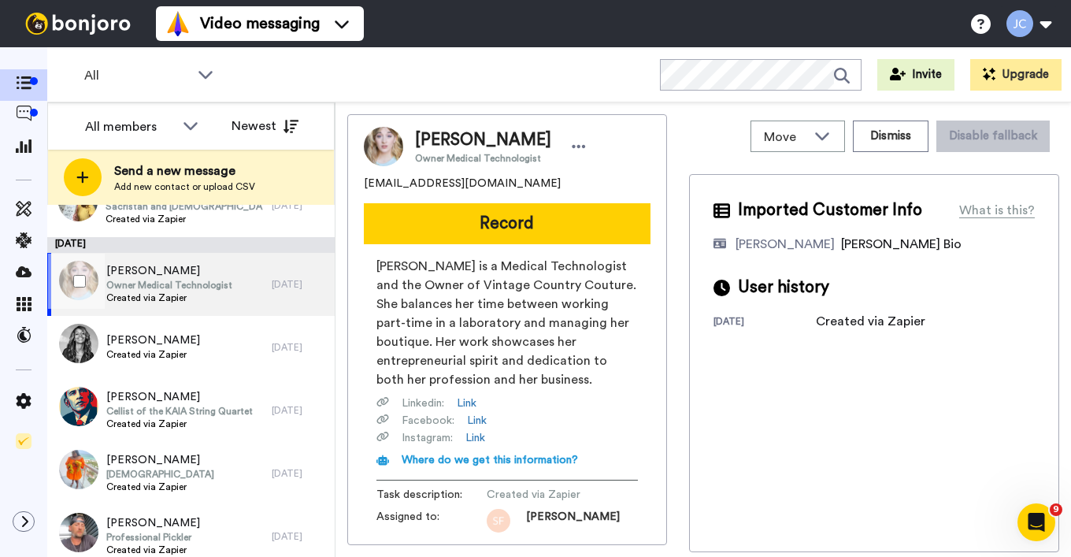
scroll to position [2705, 0]
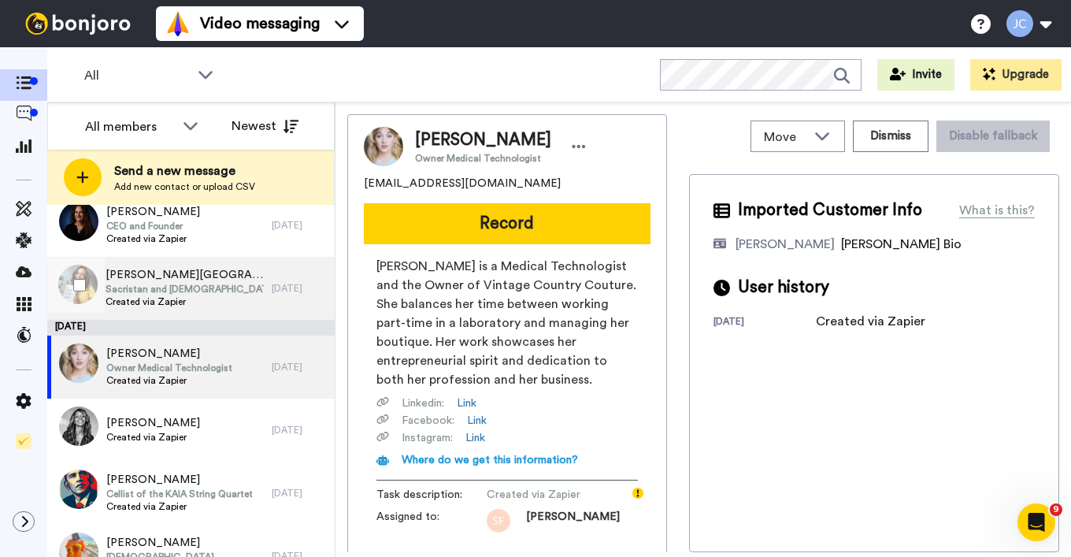
click at [178, 286] on span "Sacristan and catechist" at bounding box center [185, 289] width 158 height 13
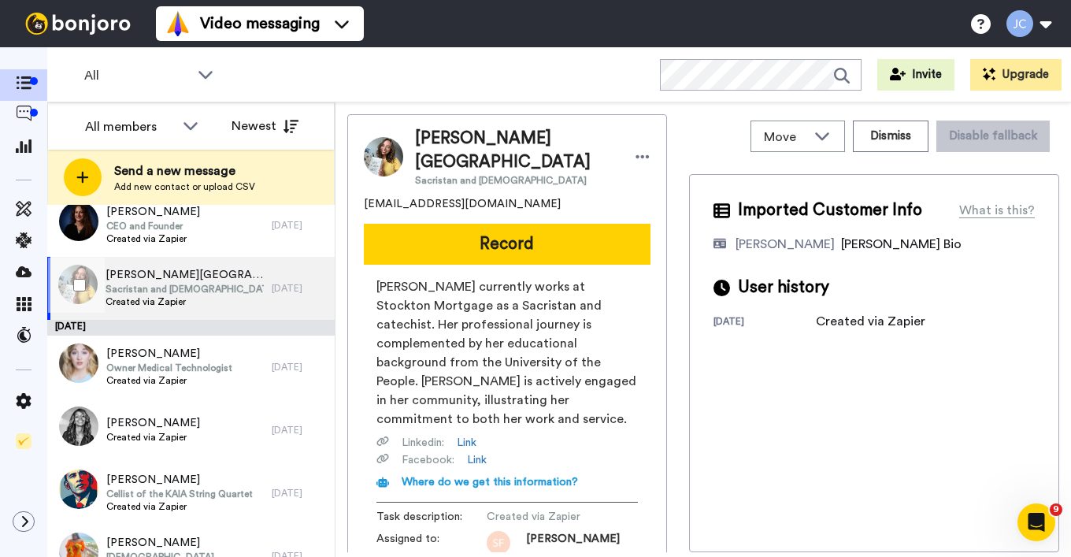
scroll to position [2632, 0]
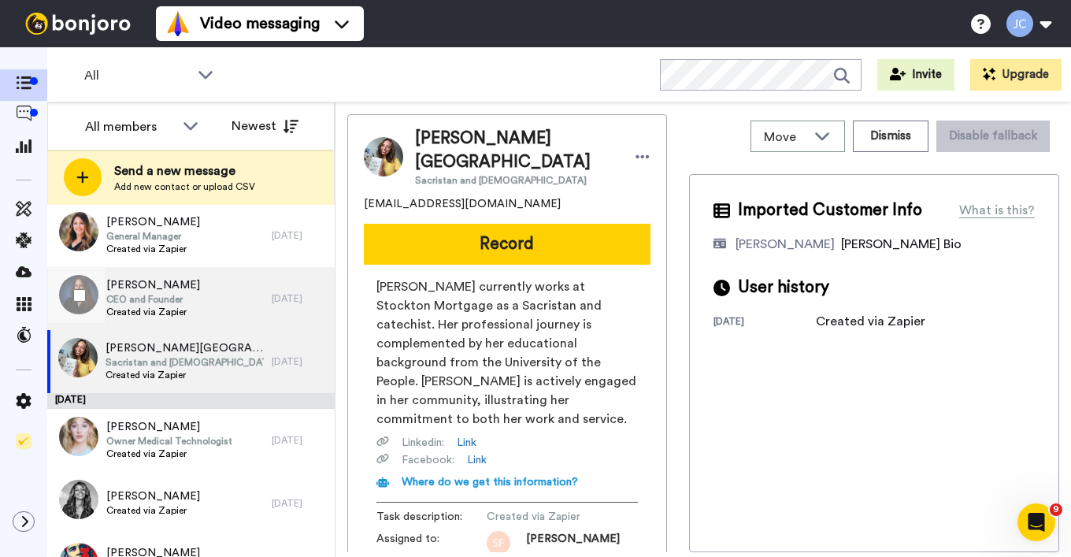
click at [178, 287] on span "Jennifer Njenga" at bounding box center [153, 285] width 94 height 16
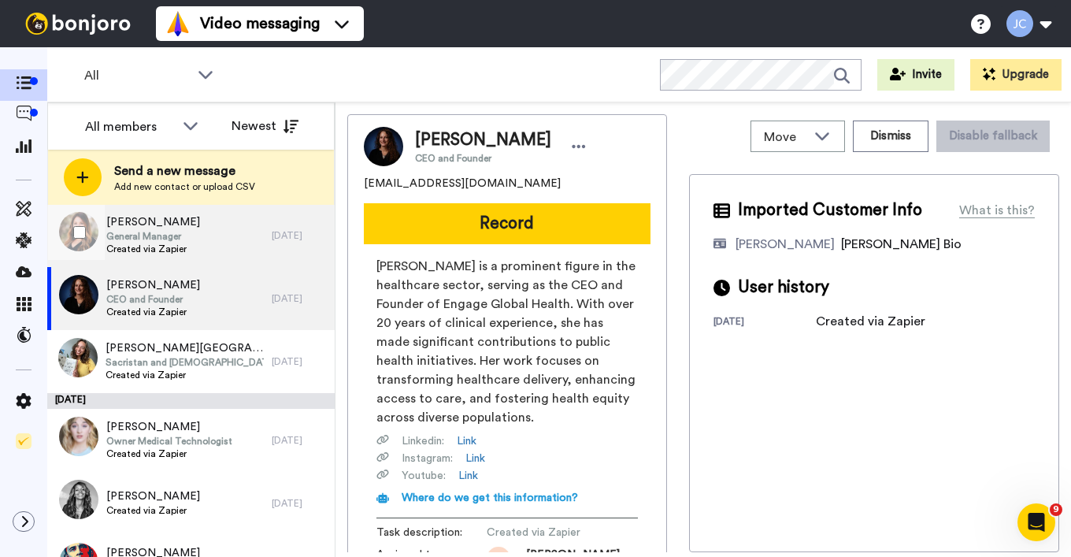
click at [193, 250] on div "Tasha Byrd General Manager Created via Zapier" at bounding box center [159, 235] width 224 height 63
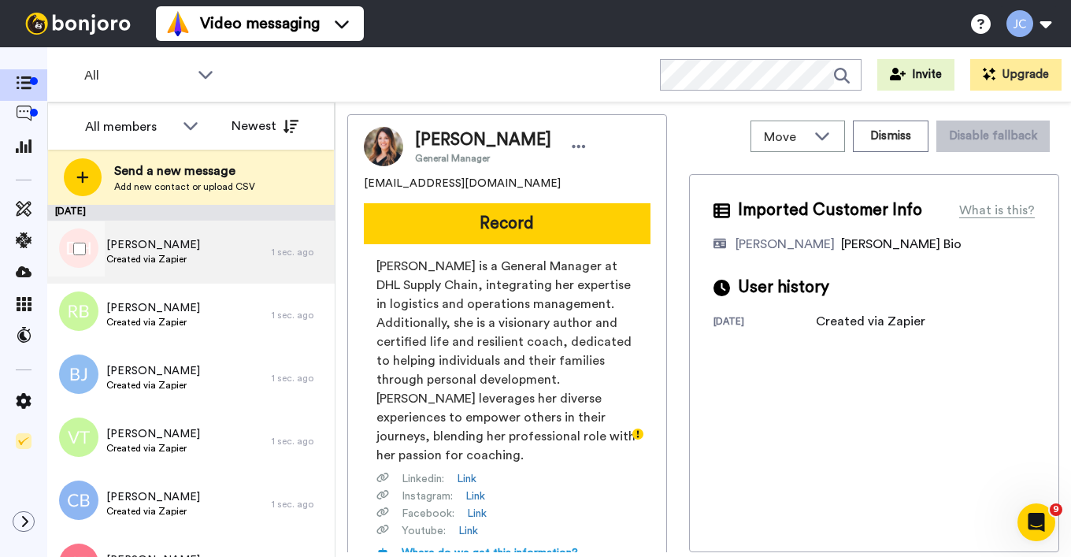
click at [186, 254] on span "Created via Zapier" at bounding box center [153, 259] width 94 height 13
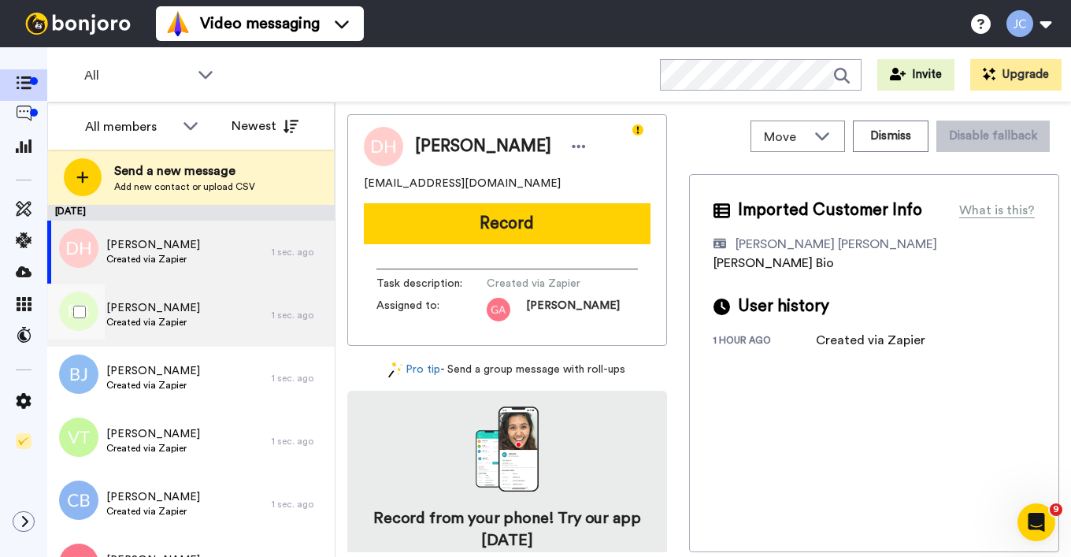
click at [176, 302] on span "[PERSON_NAME]" at bounding box center [153, 308] width 94 height 16
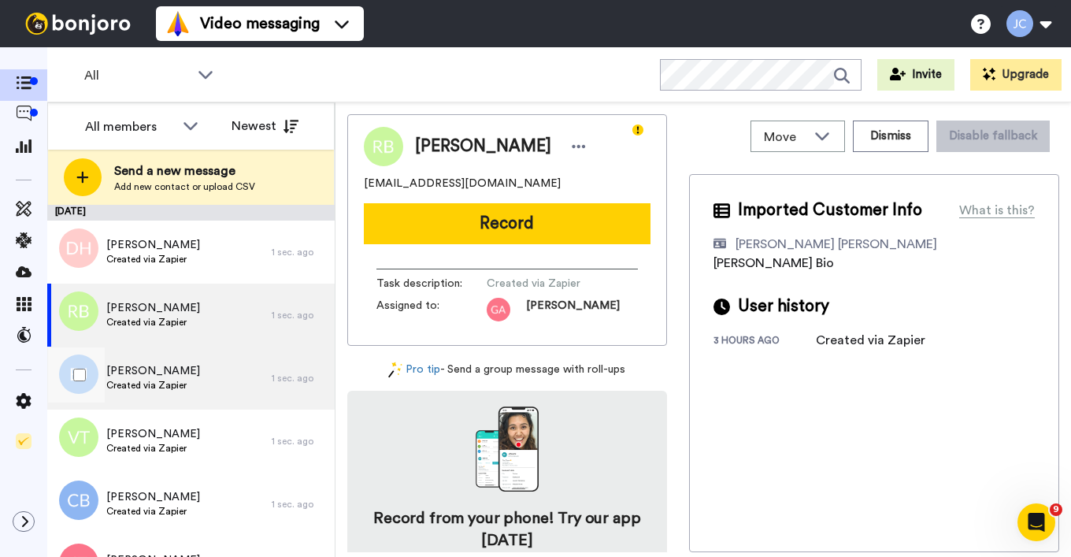
click at [173, 348] on div "Bryan Janorske Created via Zapier" at bounding box center [159, 378] width 224 height 63
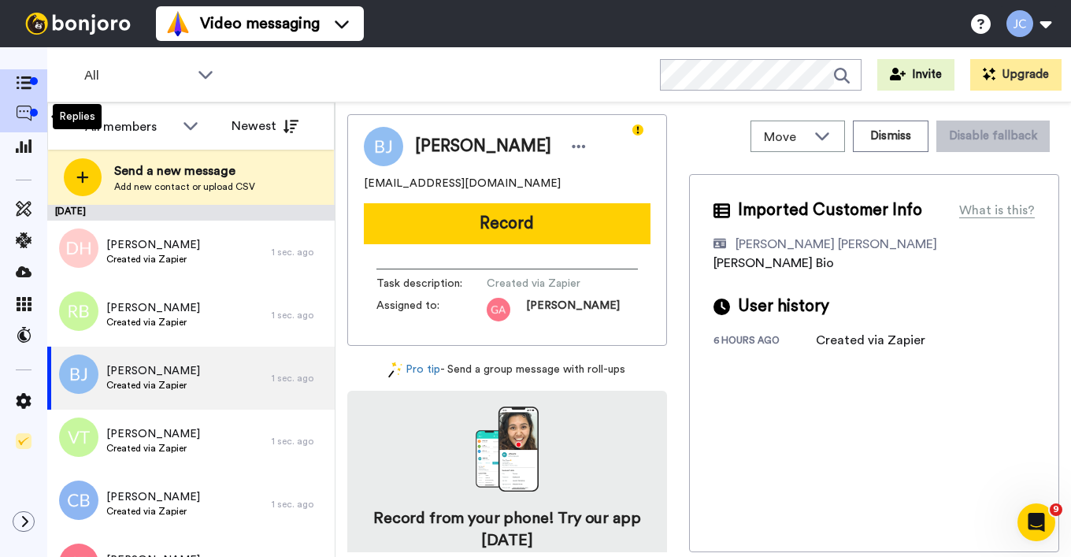
click at [30, 118] on icon at bounding box center [24, 114] width 16 height 16
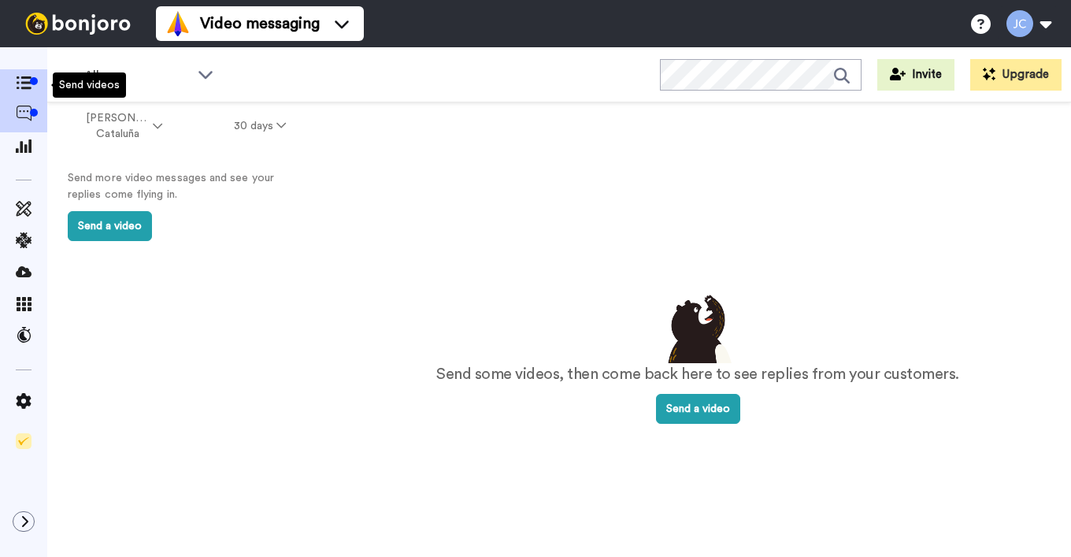
click at [23, 77] on span at bounding box center [23, 85] width 47 height 16
